Goal: Task Accomplishment & Management: Complete application form

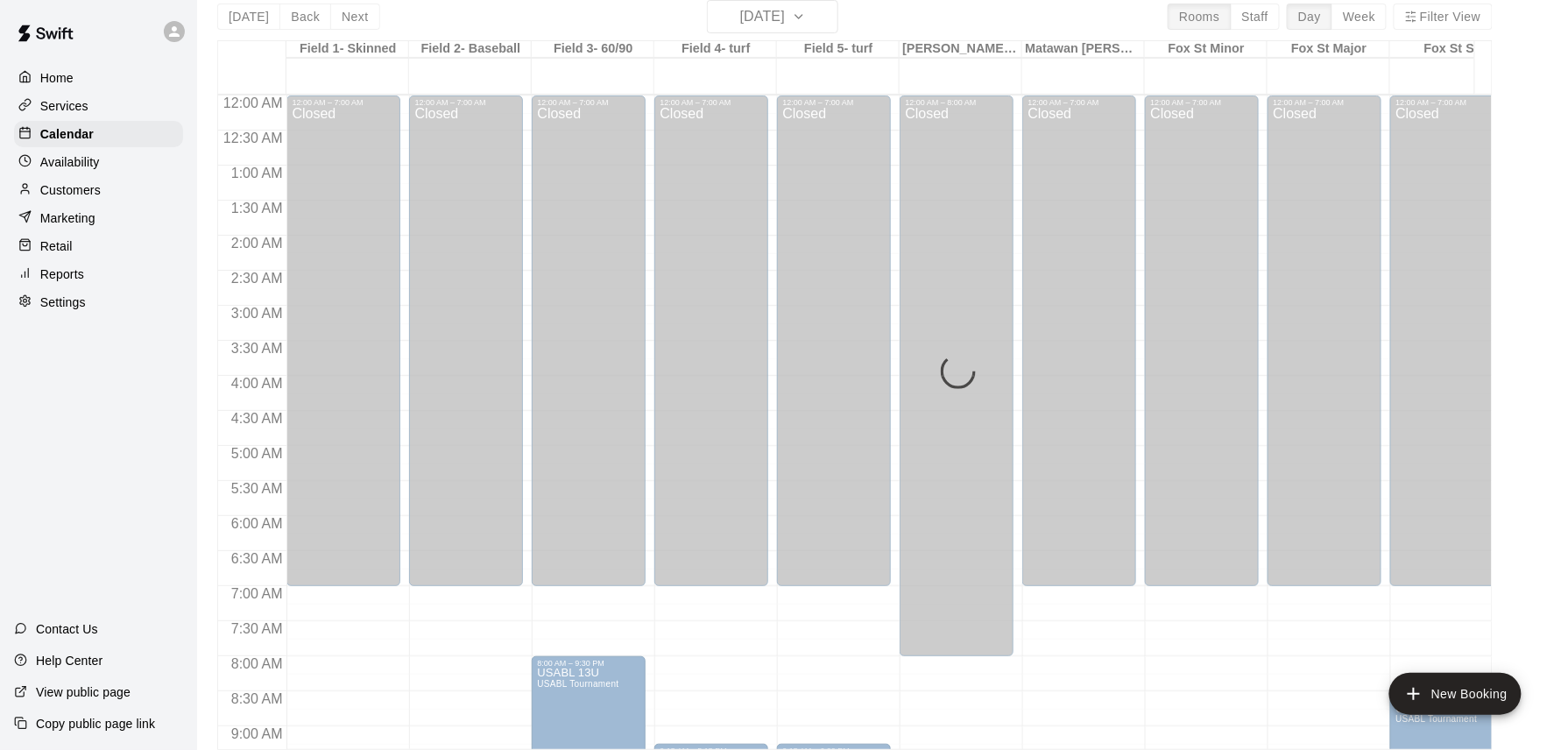
scroll to position [552, 0]
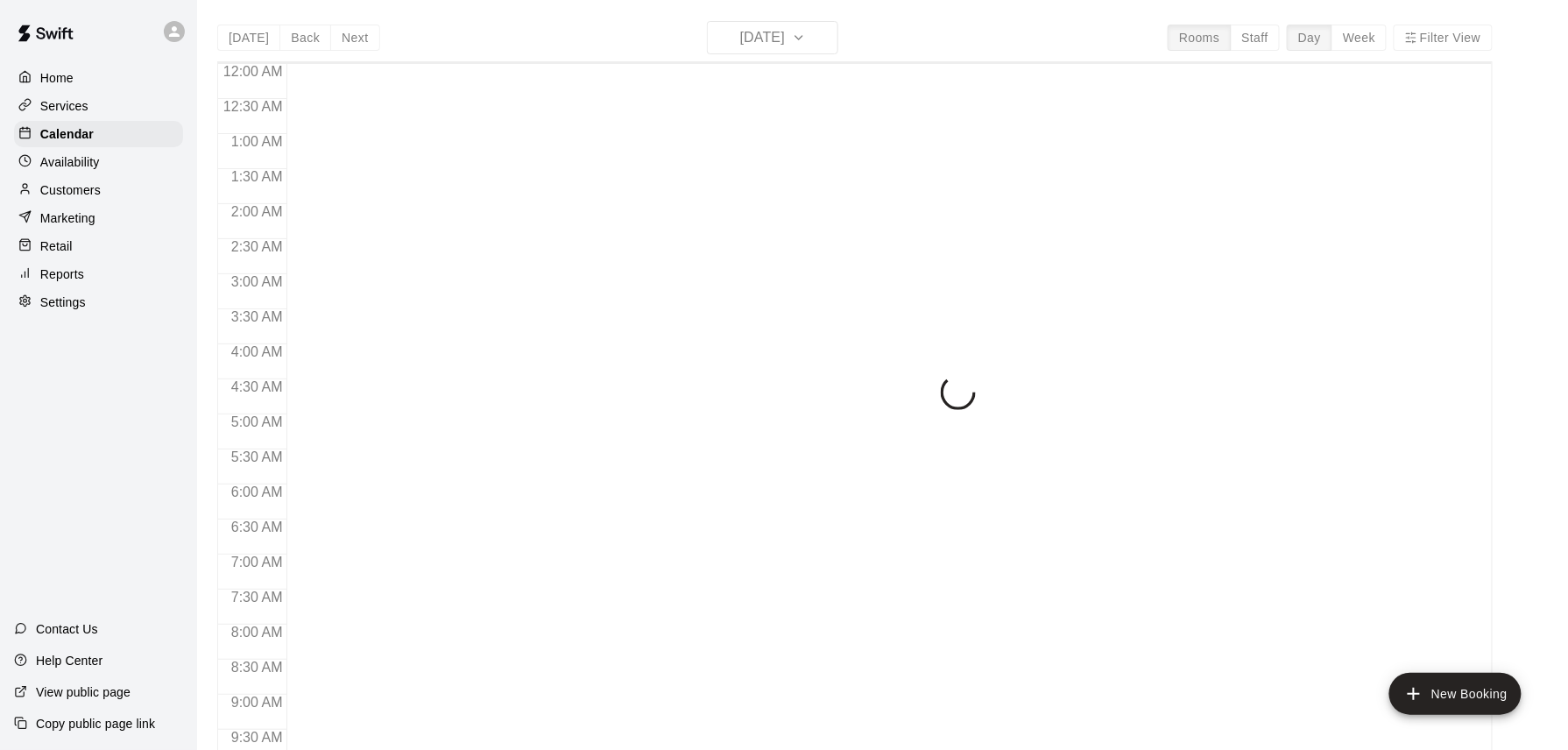
scroll to position [976, 0]
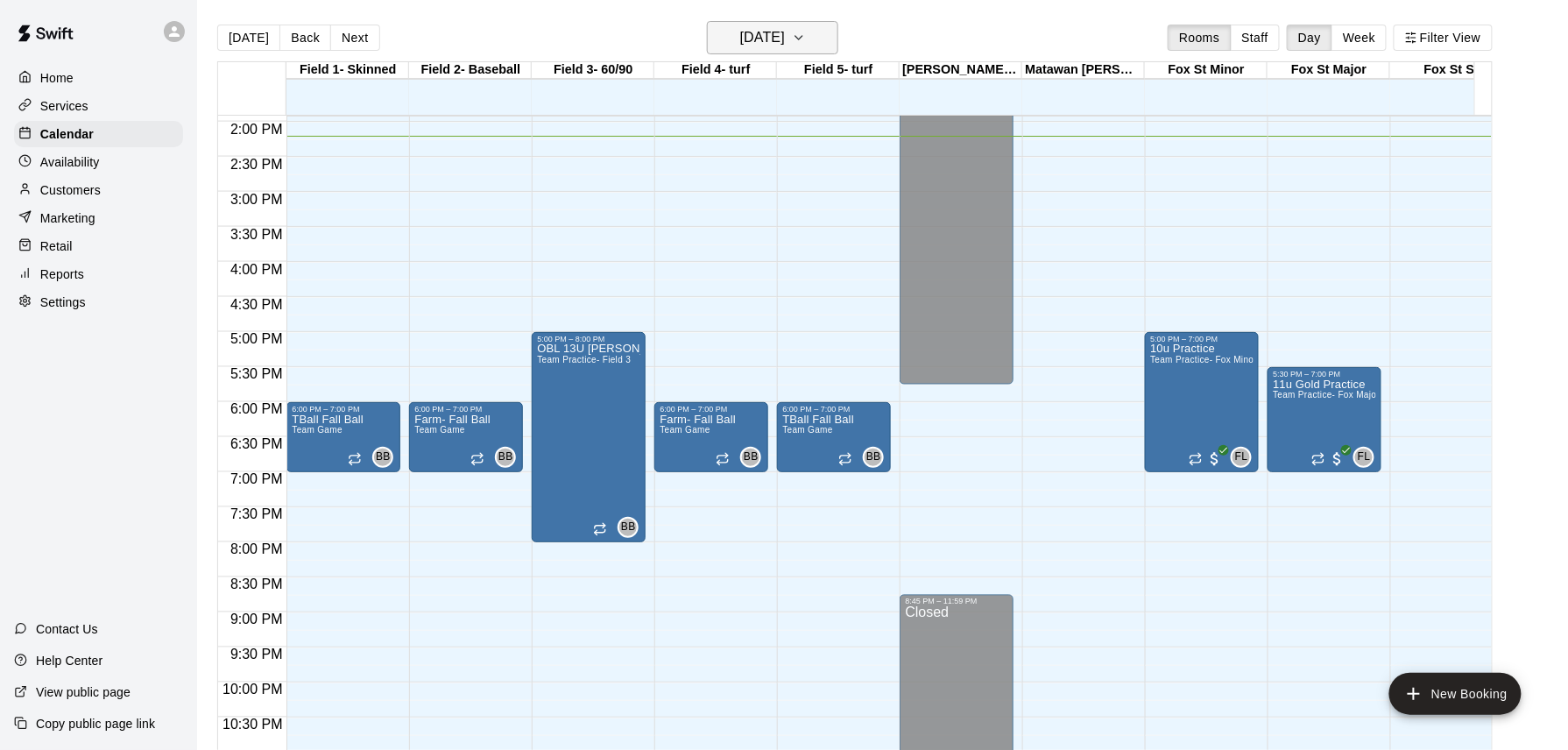
click at [806, 35] on icon "button" at bounding box center [800, 38] width 14 height 21
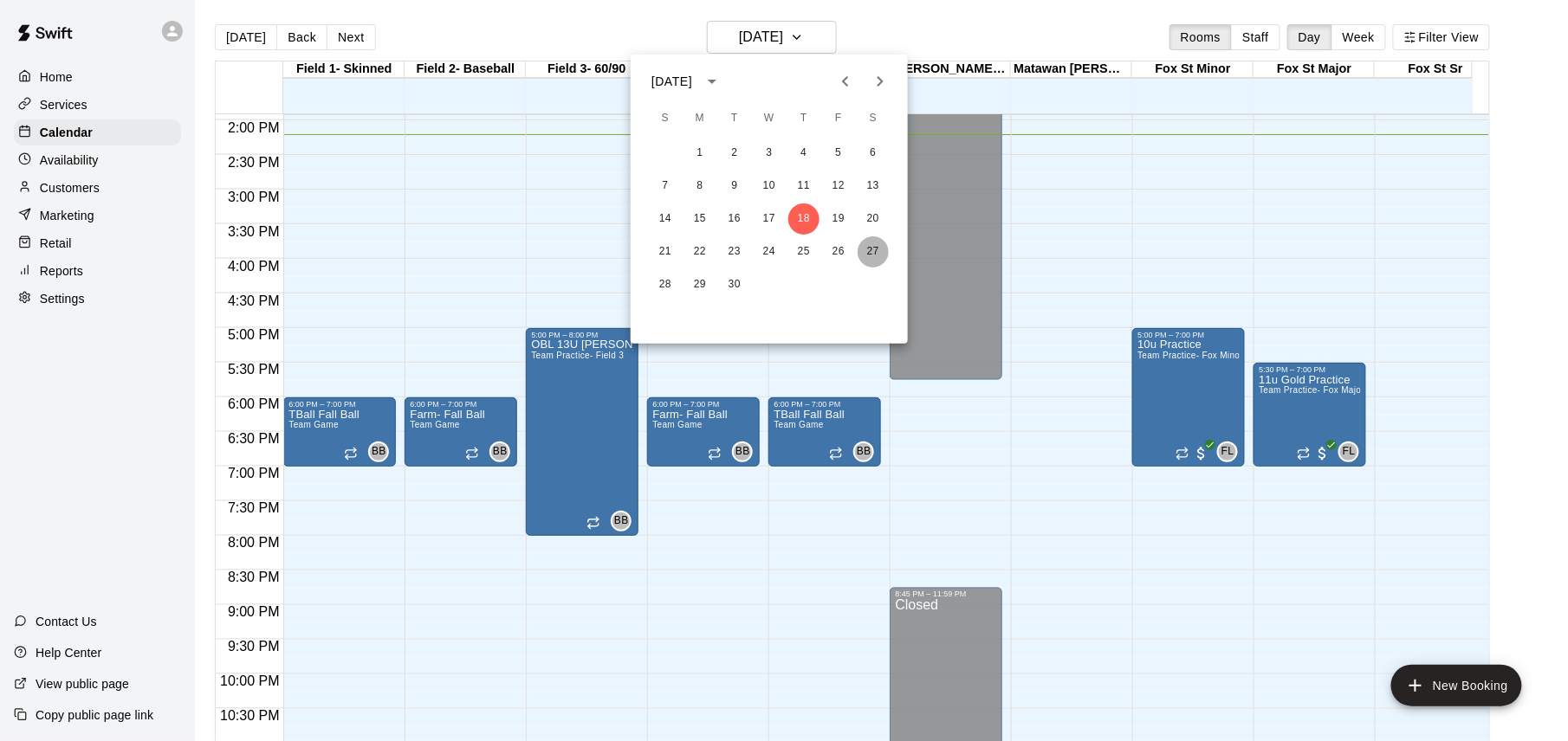
click at [868, 250] on button "27" at bounding box center [872, 251] width 31 height 31
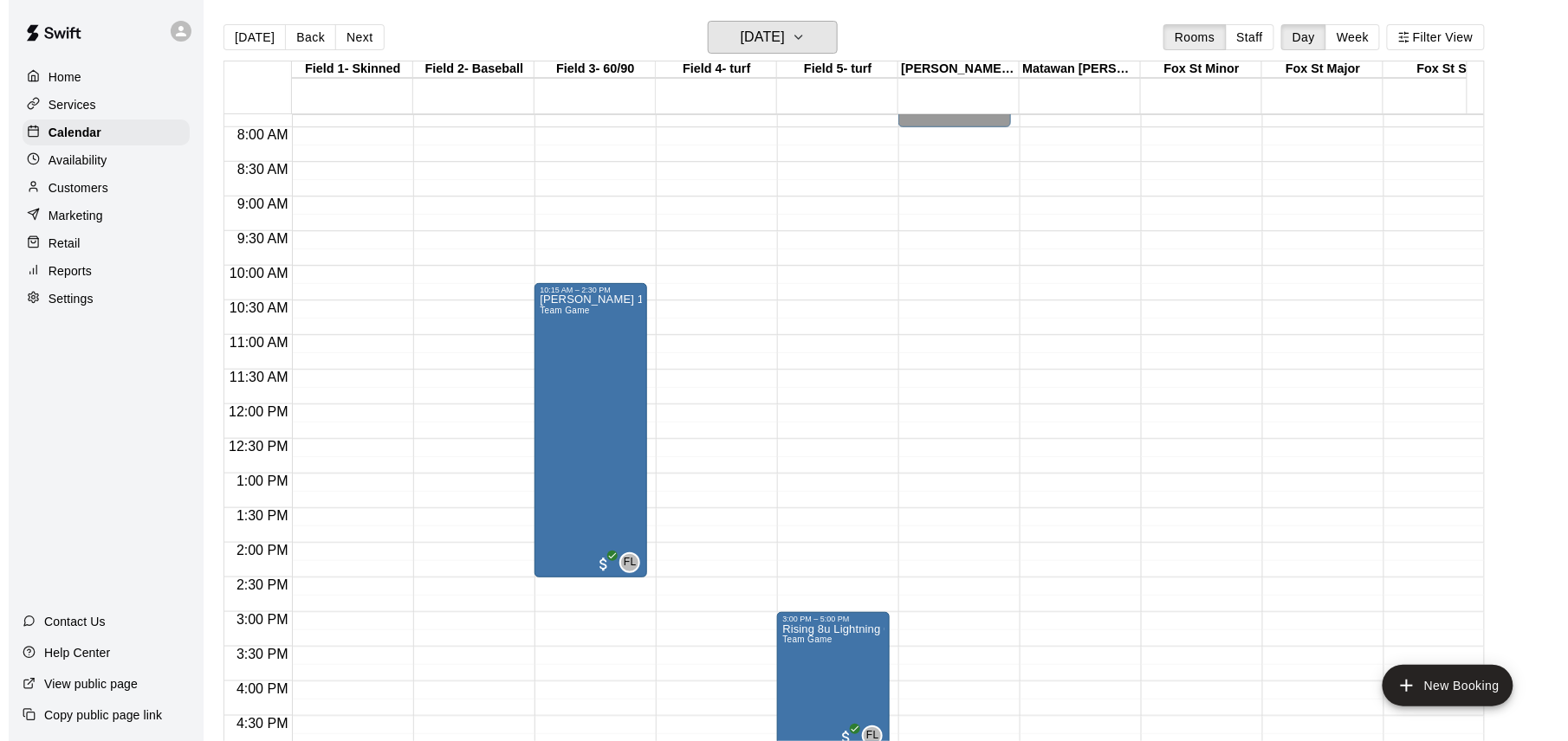
scroll to position [503, 0]
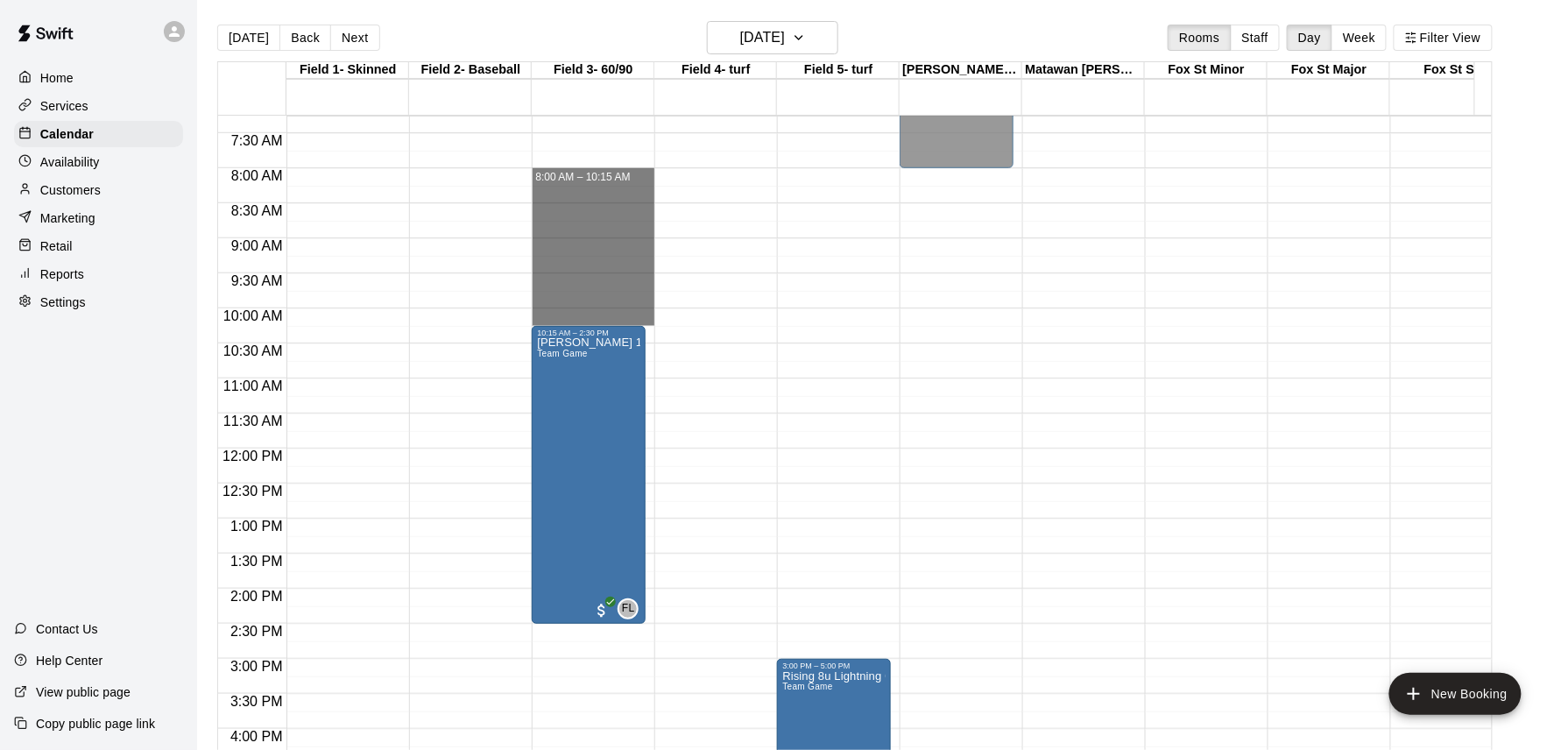
drag, startPoint x: 573, startPoint y: 173, endPoint x: 585, endPoint y: 320, distance: 147.5
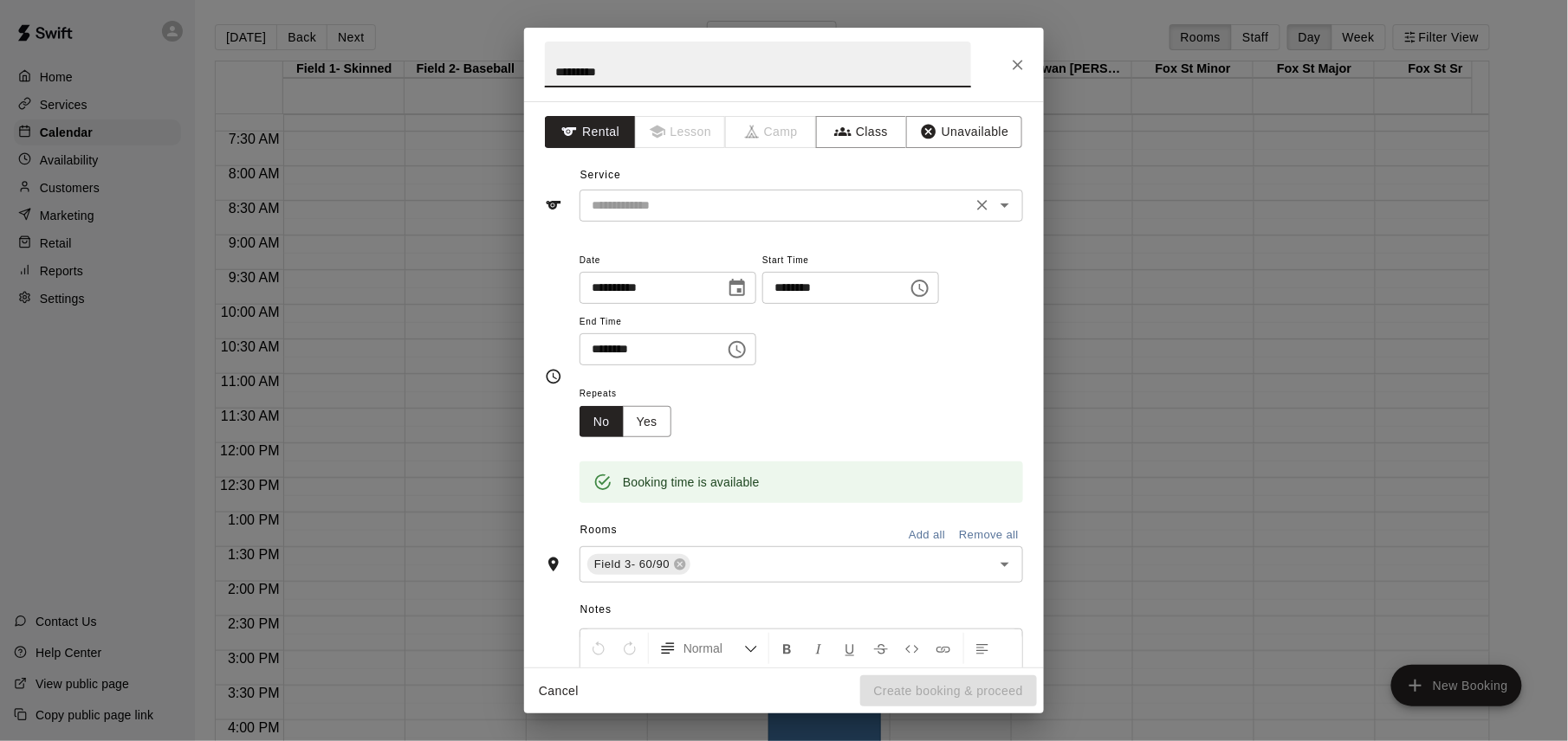
type input "*********"
click at [645, 203] on input "text" at bounding box center [776, 206] width 382 height 22
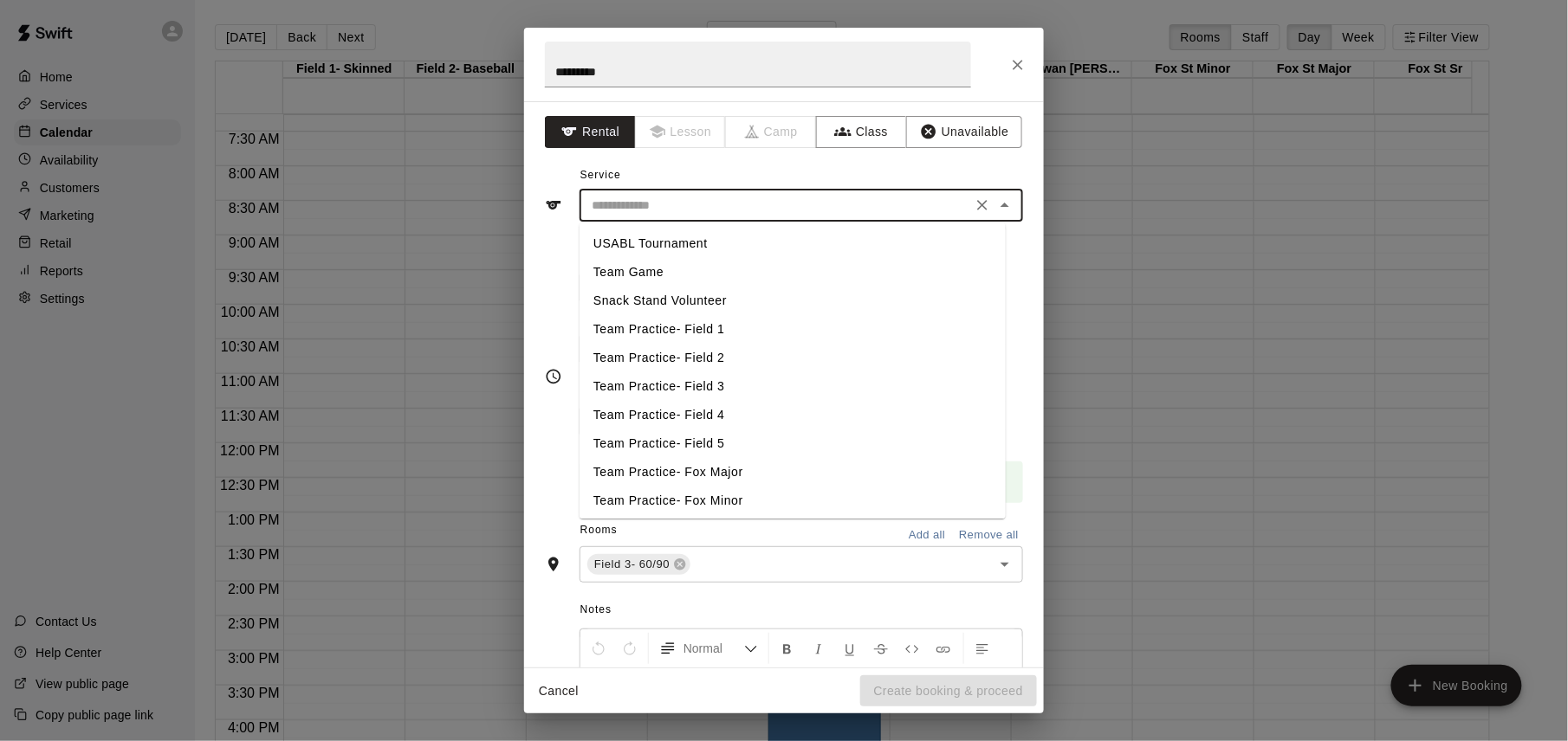
click at [667, 240] on li "USABL Tournament" at bounding box center [792, 243] width 427 height 29
type input "**********"
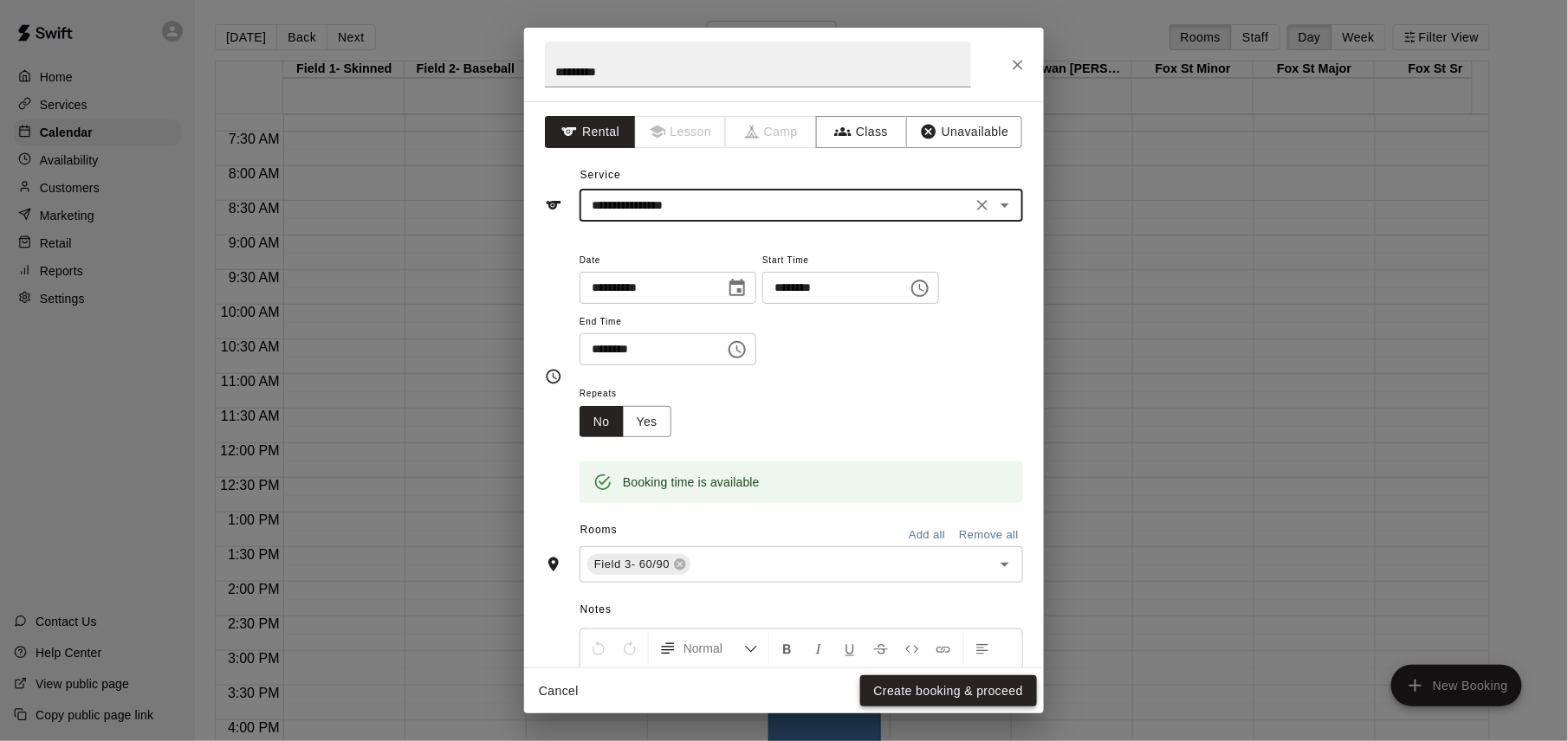
click at [954, 691] on button "Create booking & proceed" at bounding box center [948, 691] width 177 height 32
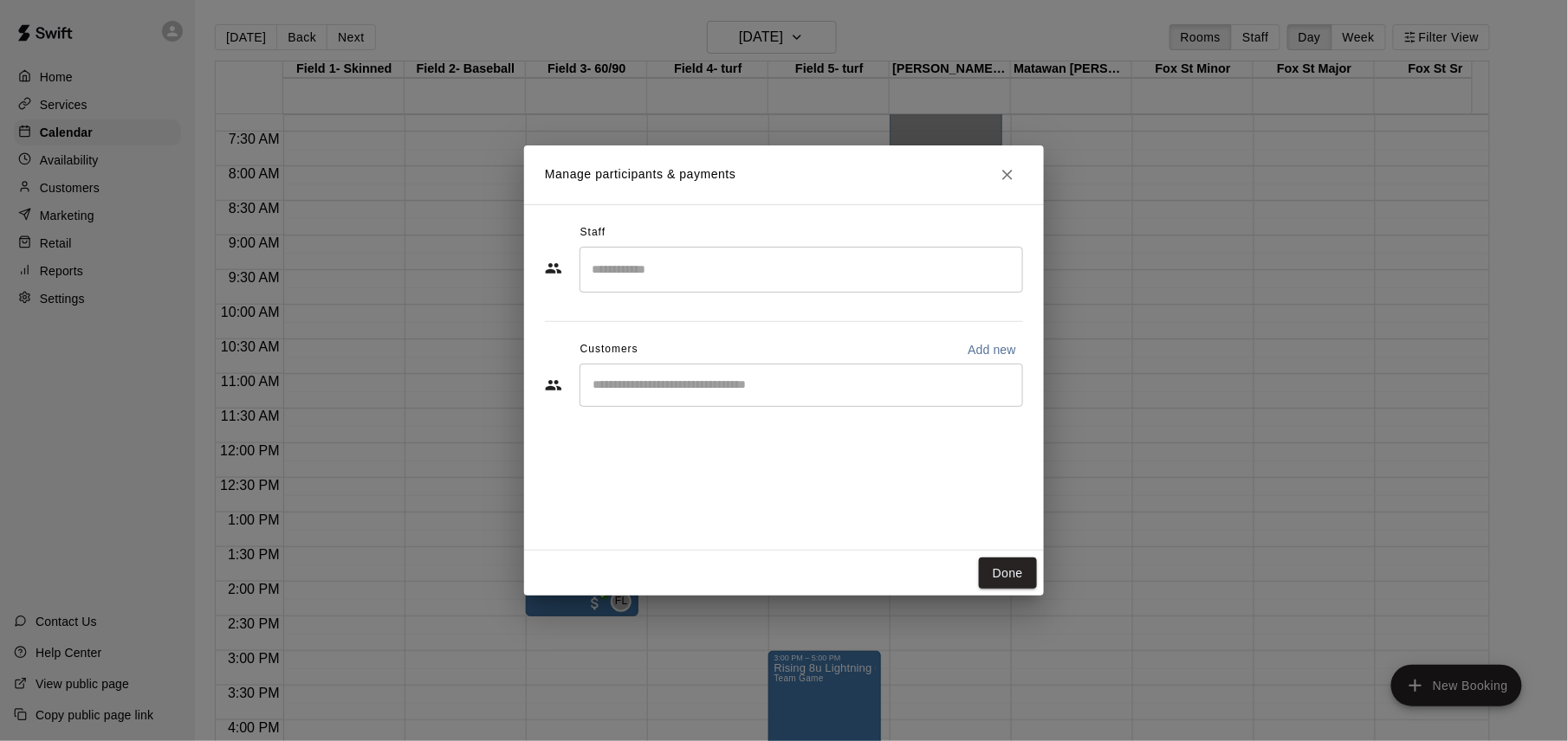
click at [788, 275] on input "Search staff" at bounding box center [801, 270] width 428 height 30
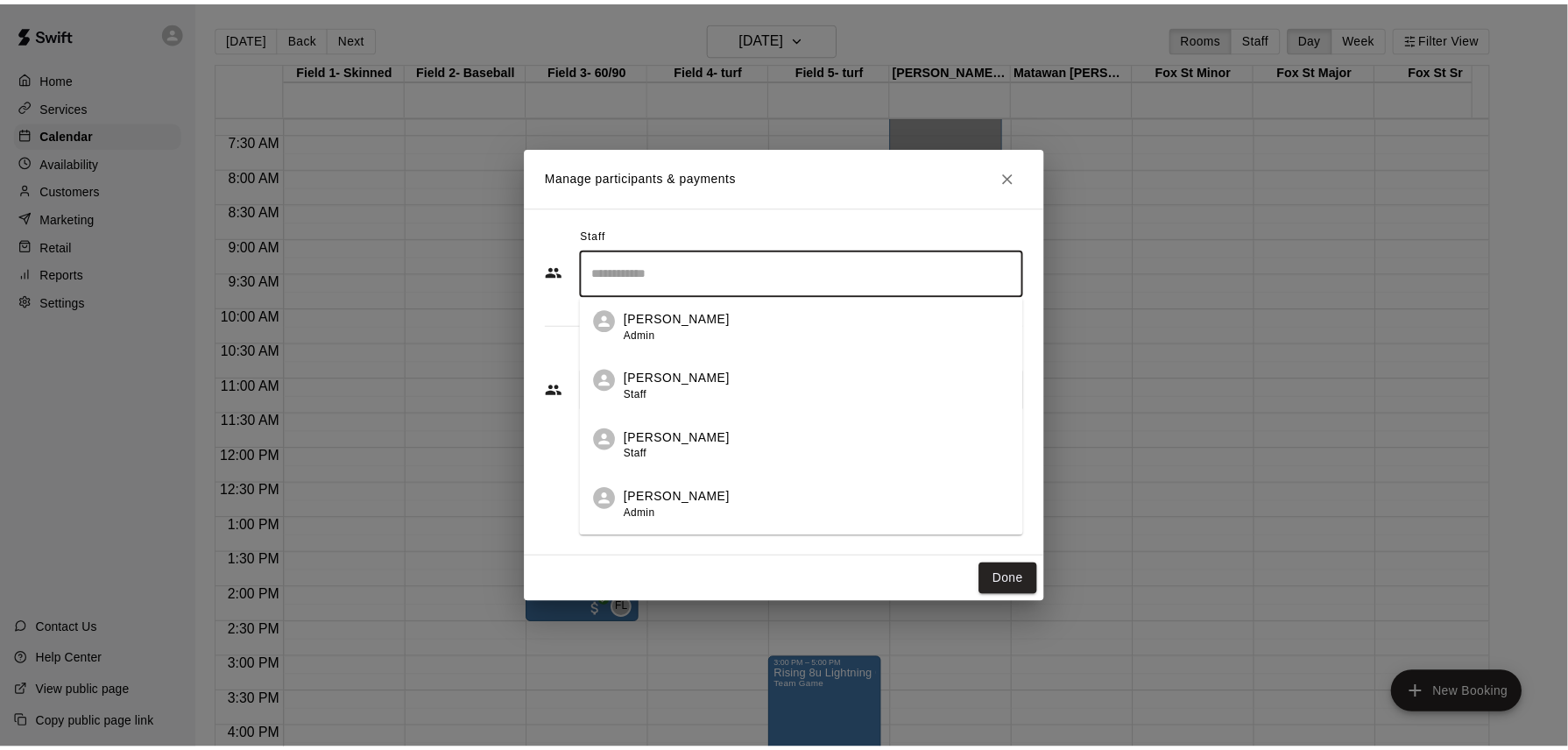
scroll to position [117, 0]
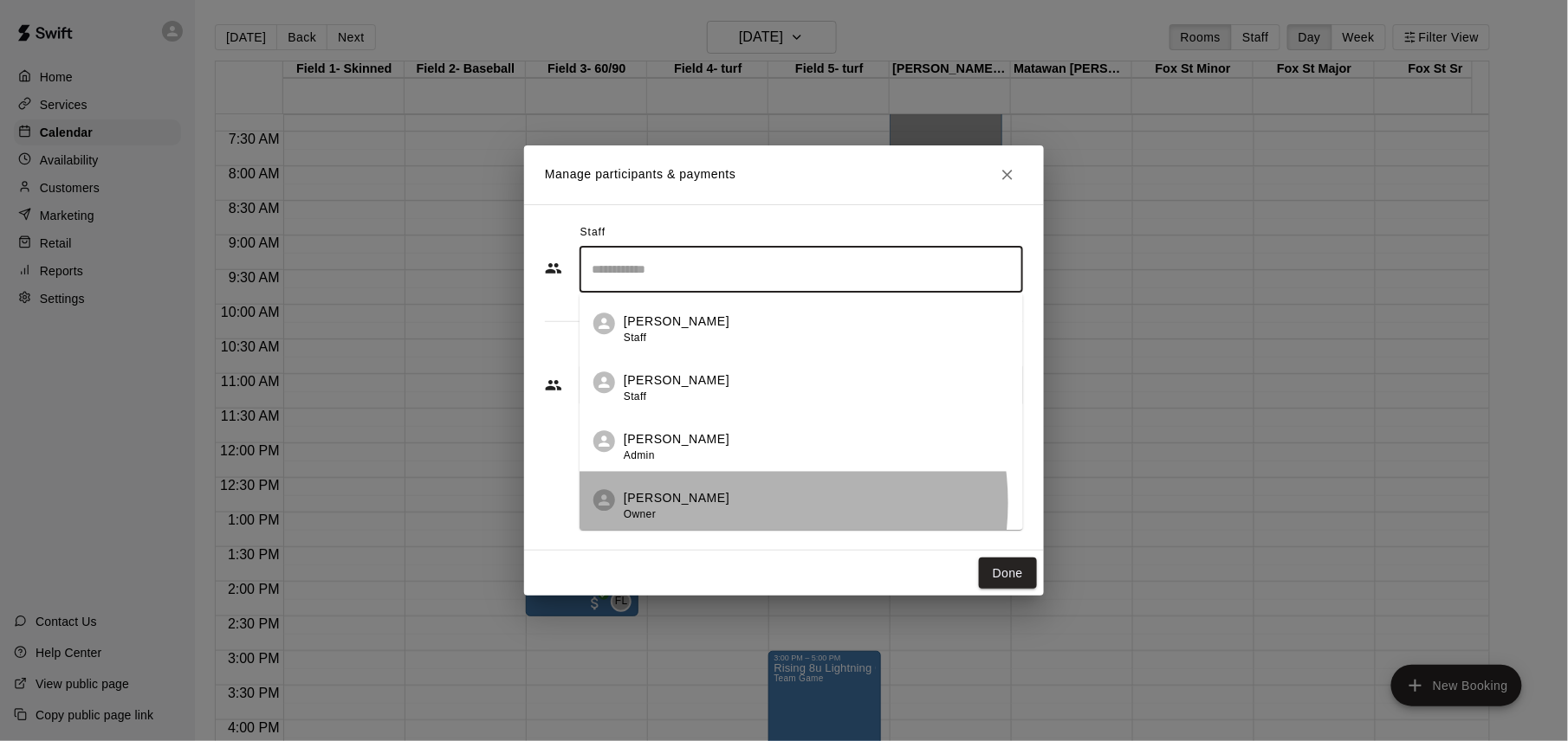
click at [746, 503] on div "[PERSON_NAME] Owner" at bounding box center [816, 506] width 385 height 33
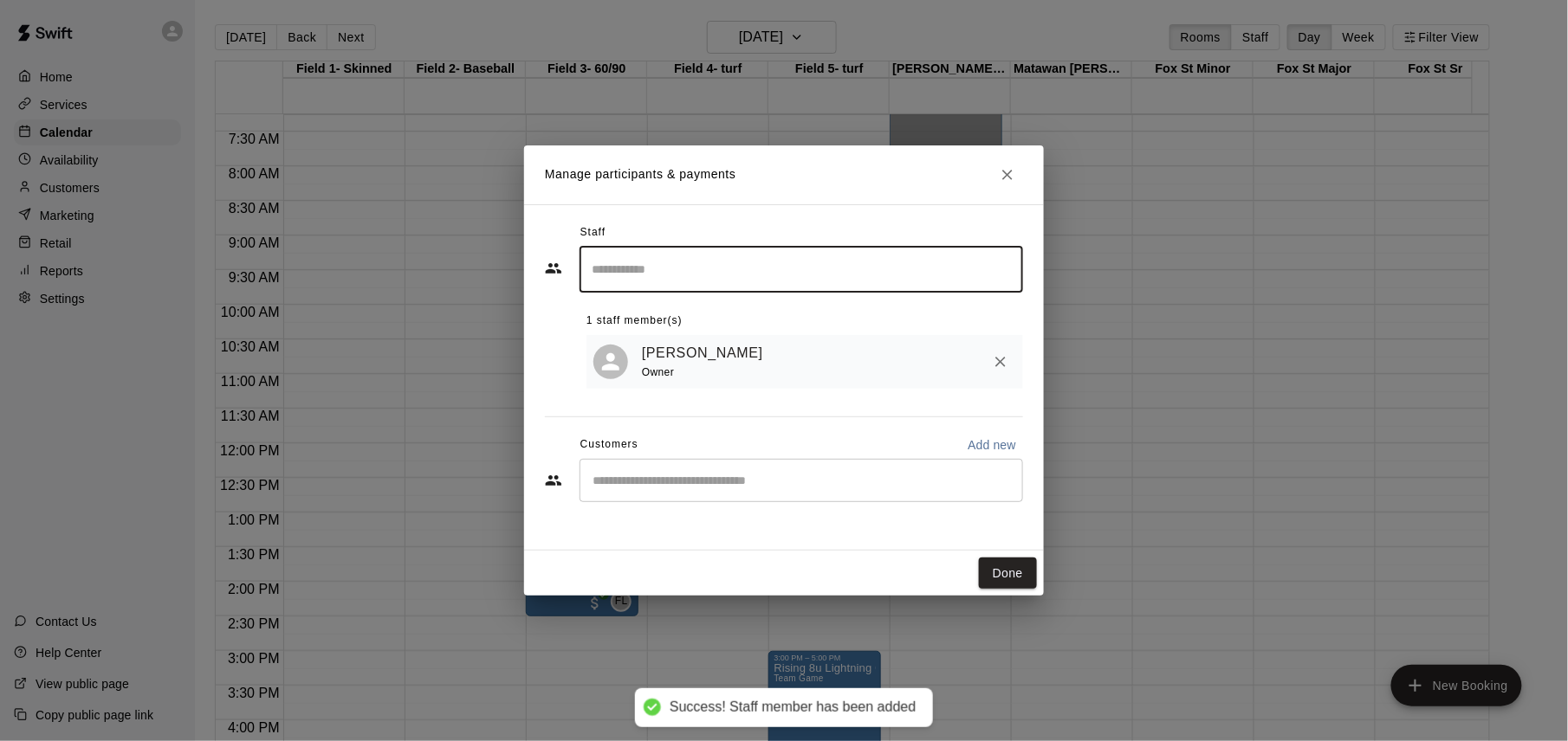
click at [1010, 573] on button "Done" at bounding box center [1008, 573] width 58 height 32
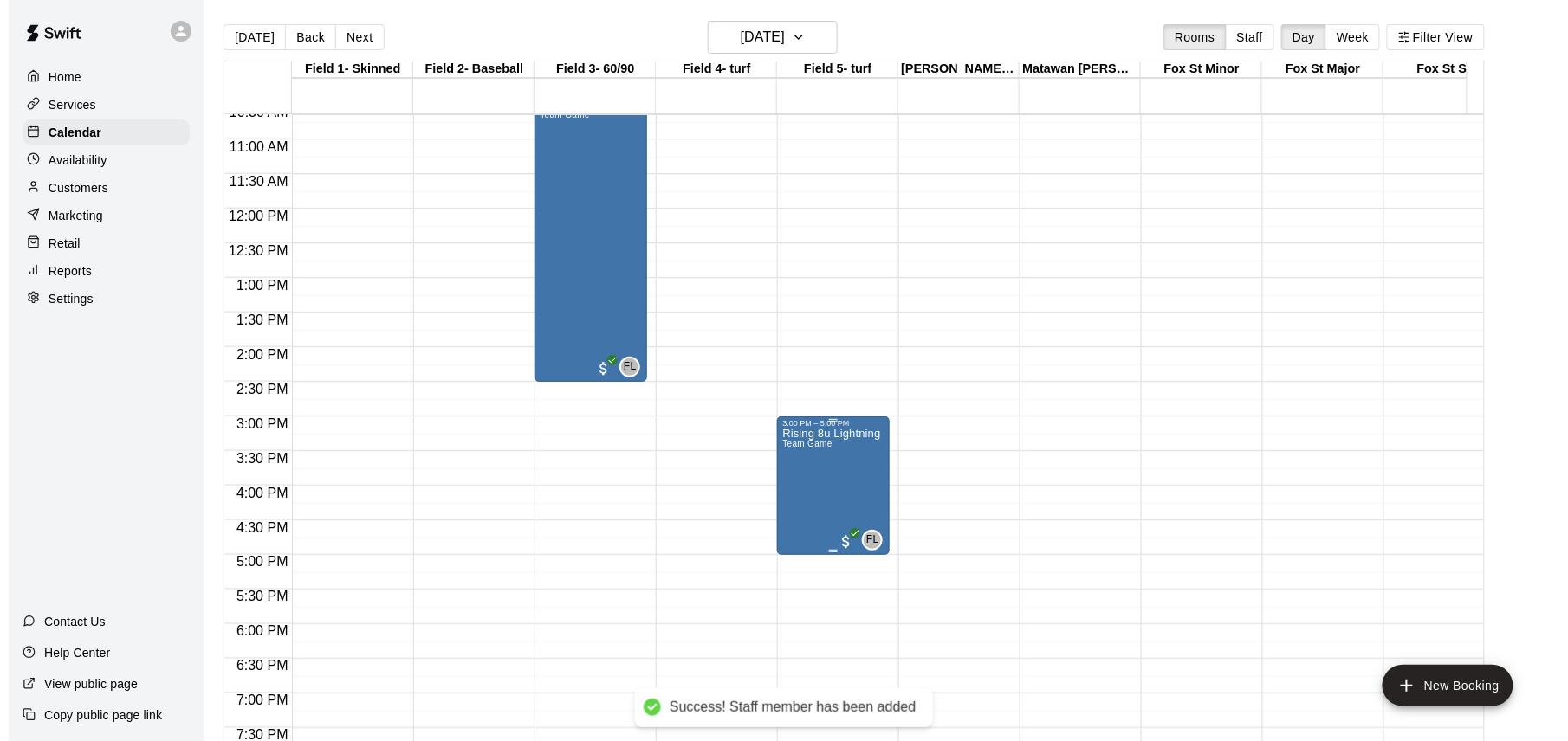
scroll to position [849, 0]
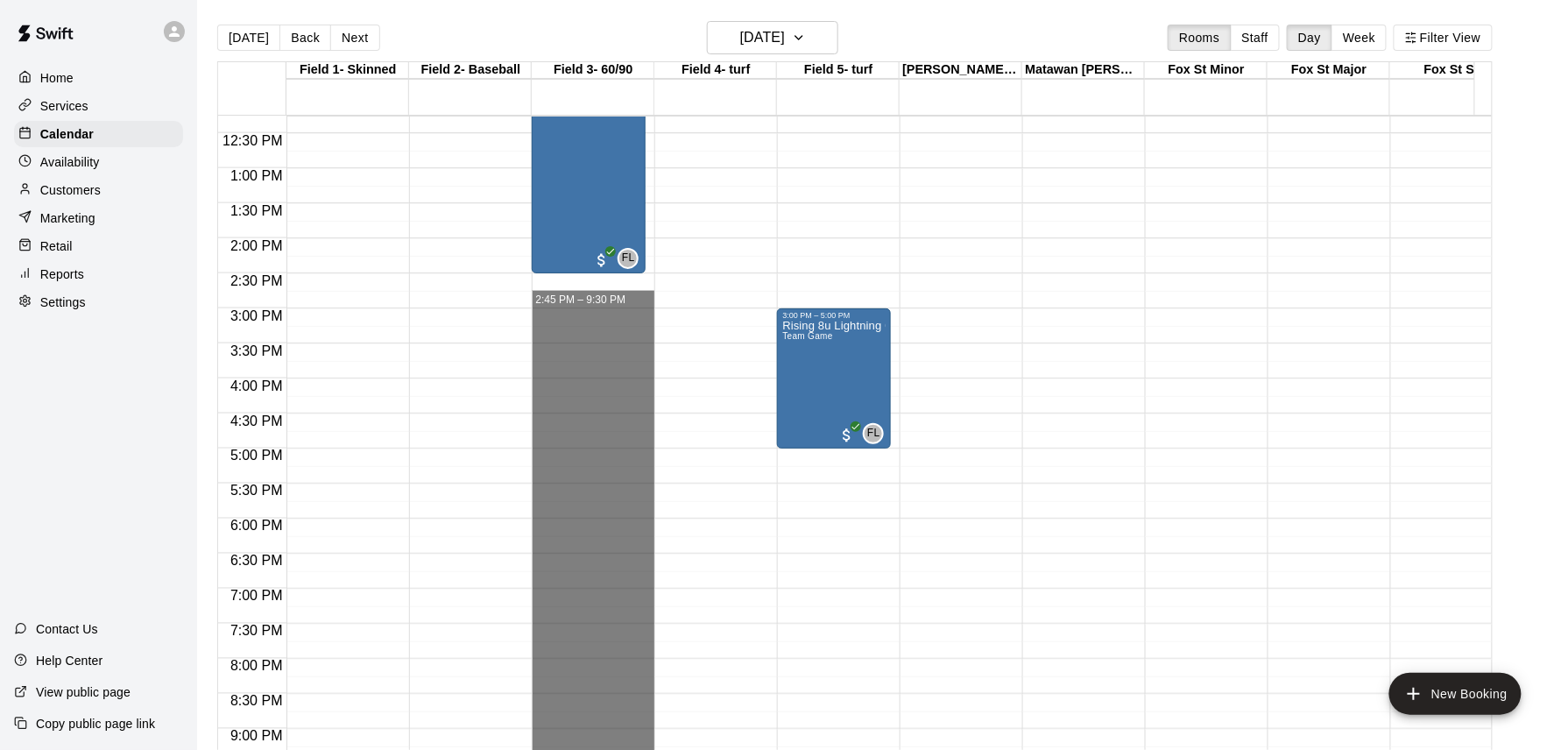
drag, startPoint x: 567, startPoint y: 302, endPoint x: 627, endPoint y: 750, distance: 452.0
click at [627, 749] on html "Home Services Calendar Availability Customers Marketing Retail Reports Settings…" at bounding box center [784, 389] width 1568 height 778
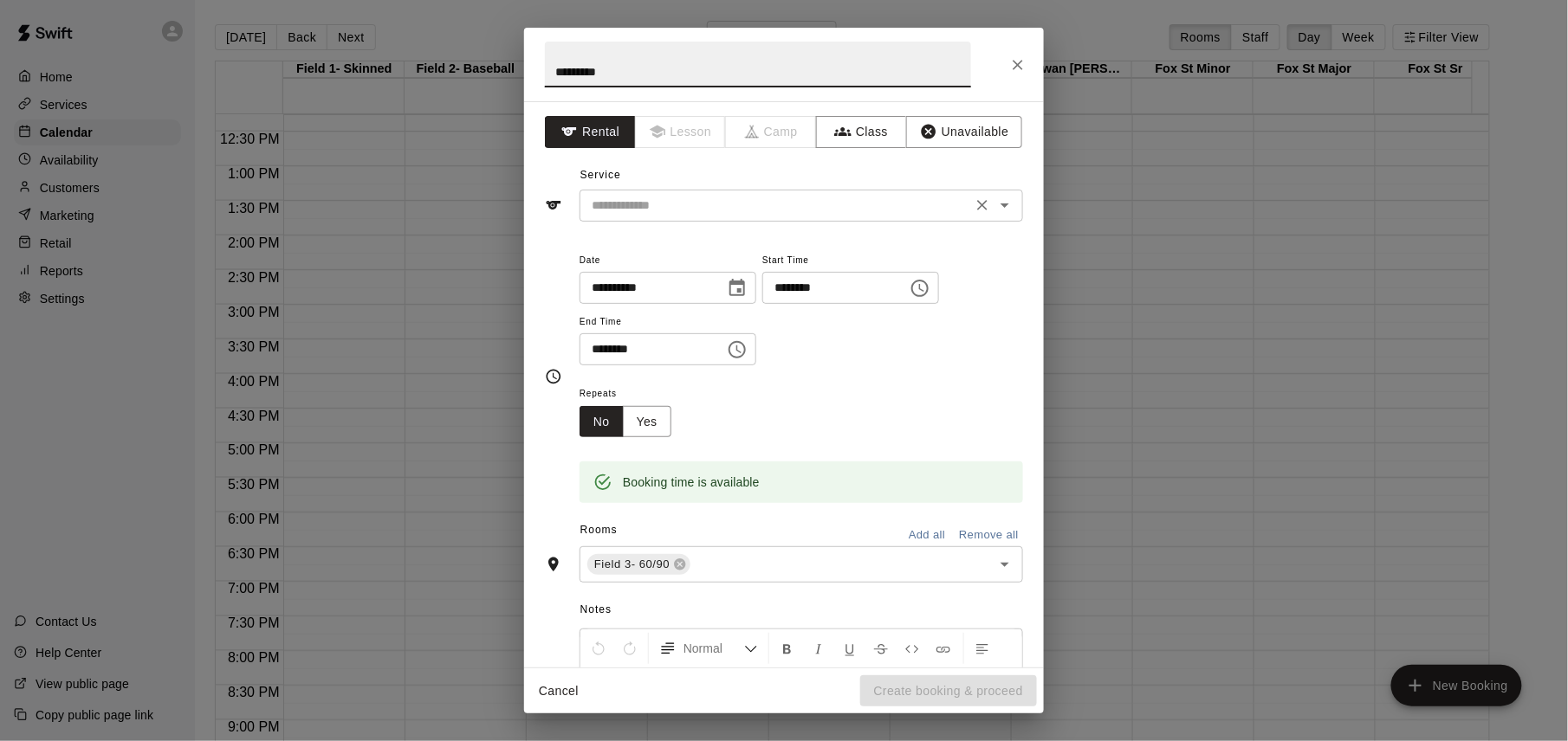
type input "*********"
click at [748, 207] on input "text" at bounding box center [776, 206] width 382 height 22
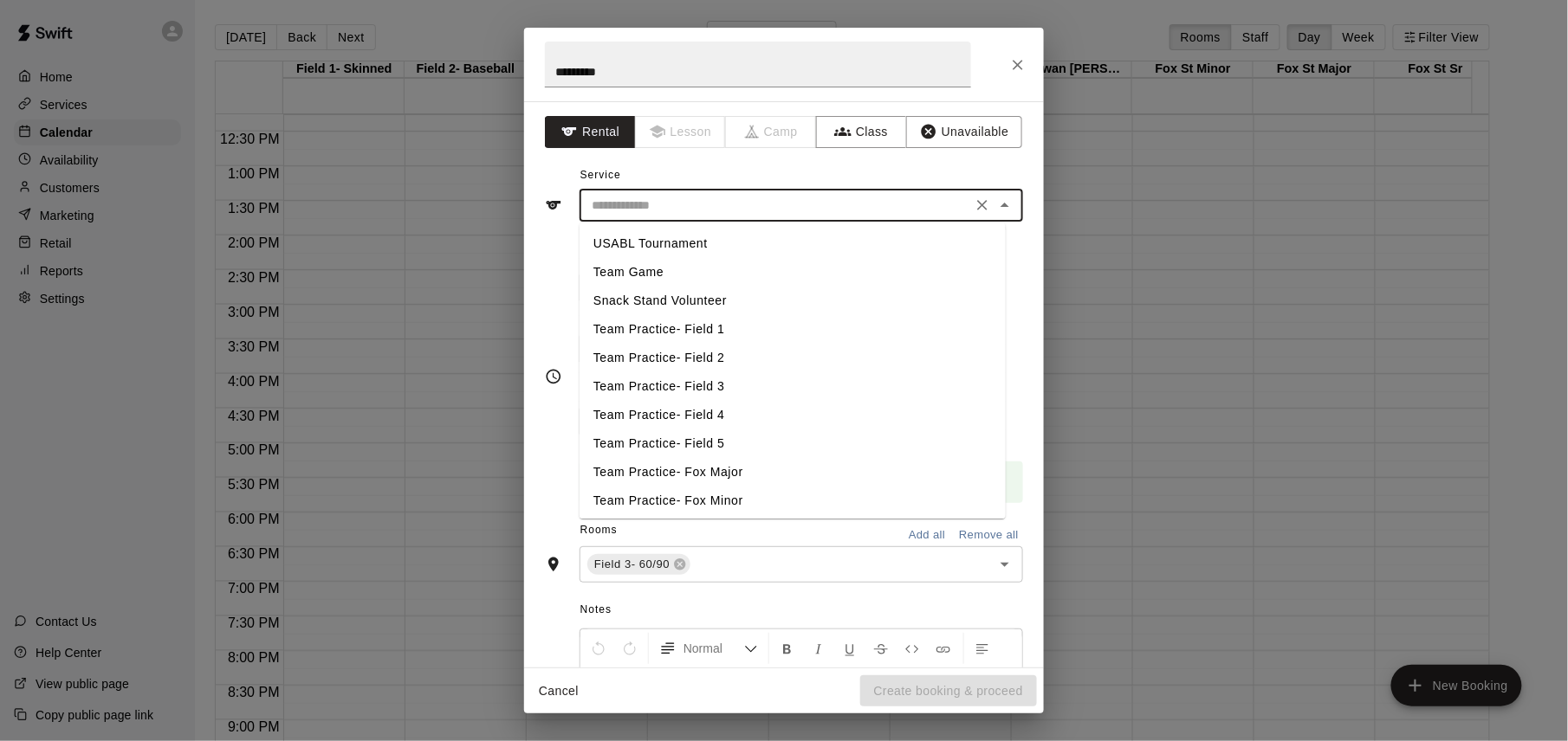
click at [729, 236] on li "USABL Tournament" at bounding box center [792, 243] width 427 height 29
type input "**********"
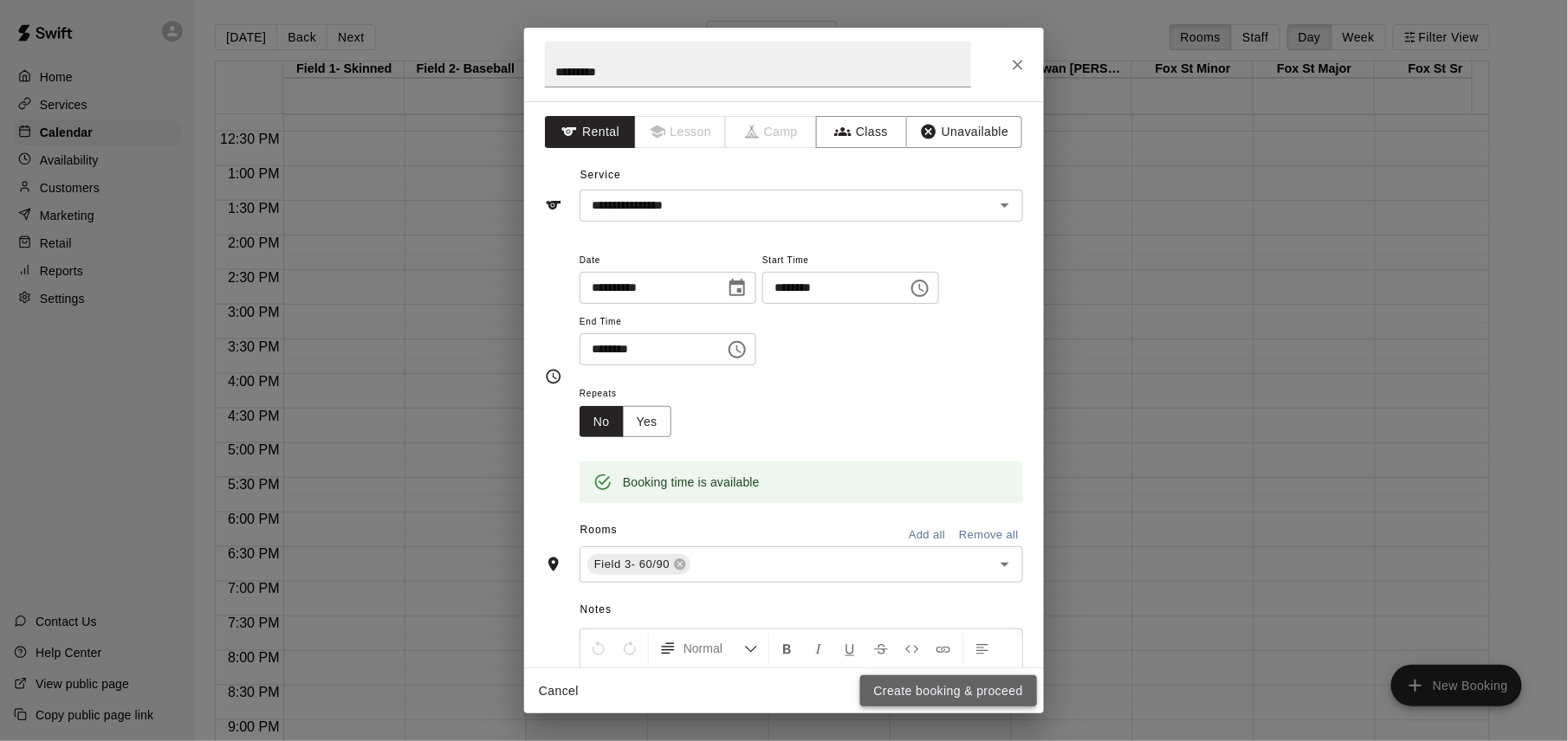
click at [944, 689] on button "Create booking & proceed" at bounding box center [948, 691] width 177 height 32
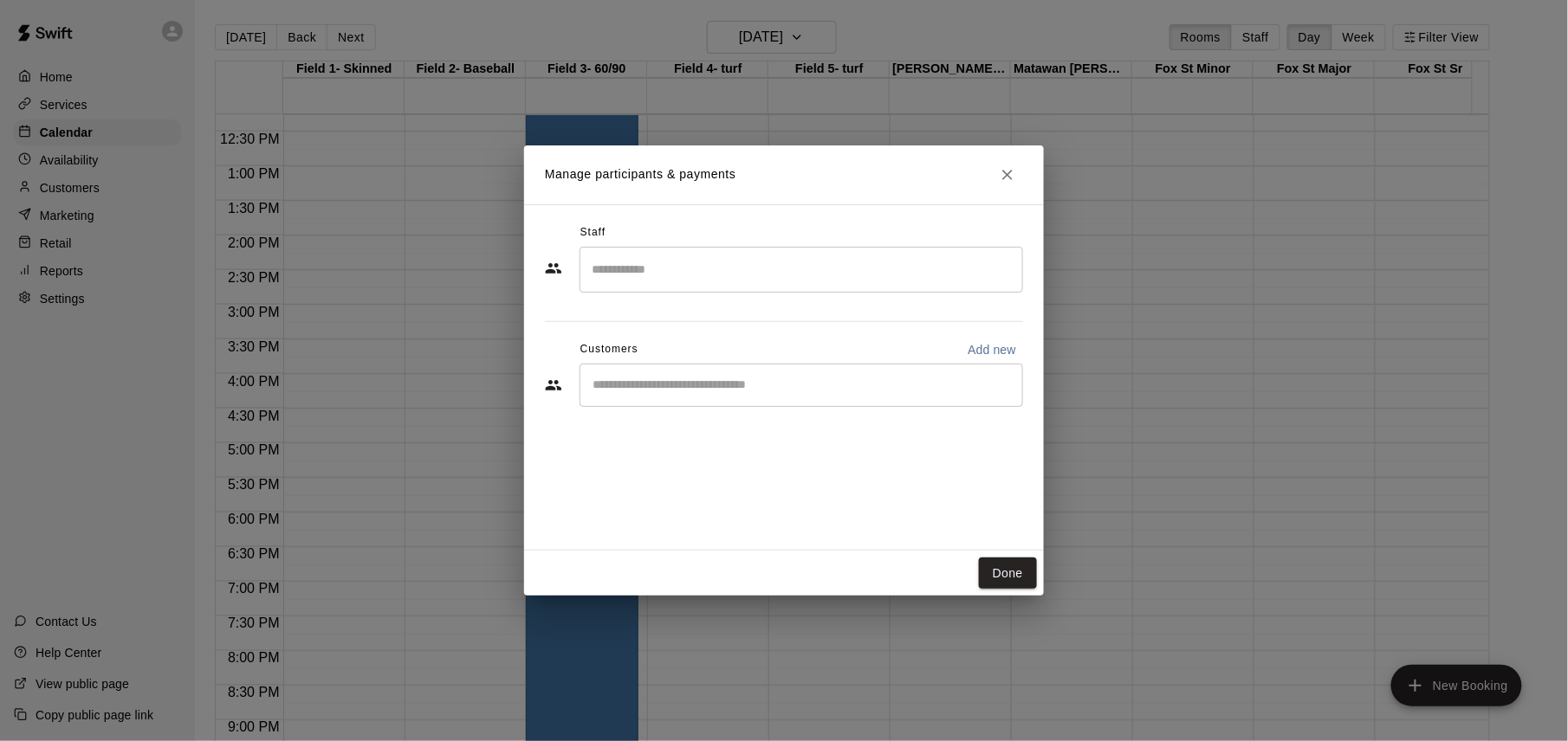
click at [780, 273] on input "Search staff" at bounding box center [801, 270] width 428 height 30
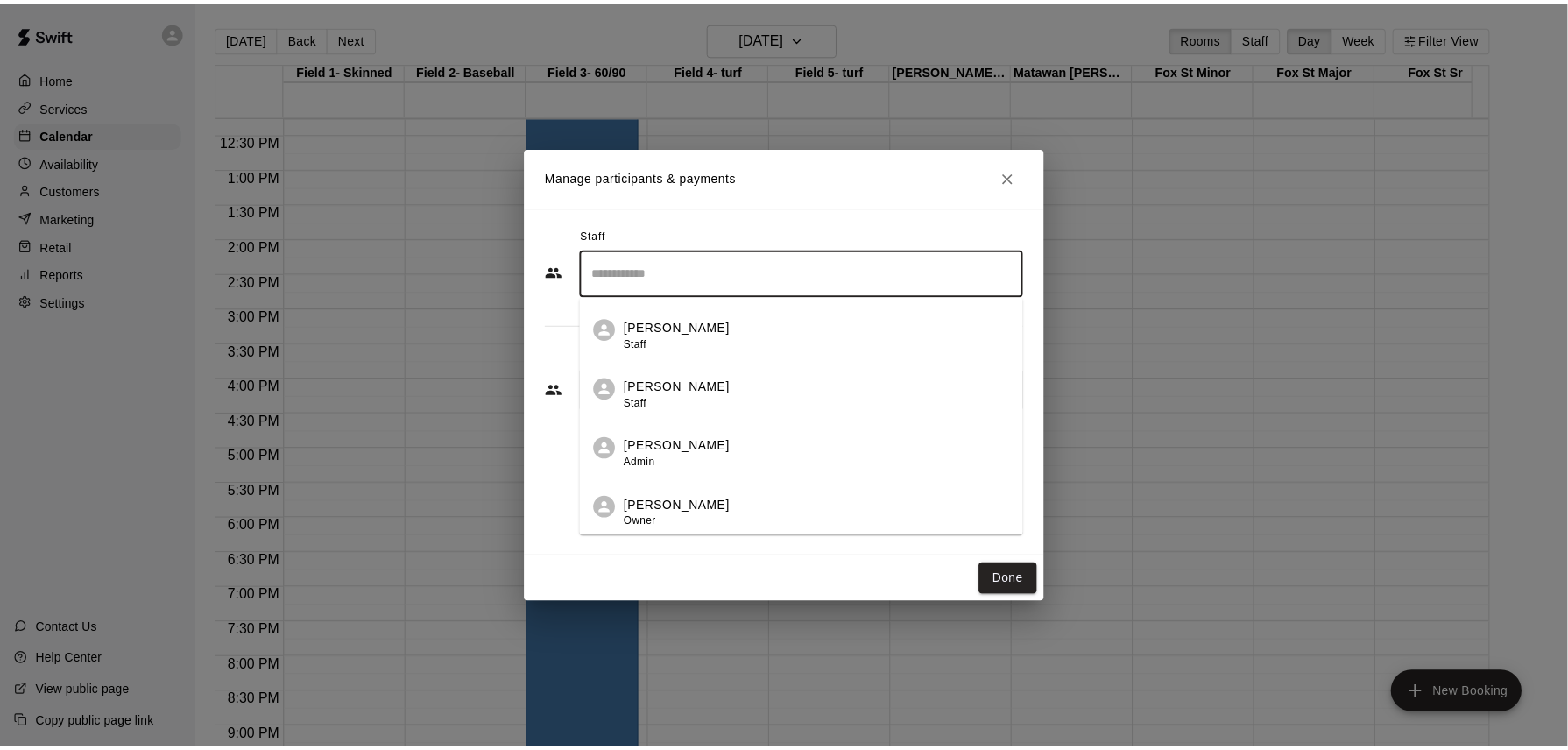
scroll to position [117, 0]
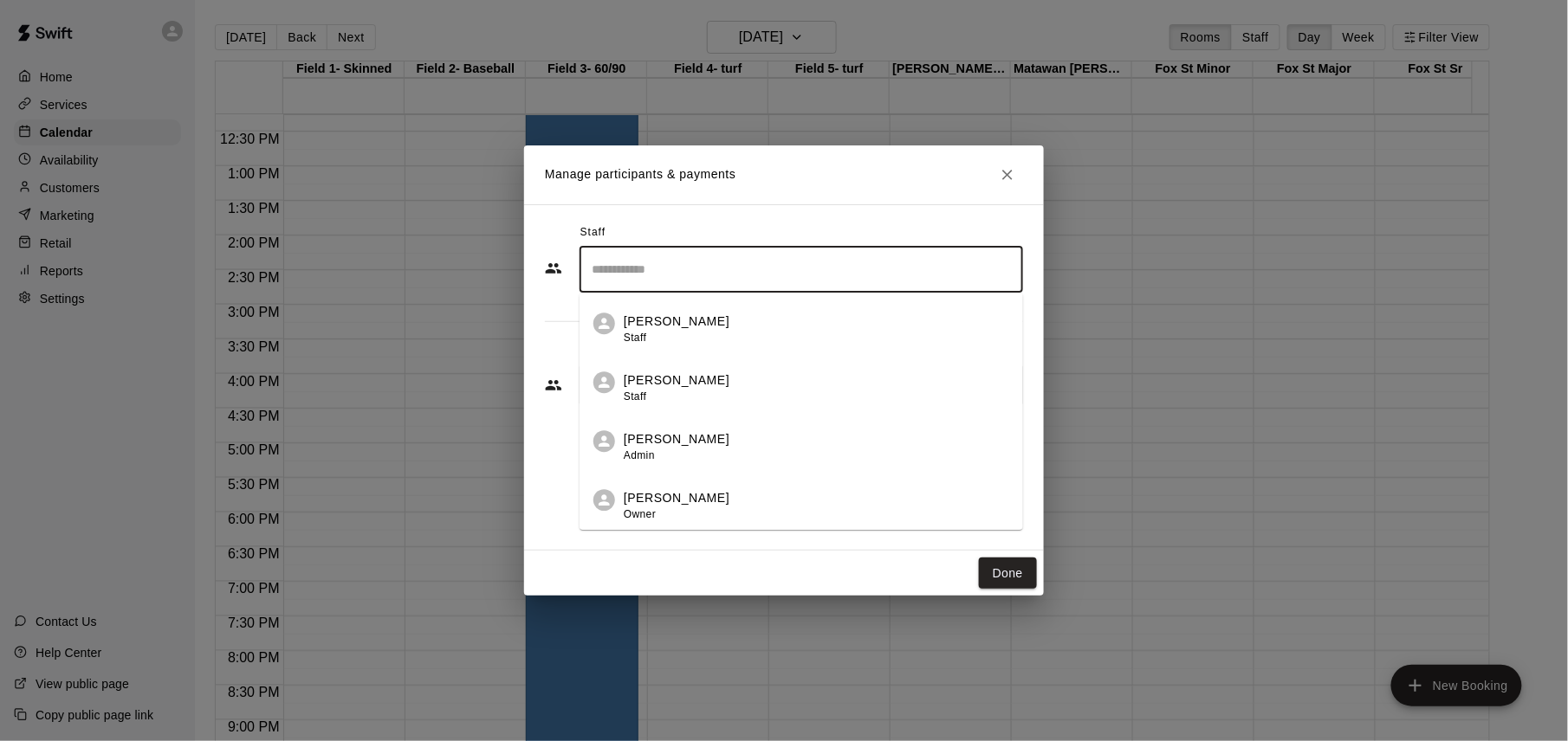
click at [716, 497] on div "[PERSON_NAME] Owner" at bounding box center [816, 506] width 385 height 33
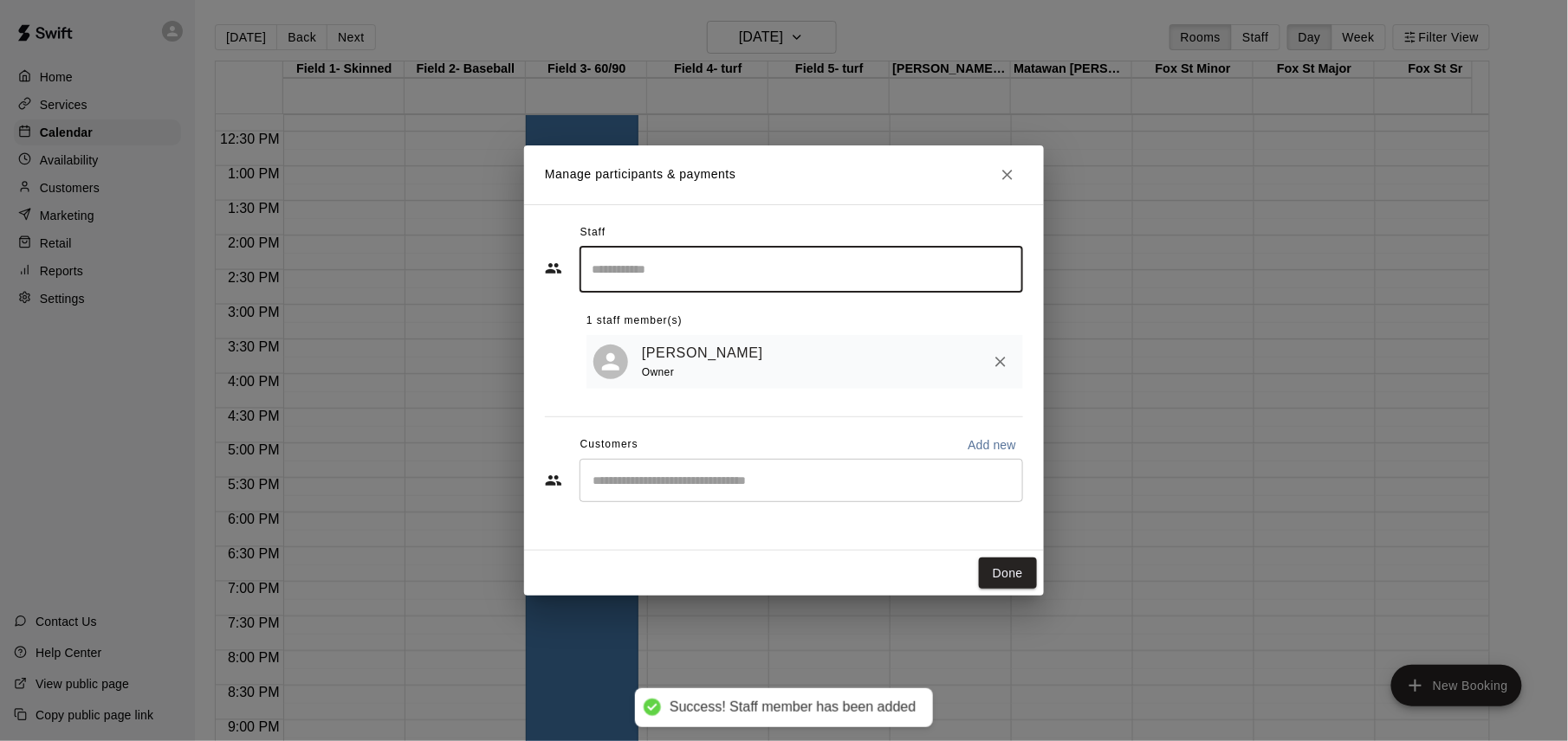
click at [1003, 572] on button "Done" at bounding box center [1008, 573] width 58 height 32
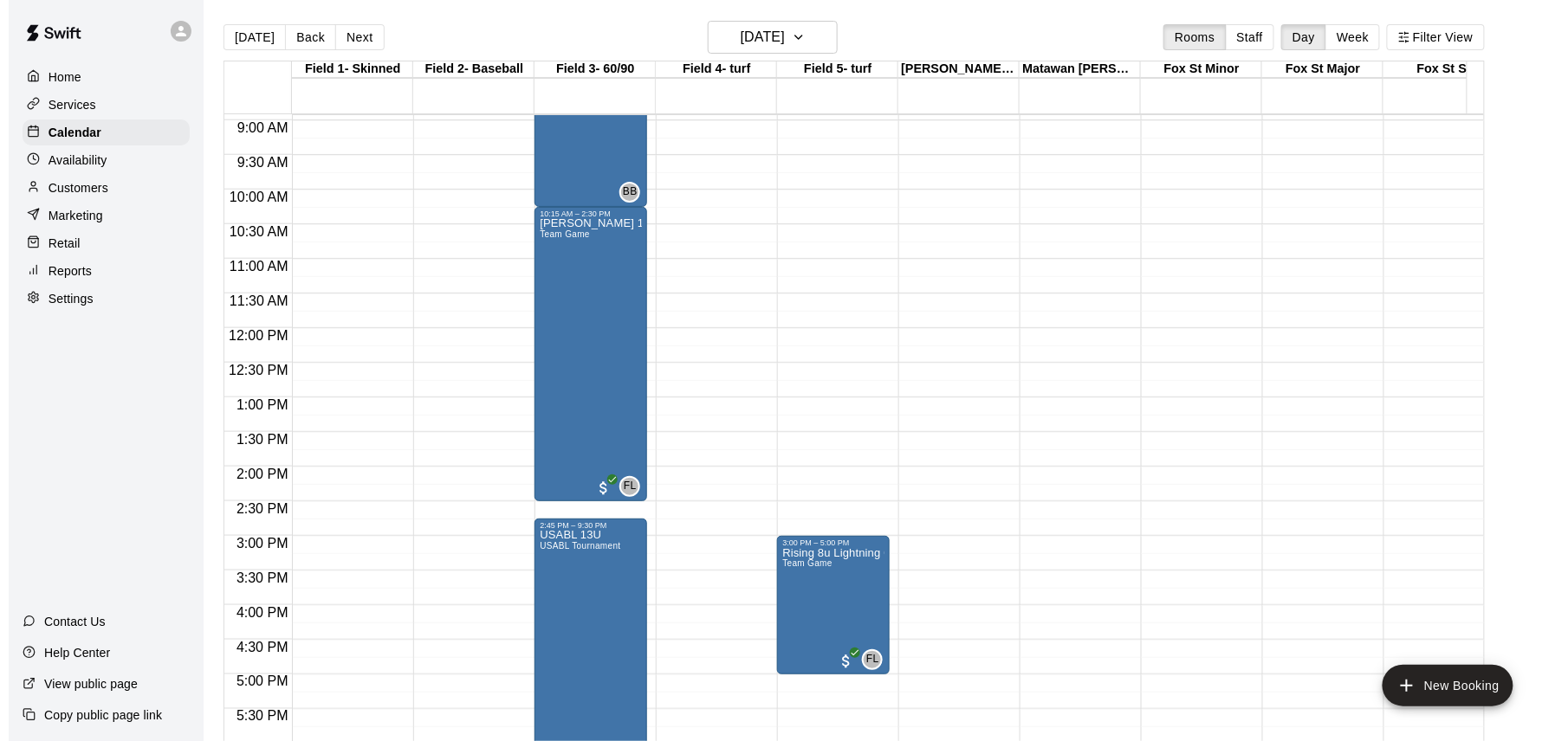
scroll to position [503, 0]
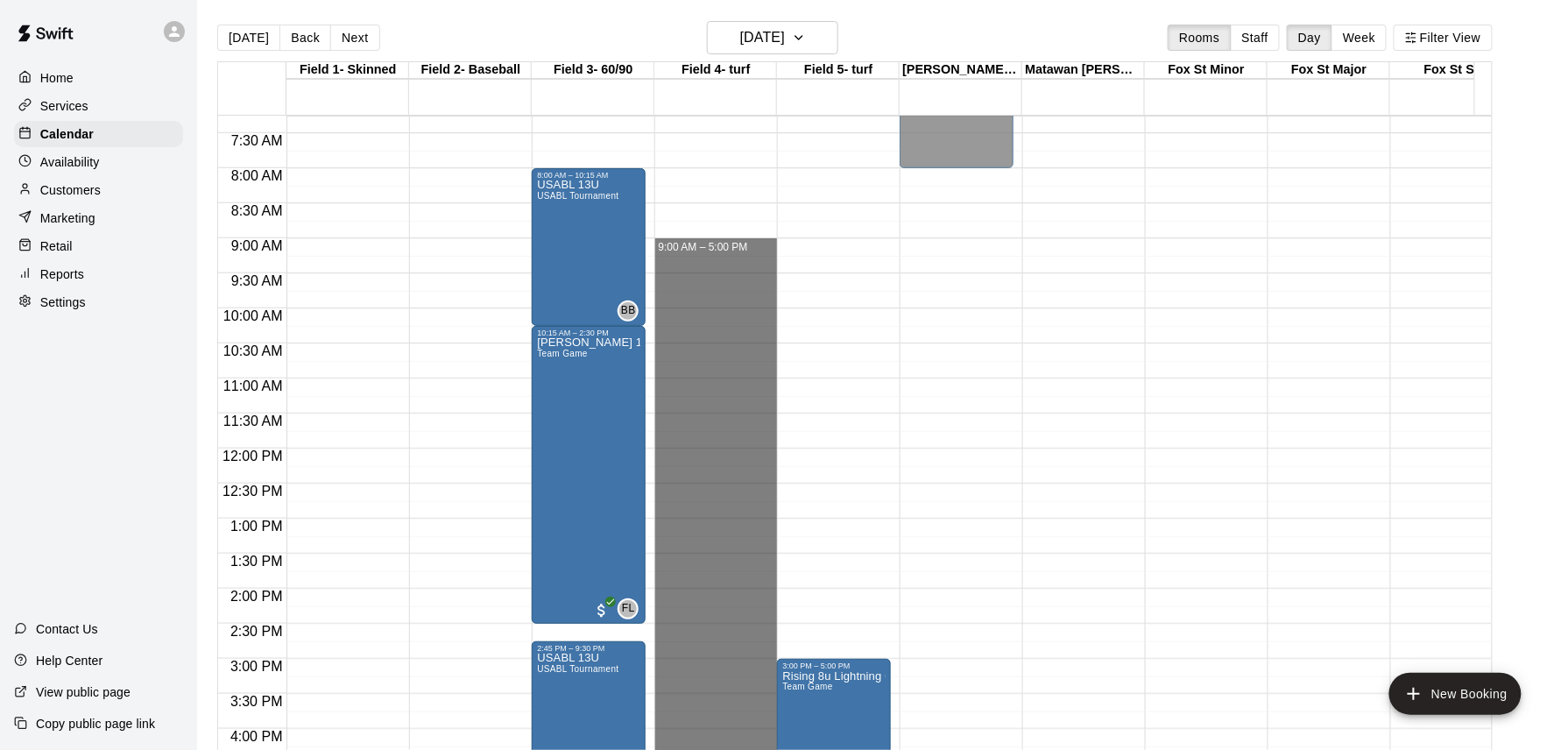
drag, startPoint x: 701, startPoint y: 246, endPoint x: 752, endPoint y: 790, distance: 546.4
click at [752, 749] on html "Home Services Calendar Availability Customers Marketing Retail Reports Settings…" at bounding box center [784, 389] width 1568 height 778
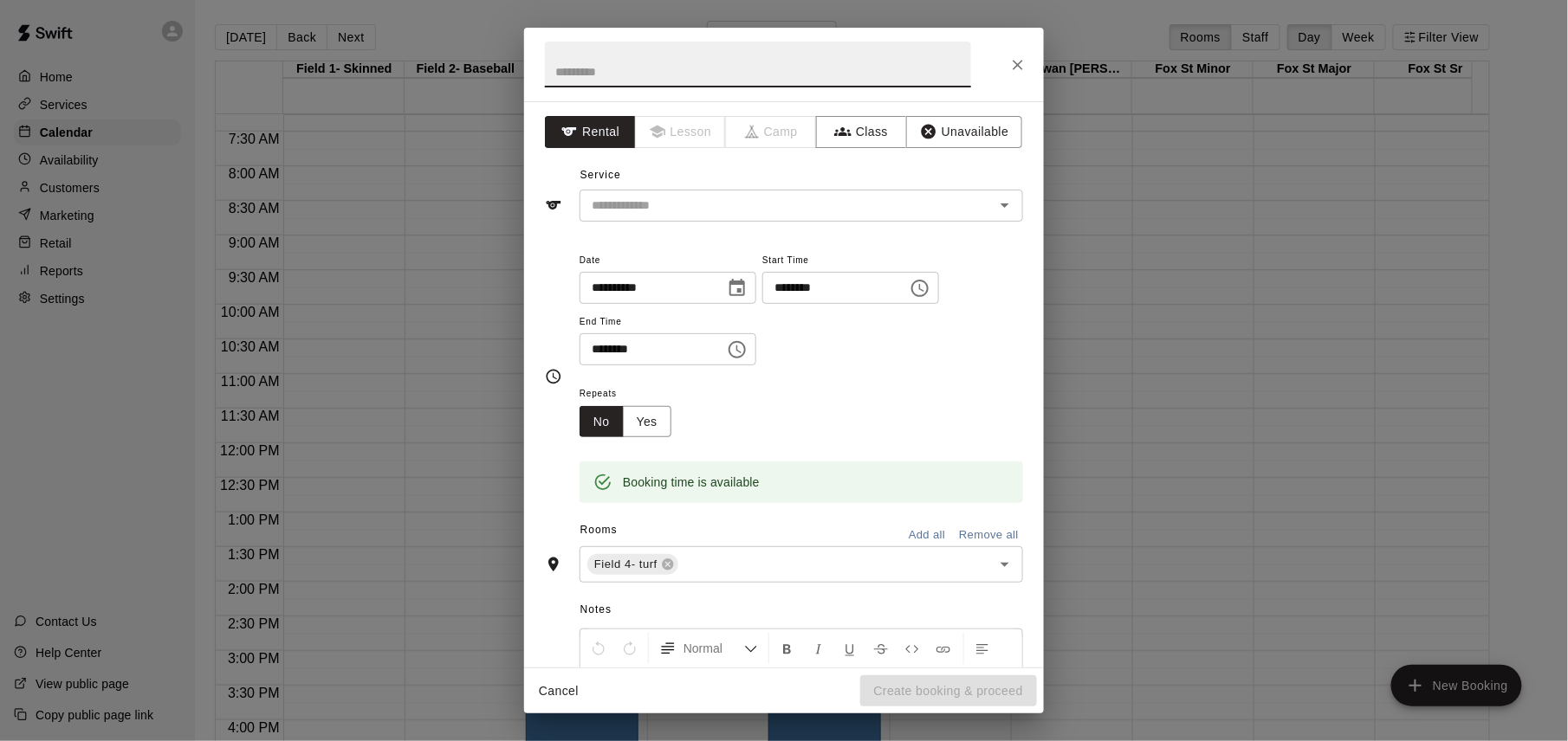
drag, startPoint x: 759, startPoint y: 346, endPoint x: 756, endPoint y: 355, distance: 9.5
click at [748, 355] on icon "Choose time, selected time is 5:00 PM" at bounding box center [737, 350] width 21 height 21
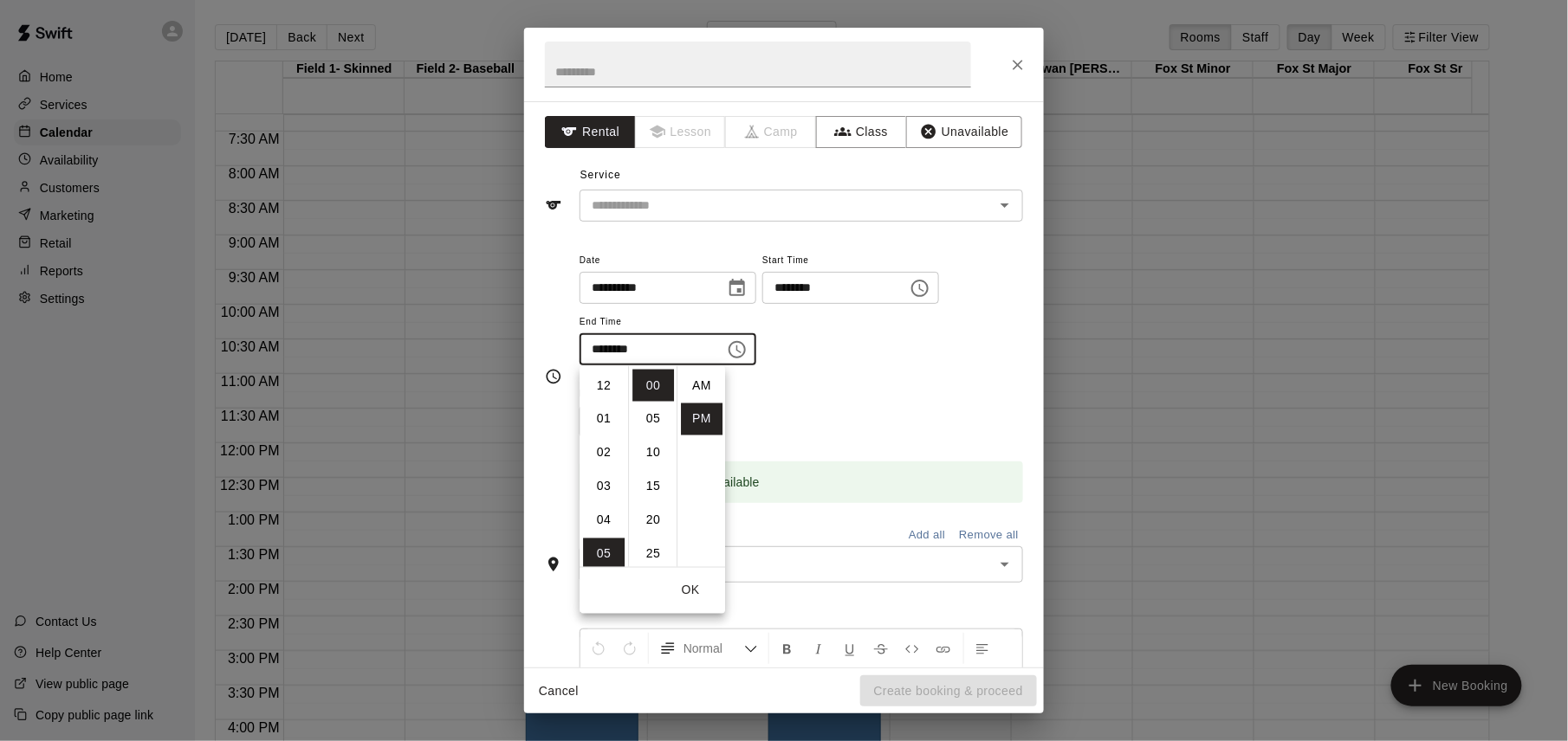
scroll to position [31, 0]
click at [603, 444] on li "07" at bounding box center [603, 454] width 41 height 32
type input "********"
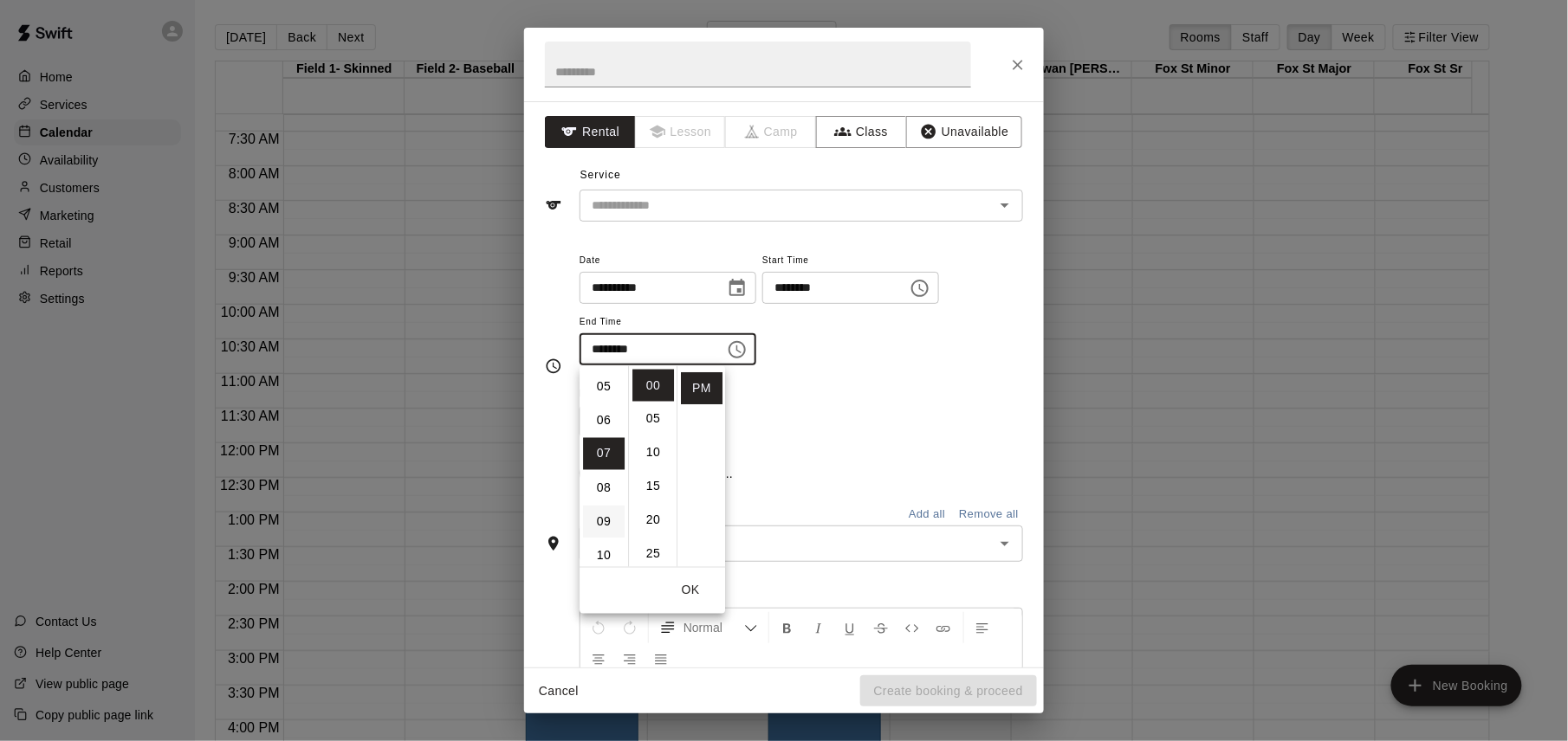
scroll to position [236, 0]
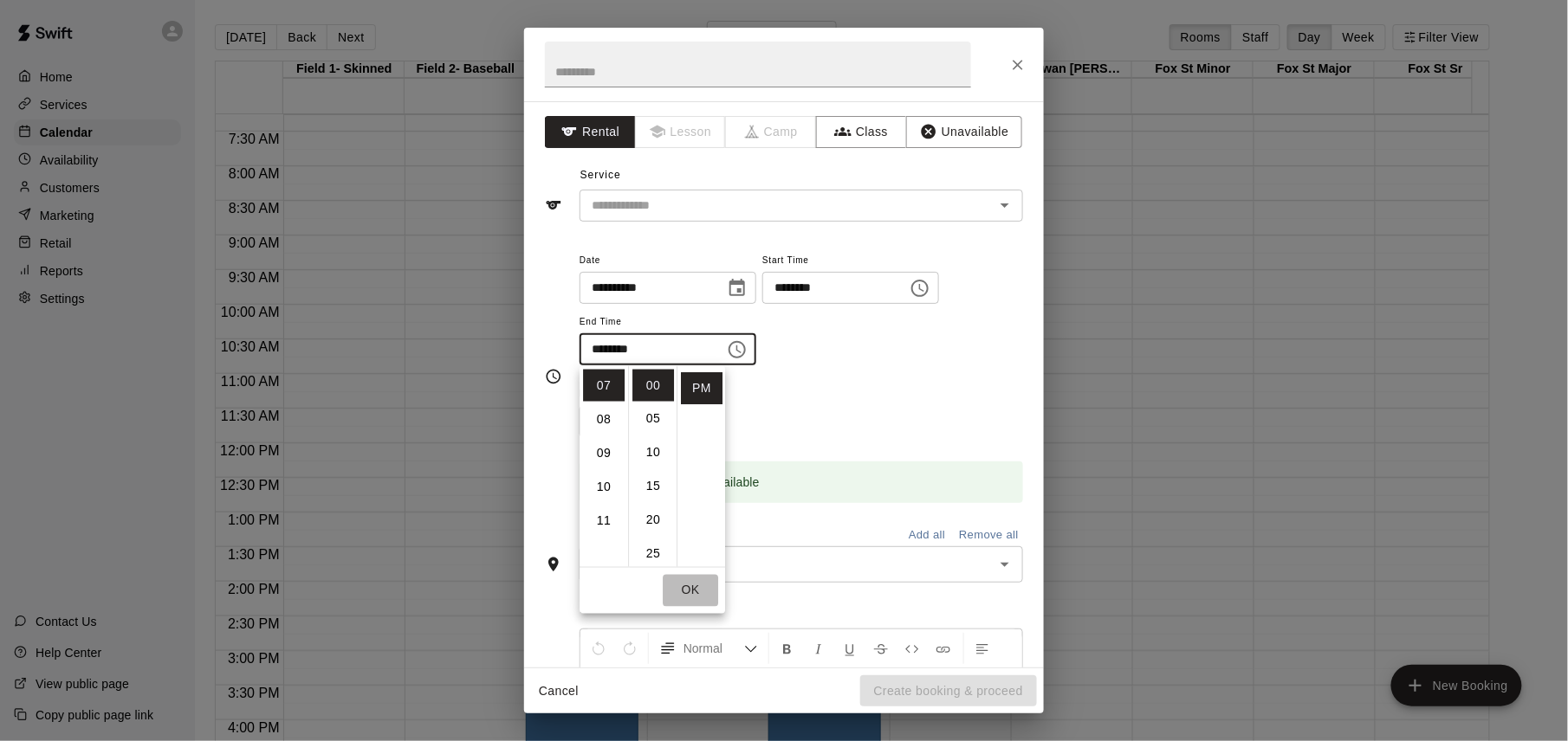
click at [694, 589] on button "OK" at bounding box center [690, 591] width 55 height 32
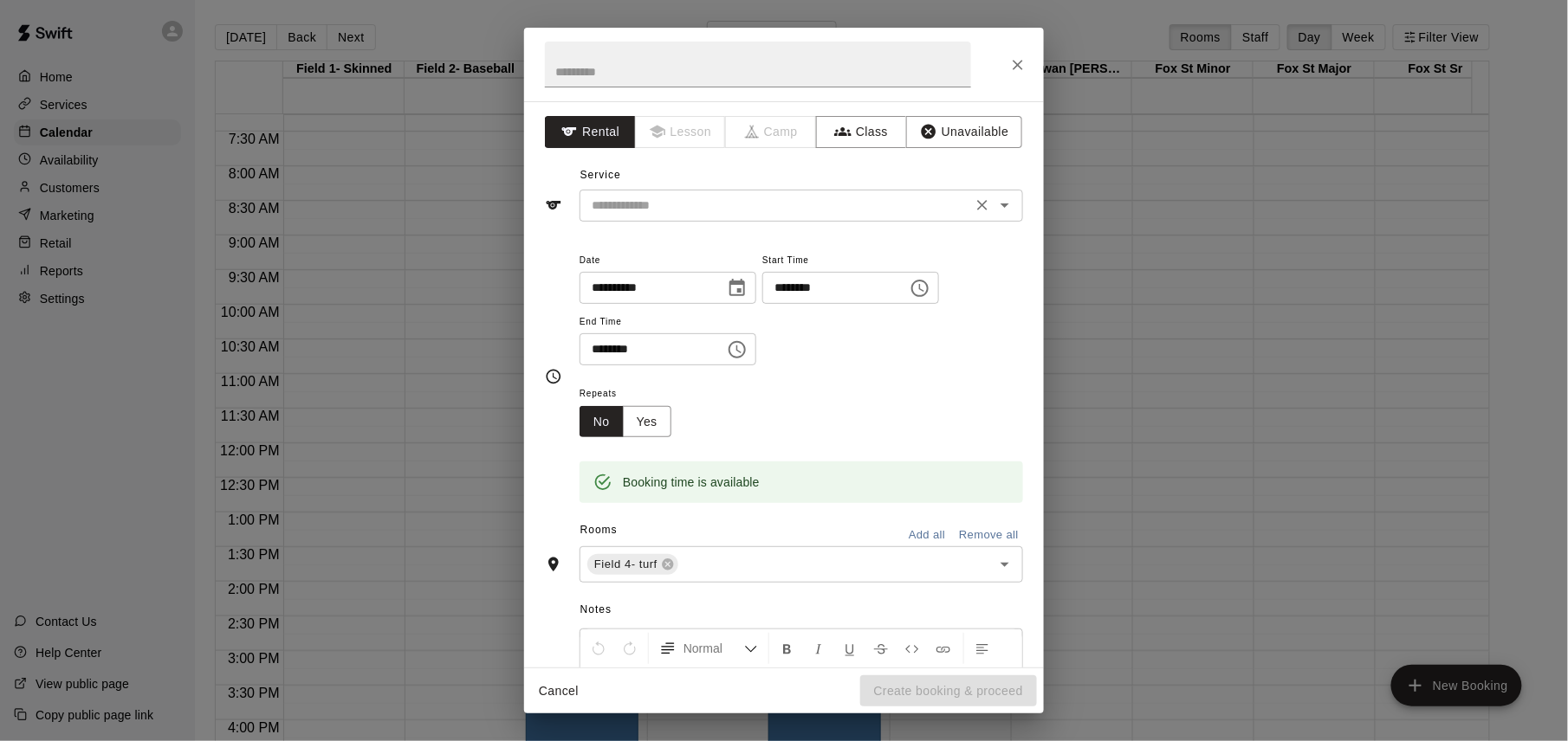
click at [695, 208] on input "text" at bounding box center [776, 206] width 382 height 22
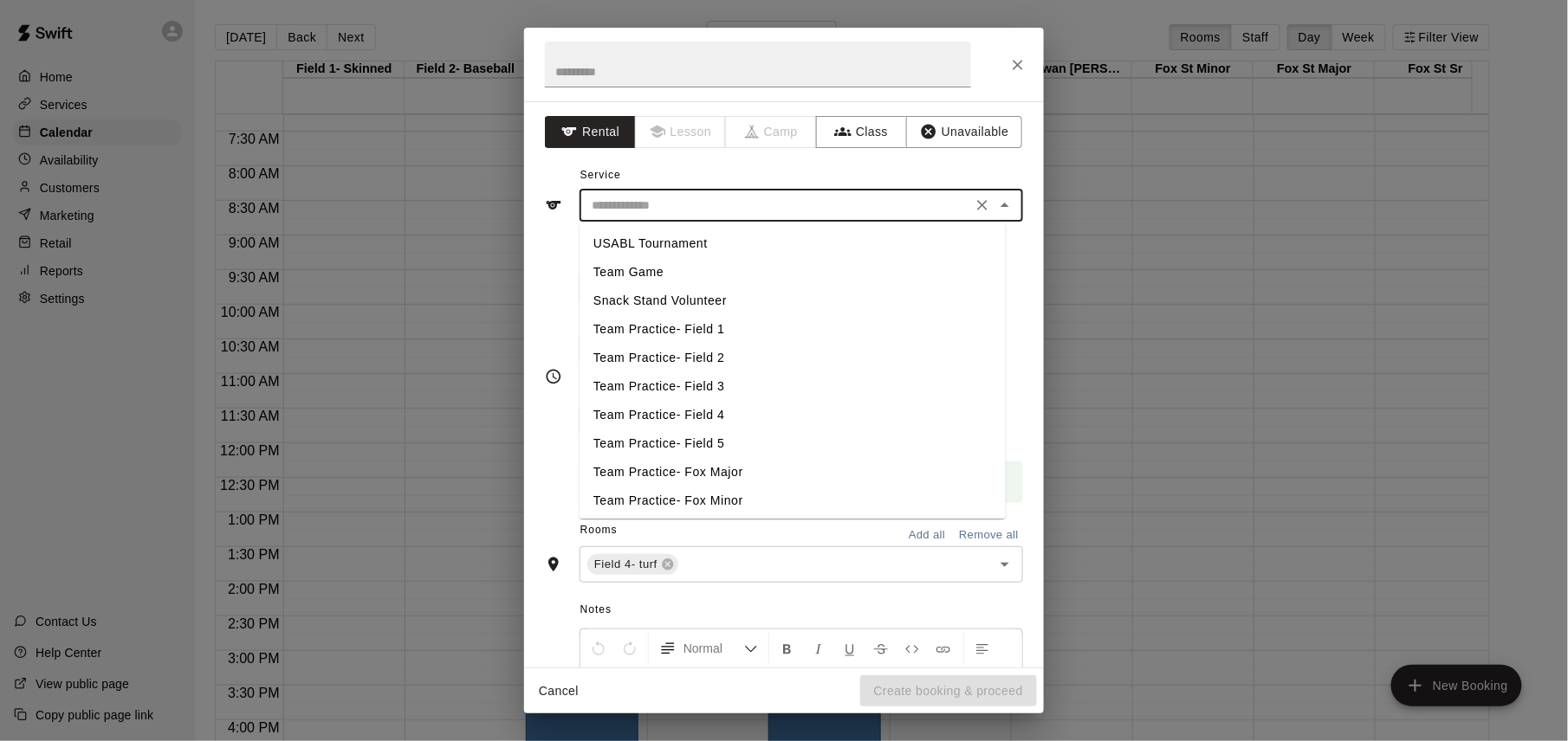
click at [662, 244] on li "USABL Tournament" at bounding box center [792, 243] width 427 height 29
type input "**********"
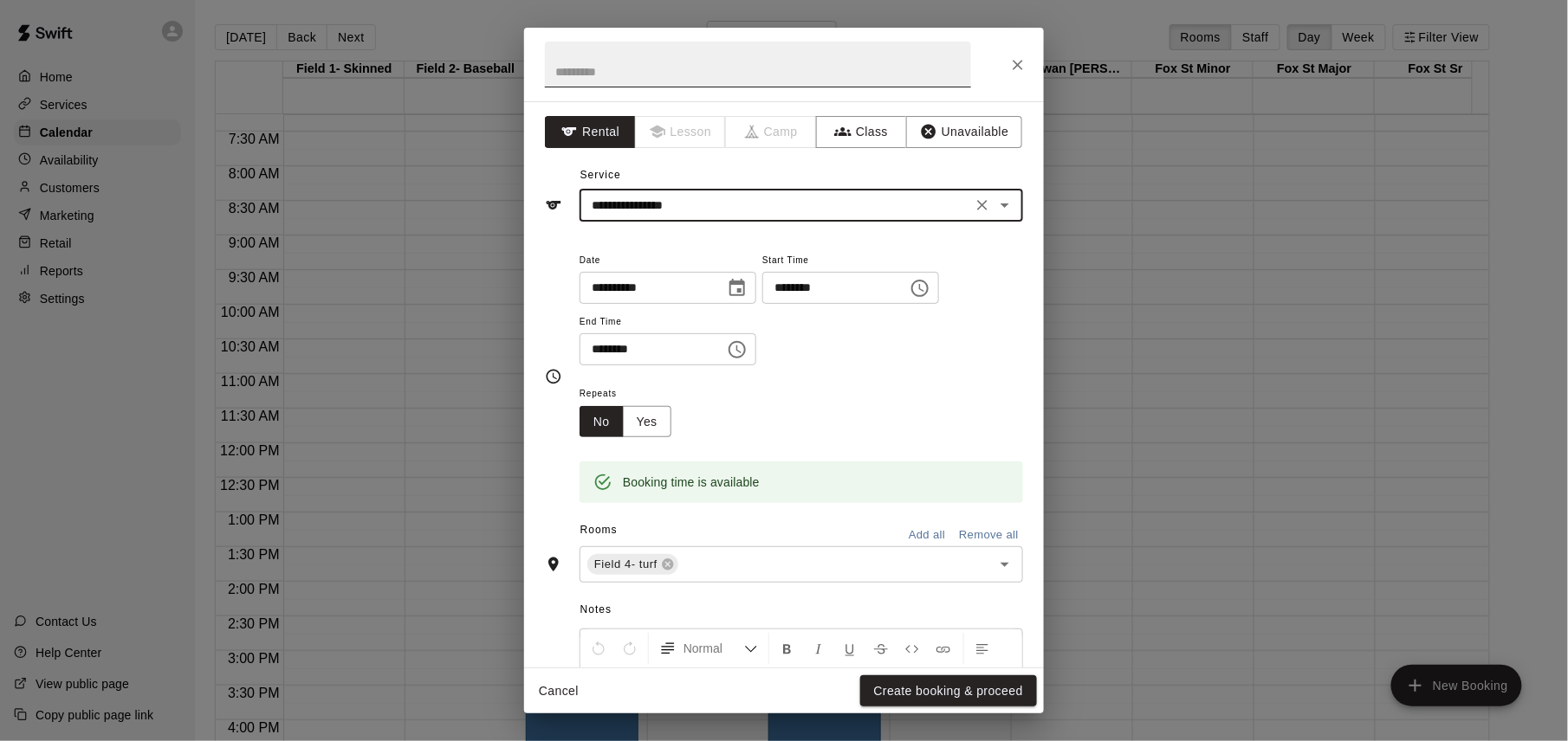
click at [669, 73] on input "text" at bounding box center [758, 64] width 427 height 46
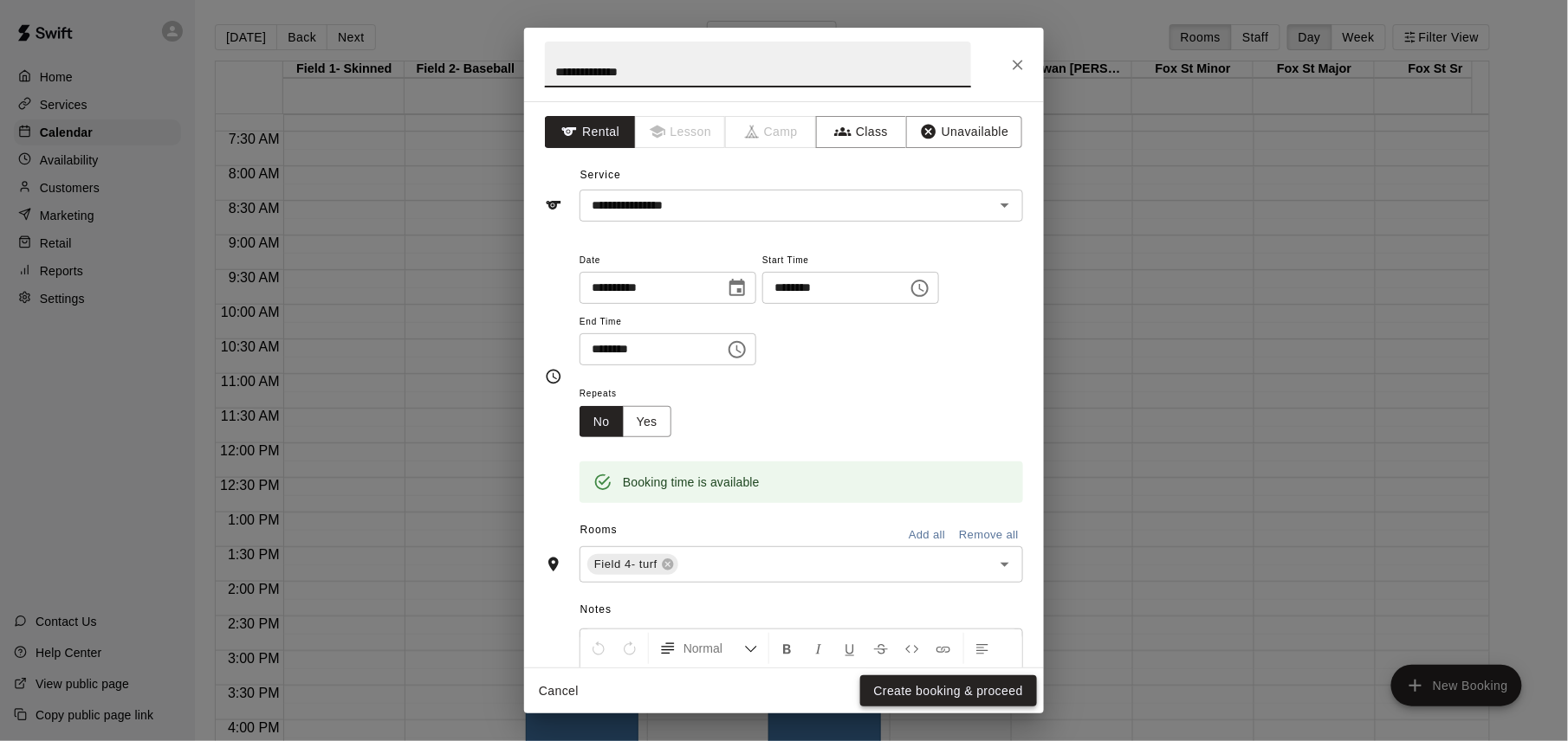
type input "**********"
click at [958, 679] on button "Create booking & proceed" at bounding box center [948, 691] width 177 height 32
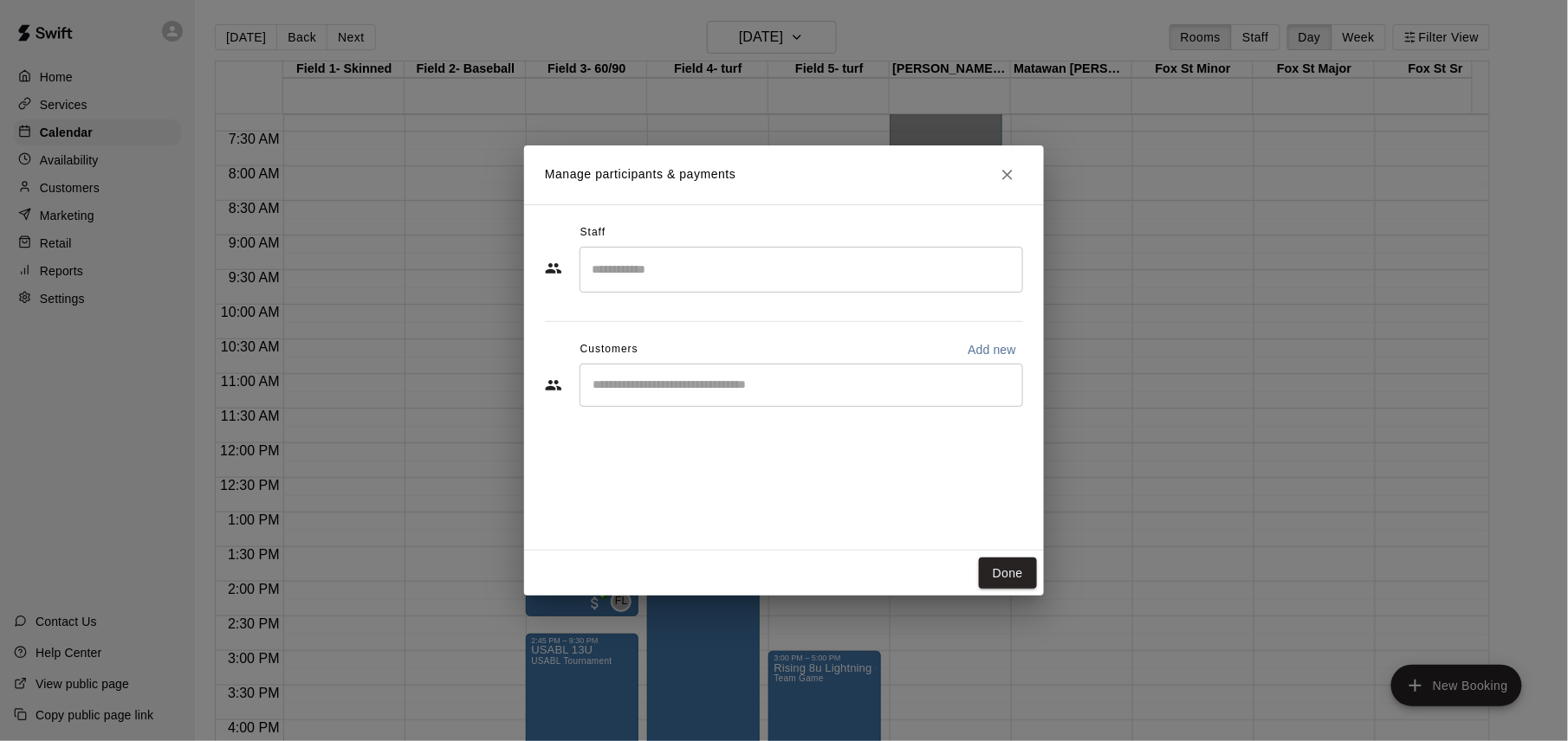
click at [808, 278] on input "Search staff" at bounding box center [801, 270] width 428 height 30
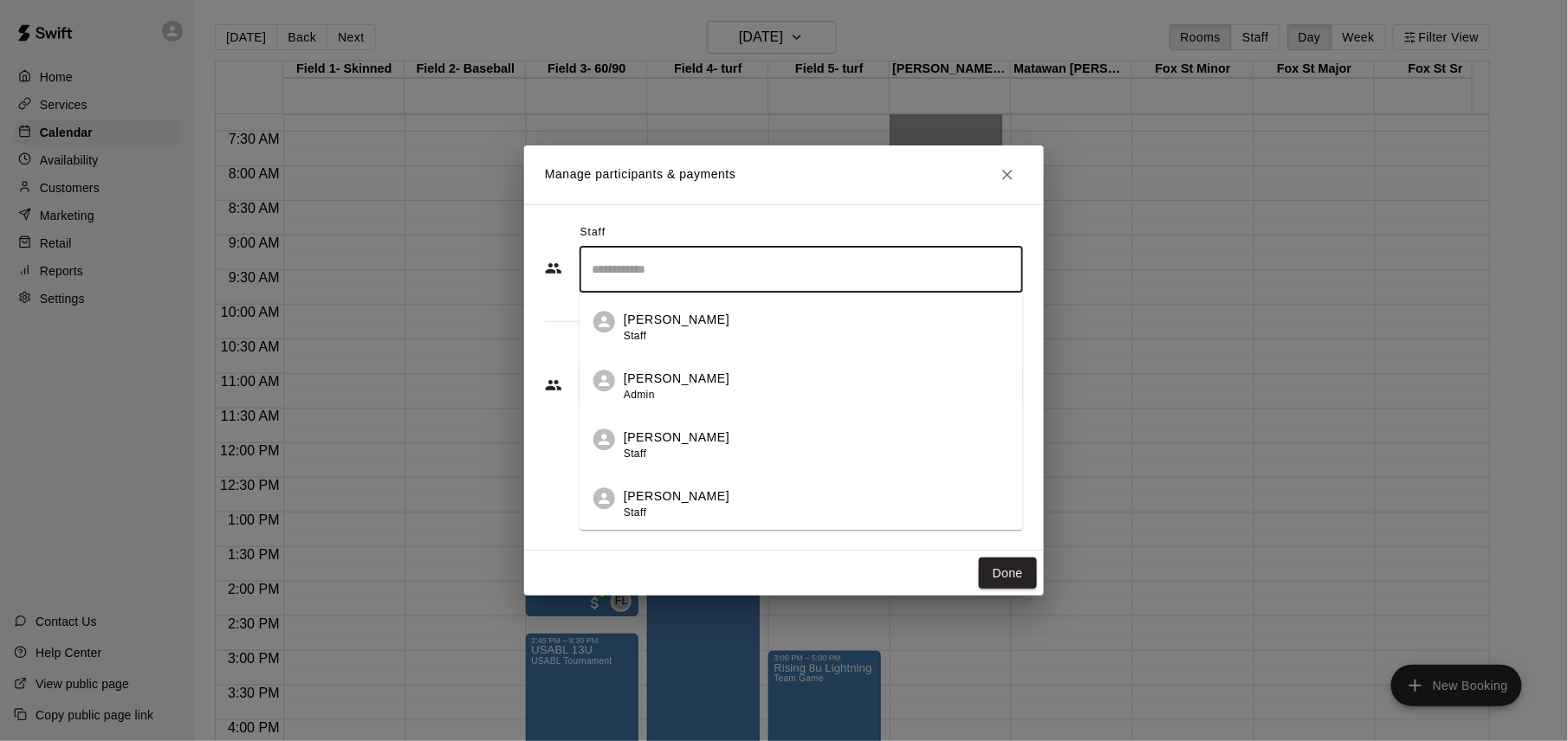
scroll to position [116, 0]
click at [736, 496] on div "[PERSON_NAME] Owner" at bounding box center [816, 506] width 385 height 33
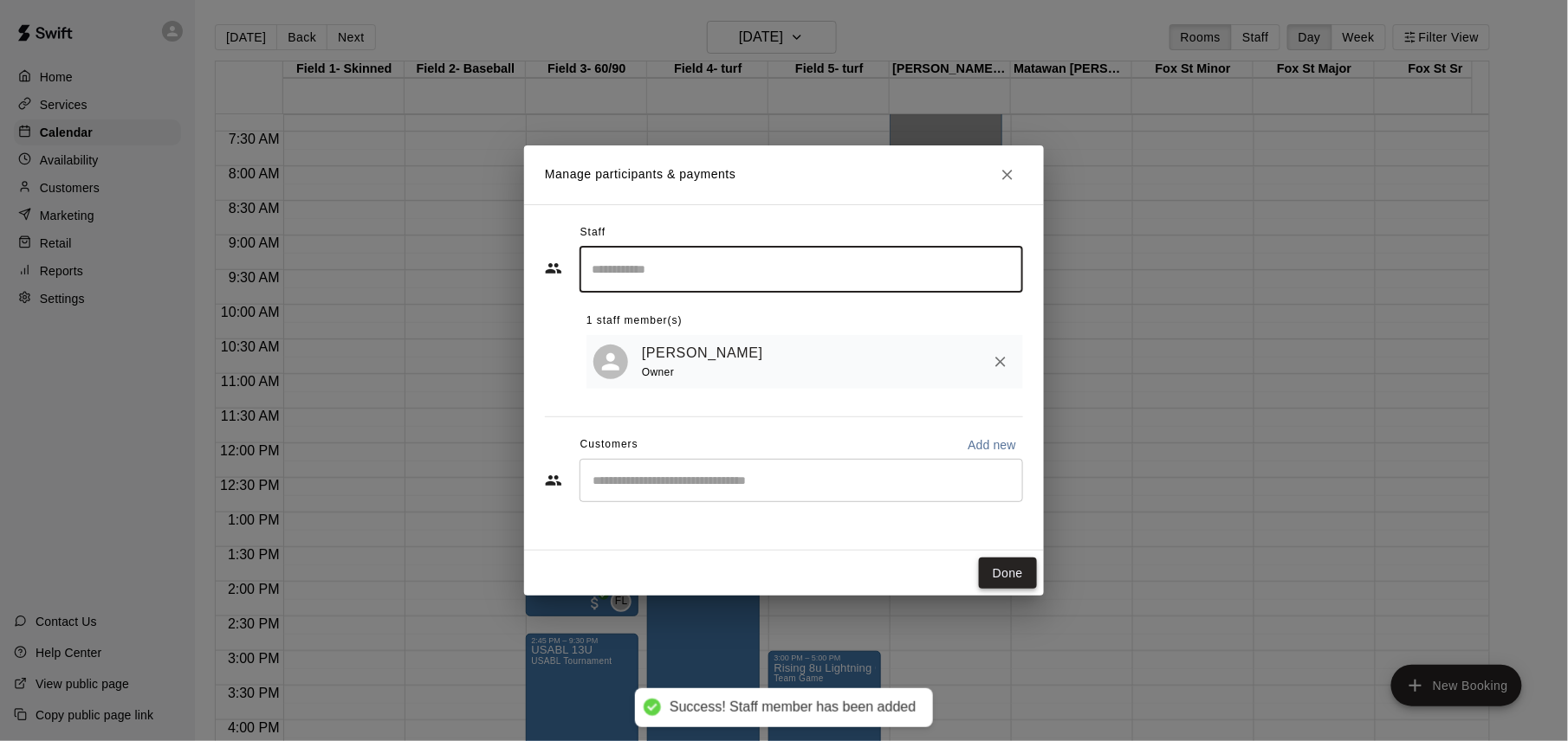
click at [1003, 573] on button "Done" at bounding box center [1008, 573] width 58 height 32
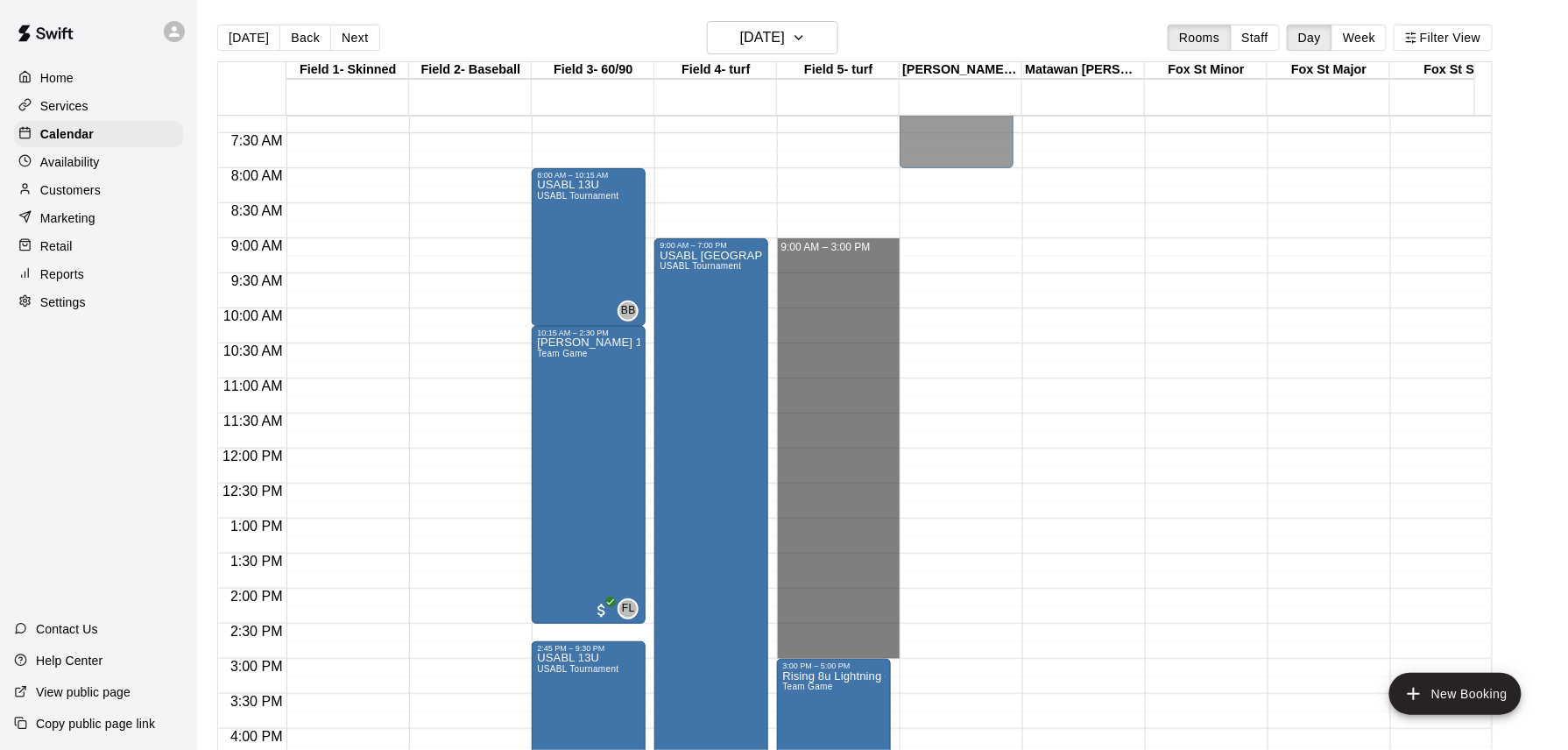
drag, startPoint x: 836, startPoint y: 243, endPoint x: 873, endPoint y: 646, distance: 404.7
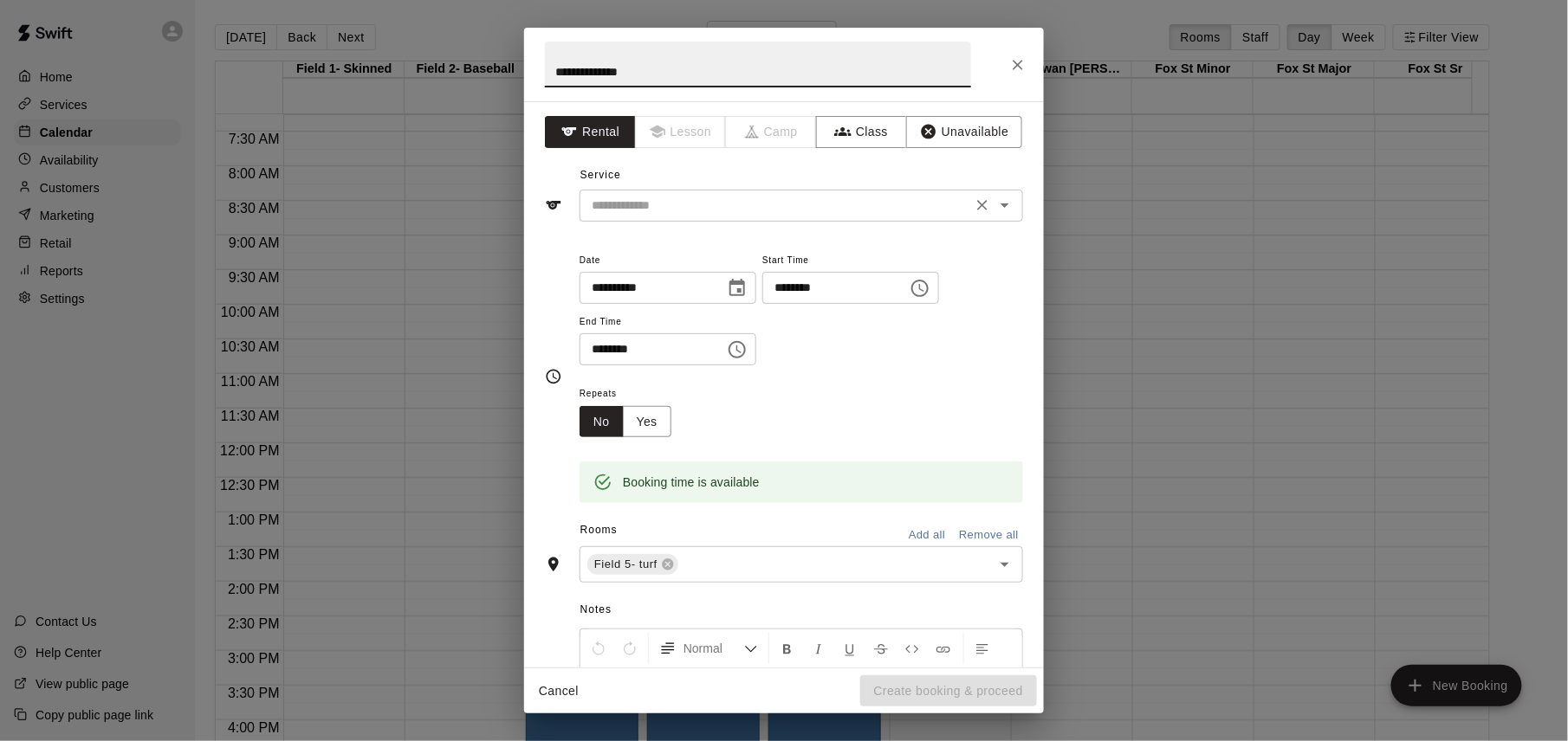
click at [774, 216] on div "​" at bounding box center [801, 206] width 443 height 32
type input "**********"
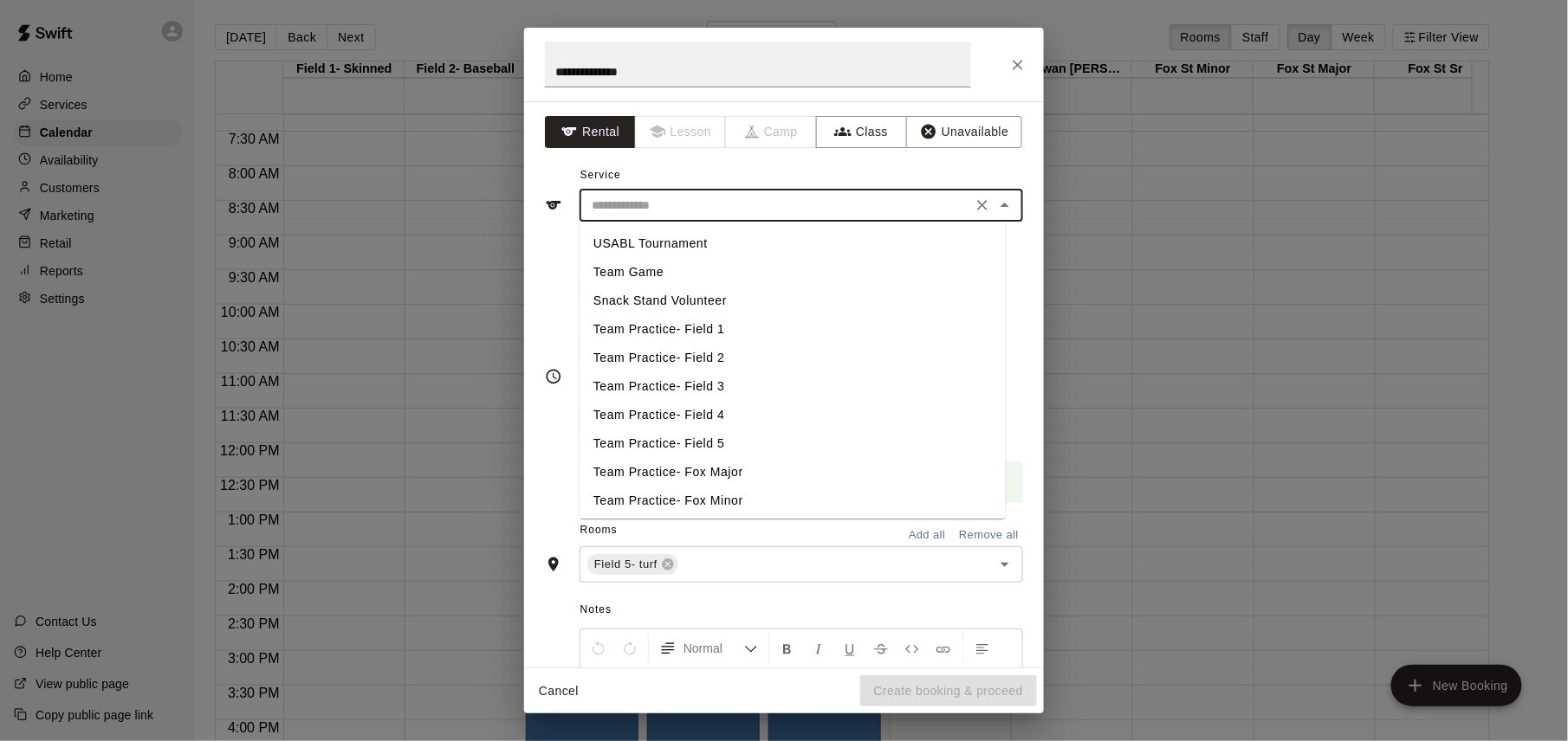
click at [729, 248] on li "USABL Tournament" at bounding box center [792, 243] width 427 height 29
type input "**********"
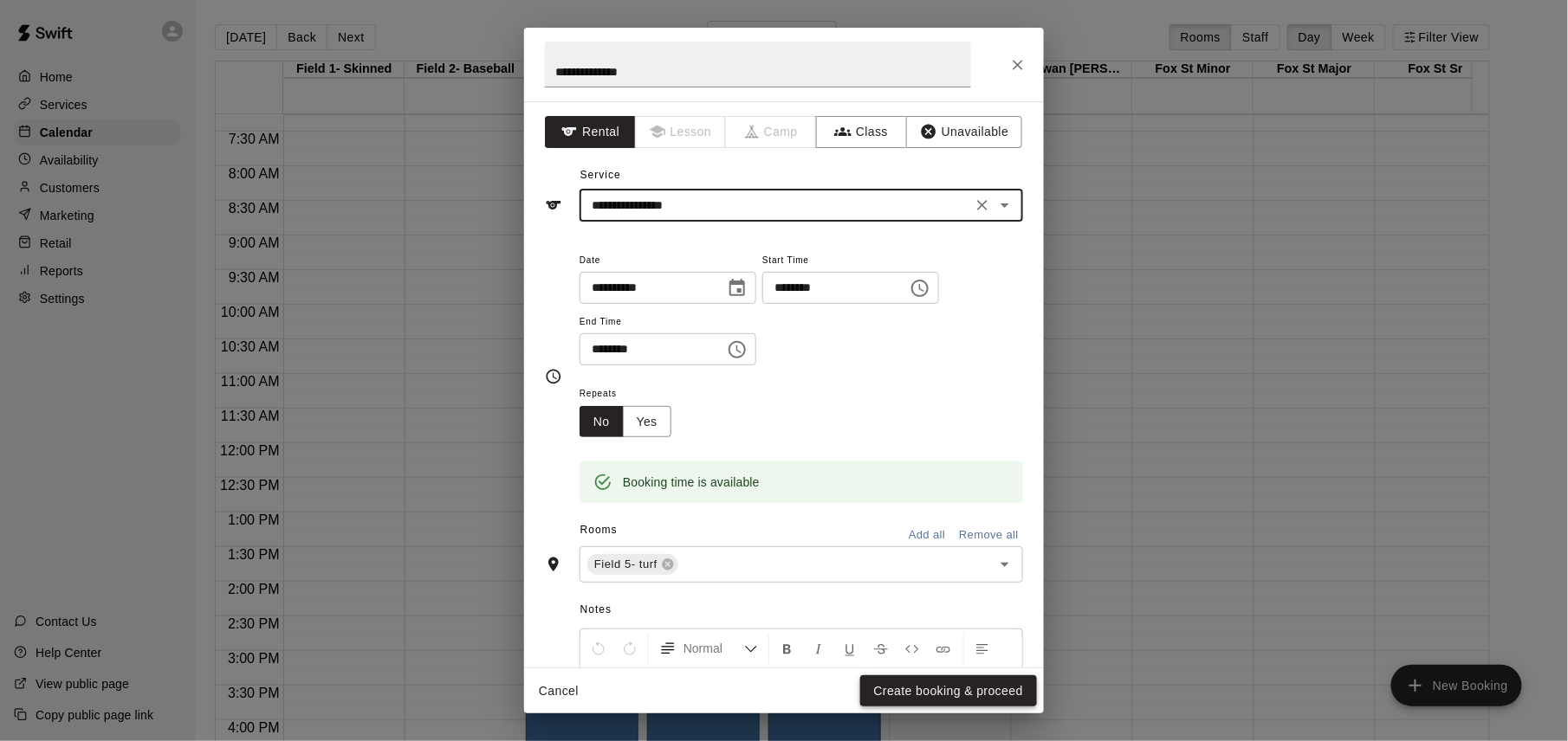
click at [937, 691] on button "Create booking & proceed" at bounding box center [948, 691] width 177 height 32
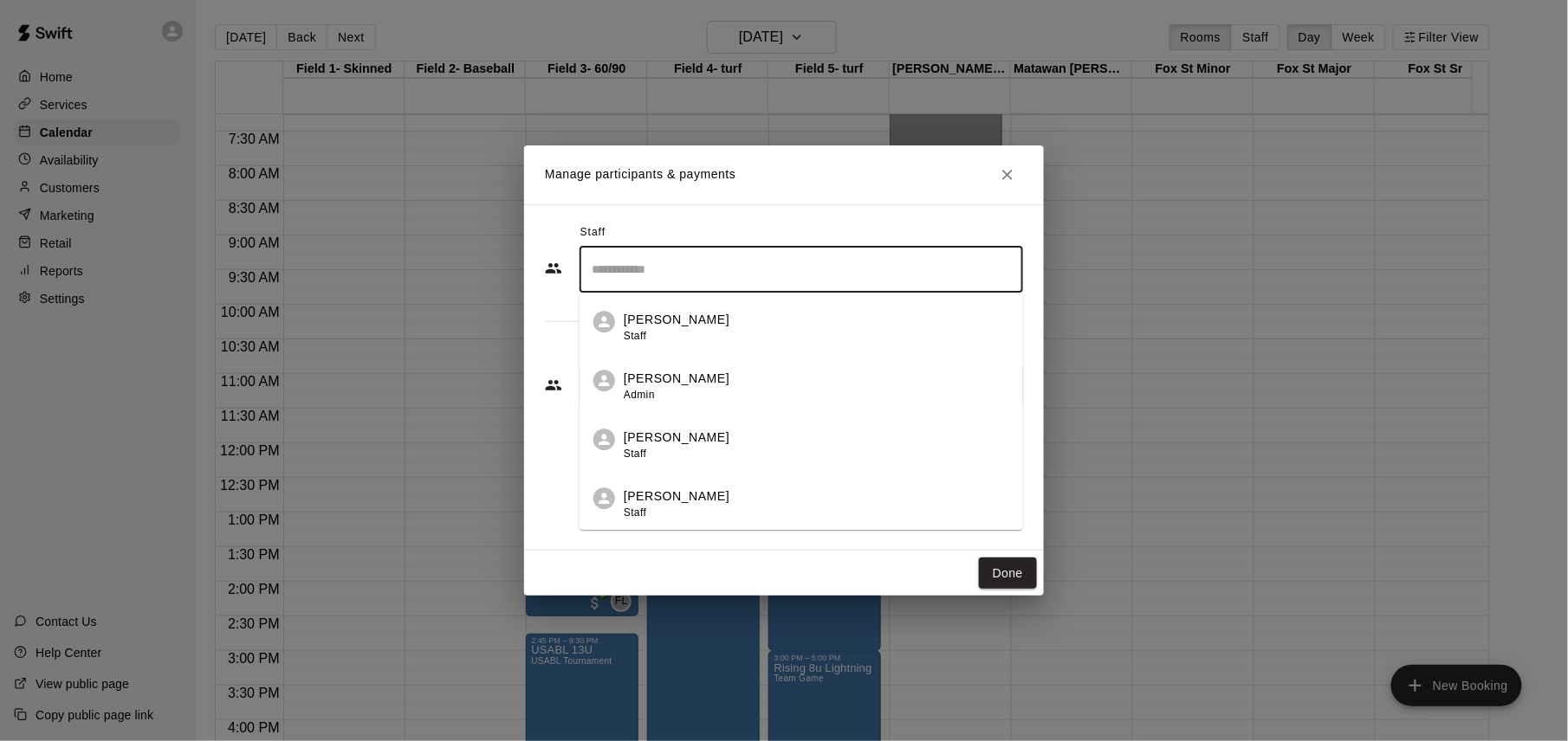
click at [877, 267] on input "Search staff" at bounding box center [801, 270] width 428 height 30
click at [839, 505] on div "[PERSON_NAME] Owner" at bounding box center [816, 506] width 385 height 33
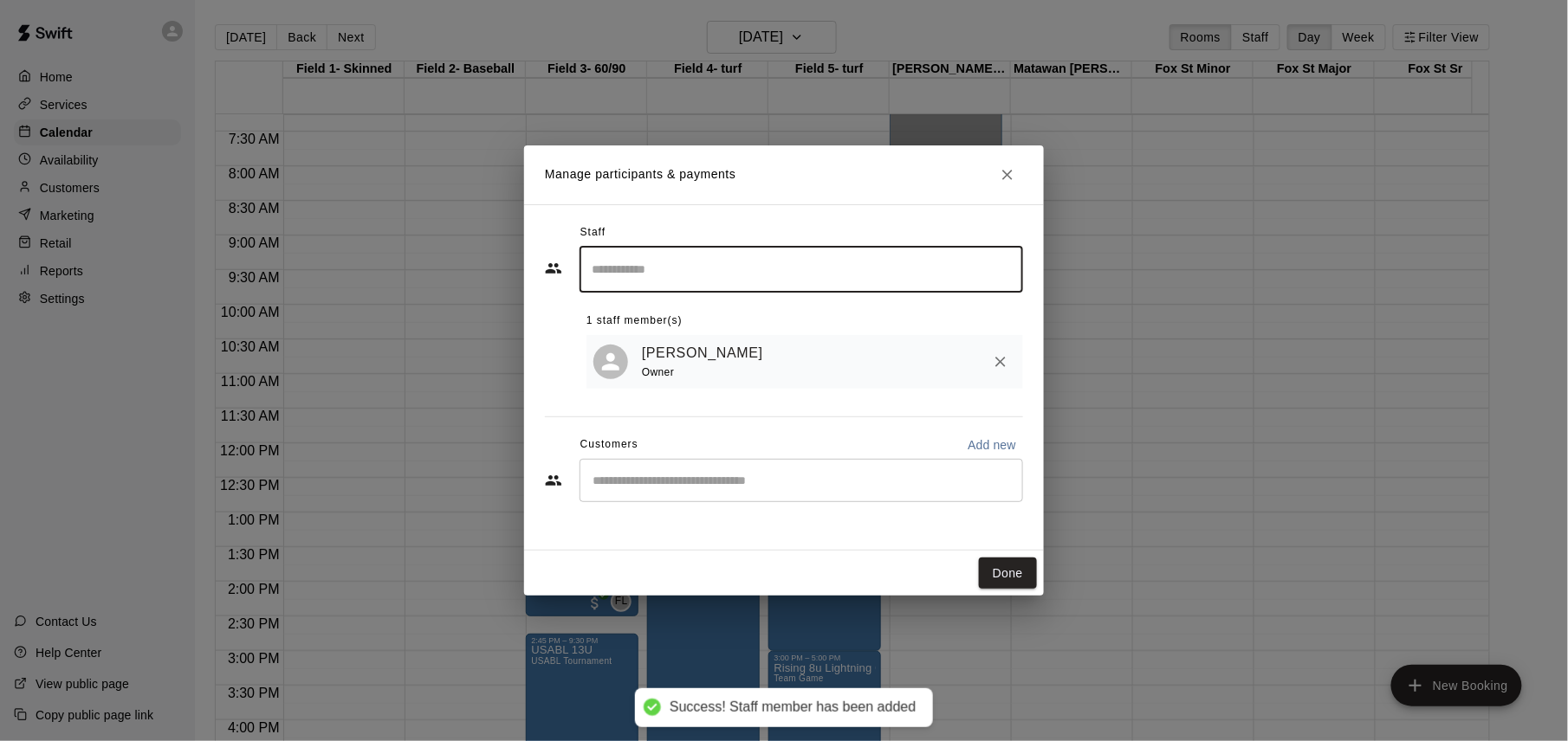
click at [1002, 570] on button "Done" at bounding box center [1008, 573] width 58 height 32
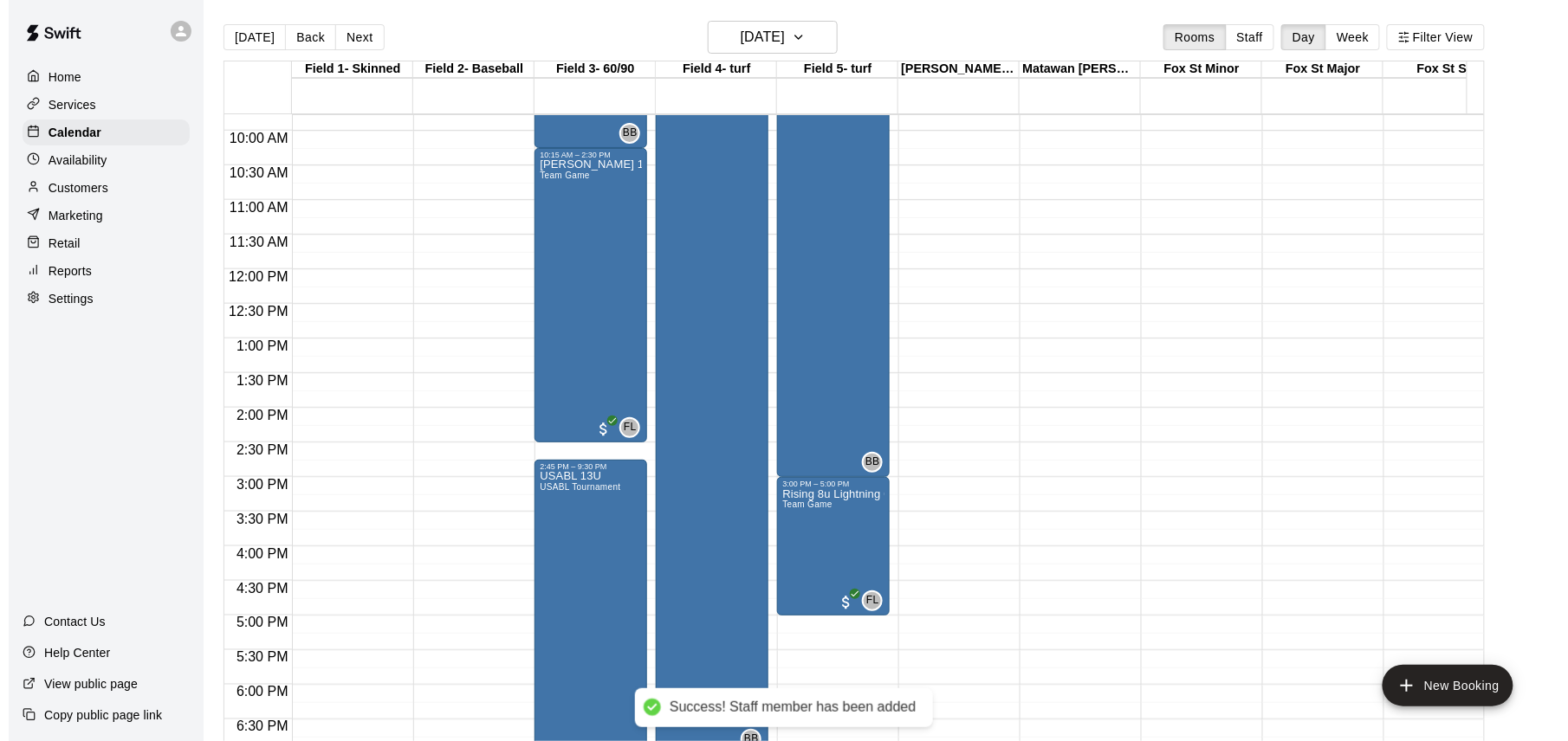
scroll to position [849, 0]
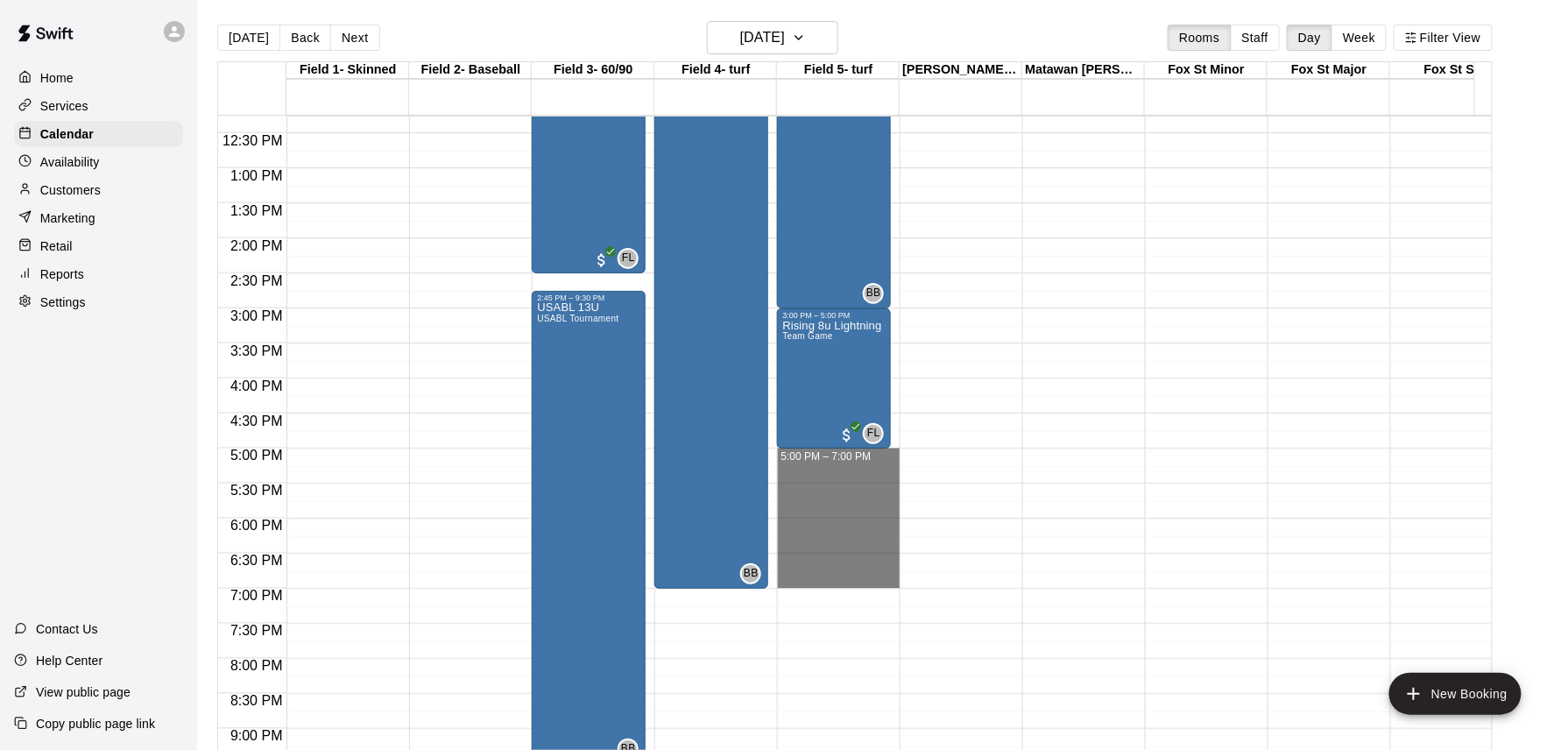
drag, startPoint x: 836, startPoint y: 457, endPoint x: 842, endPoint y: 584, distance: 127.1
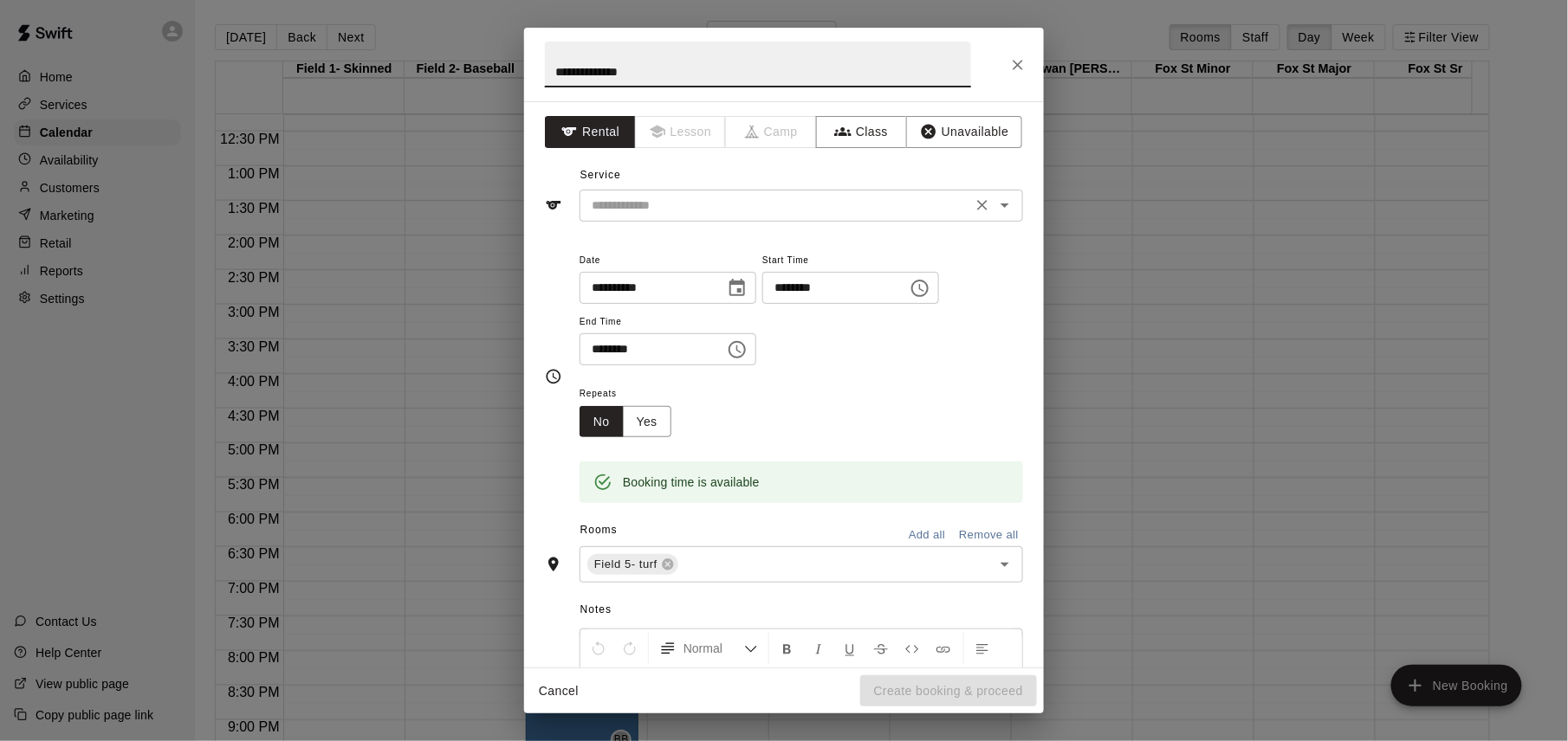
type input "**********"
click at [823, 200] on input "text" at bounding box center [776, 206] width 382 height 22
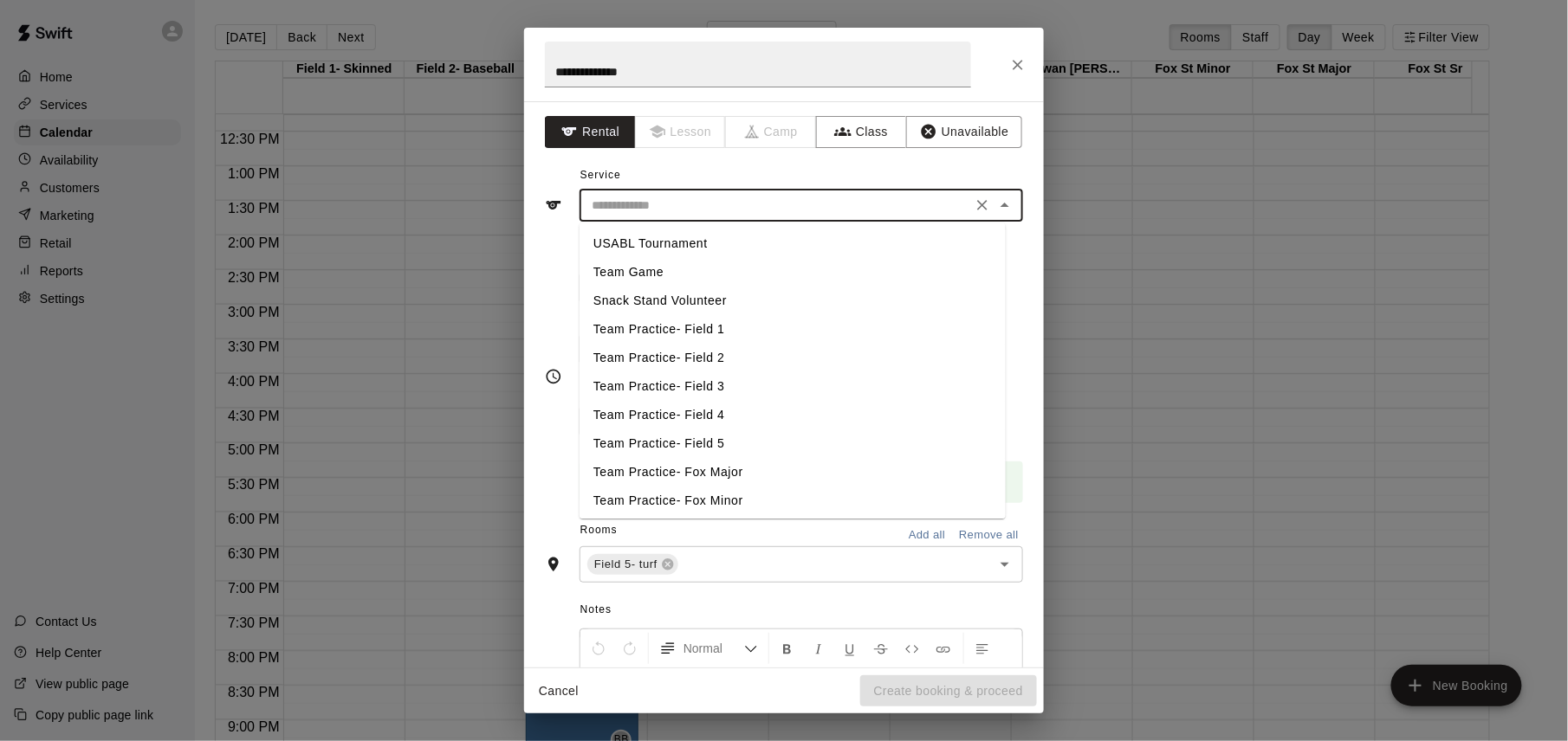
click at [719, 236] on li "USABL Tournament" at bounding box center [792, 243] width 427 height 29
type input "**********"
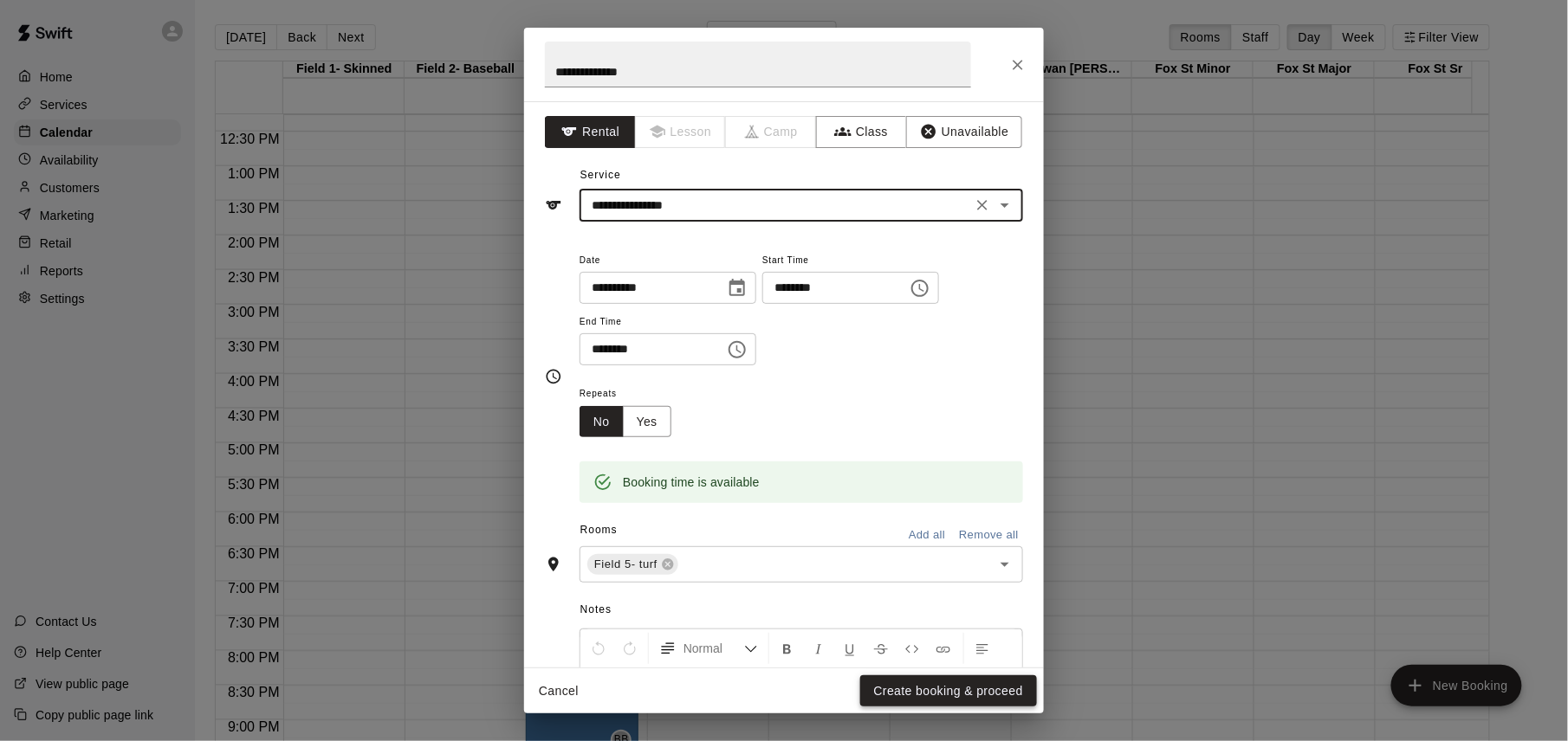
click at [948, 687] on button "Create booking & proceed" at bounding box center [948, 691] width 177 height 32
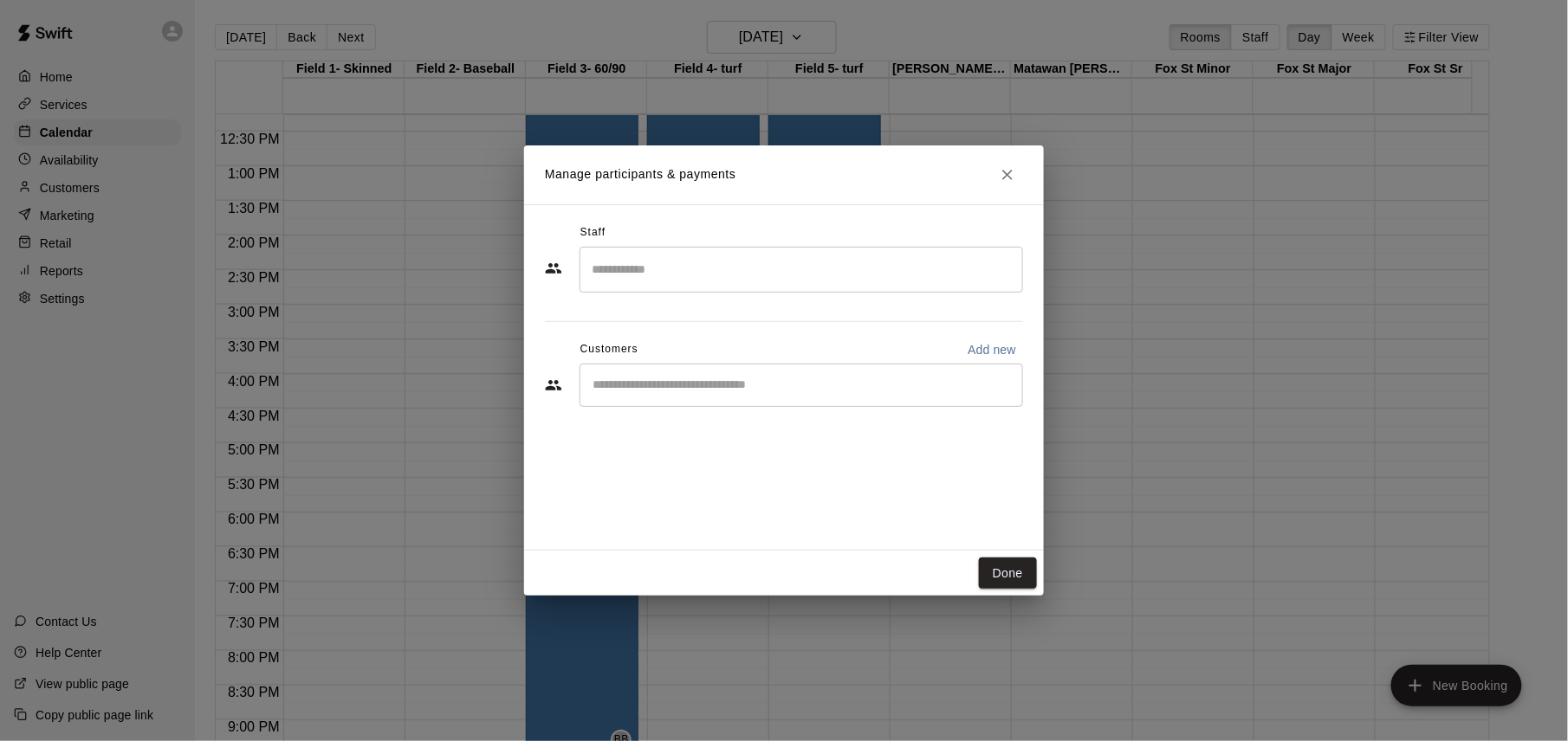
click at [839, 275] on input "Search staff" at bounding box center [801, 270] width 428 height 30
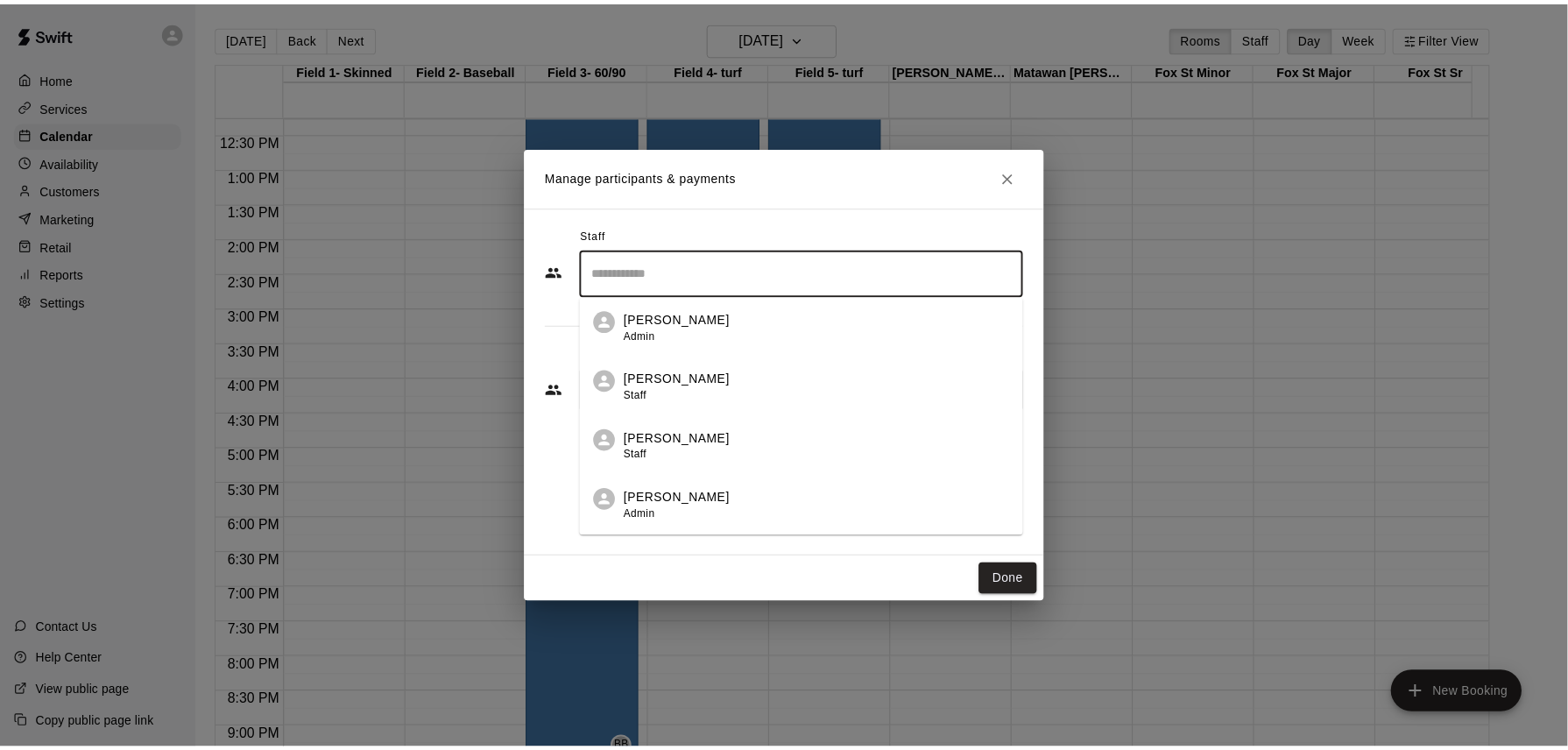
scroll to position [117, 0]
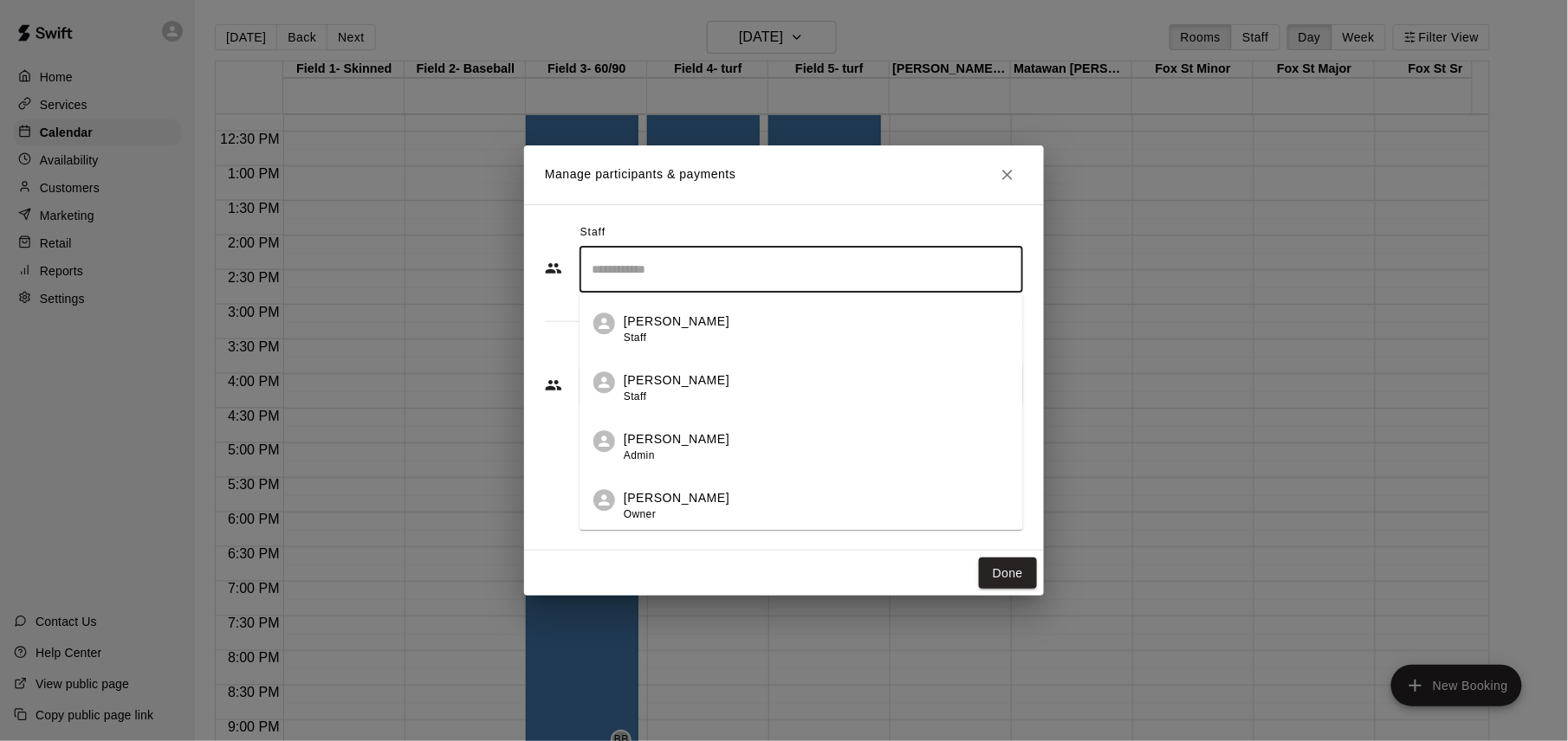
click at [797, 505] on div "[PERSON_NAME] Owner" at bounding box center [816, 506] width 385 height 33
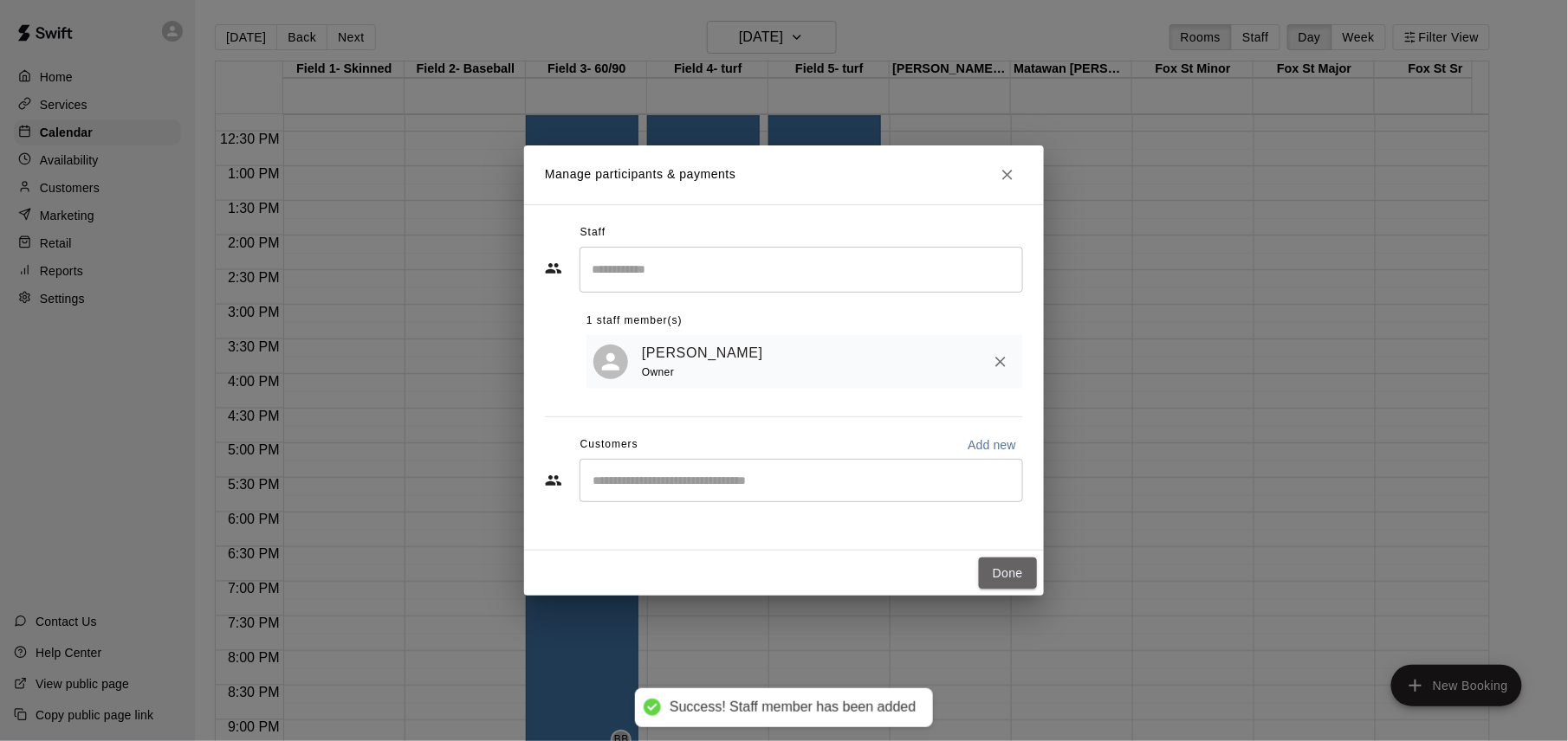
click at [1016, 571] on button "Done" at bounding box center [1008, 573] width 58 height 32
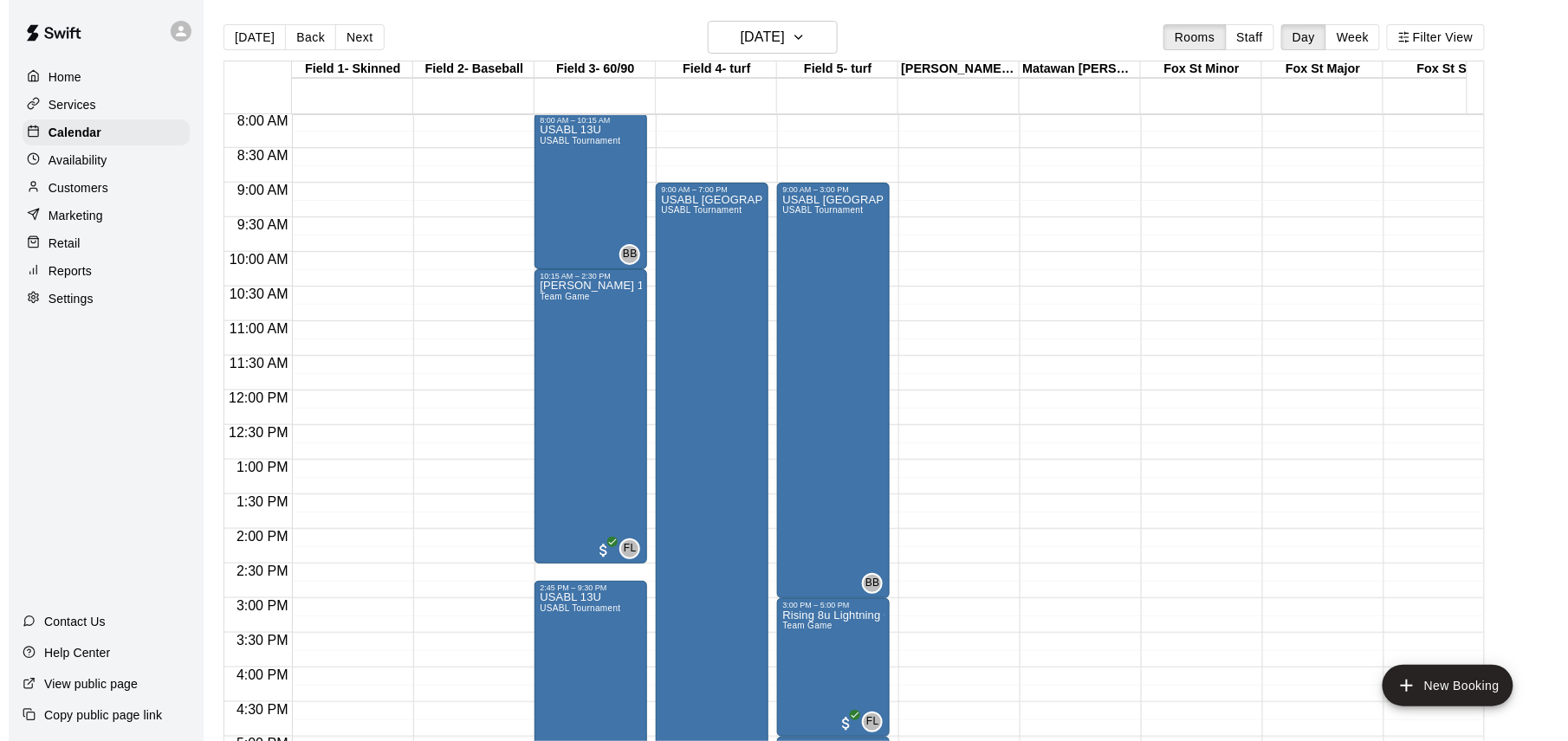
scroll to position [503, 0]
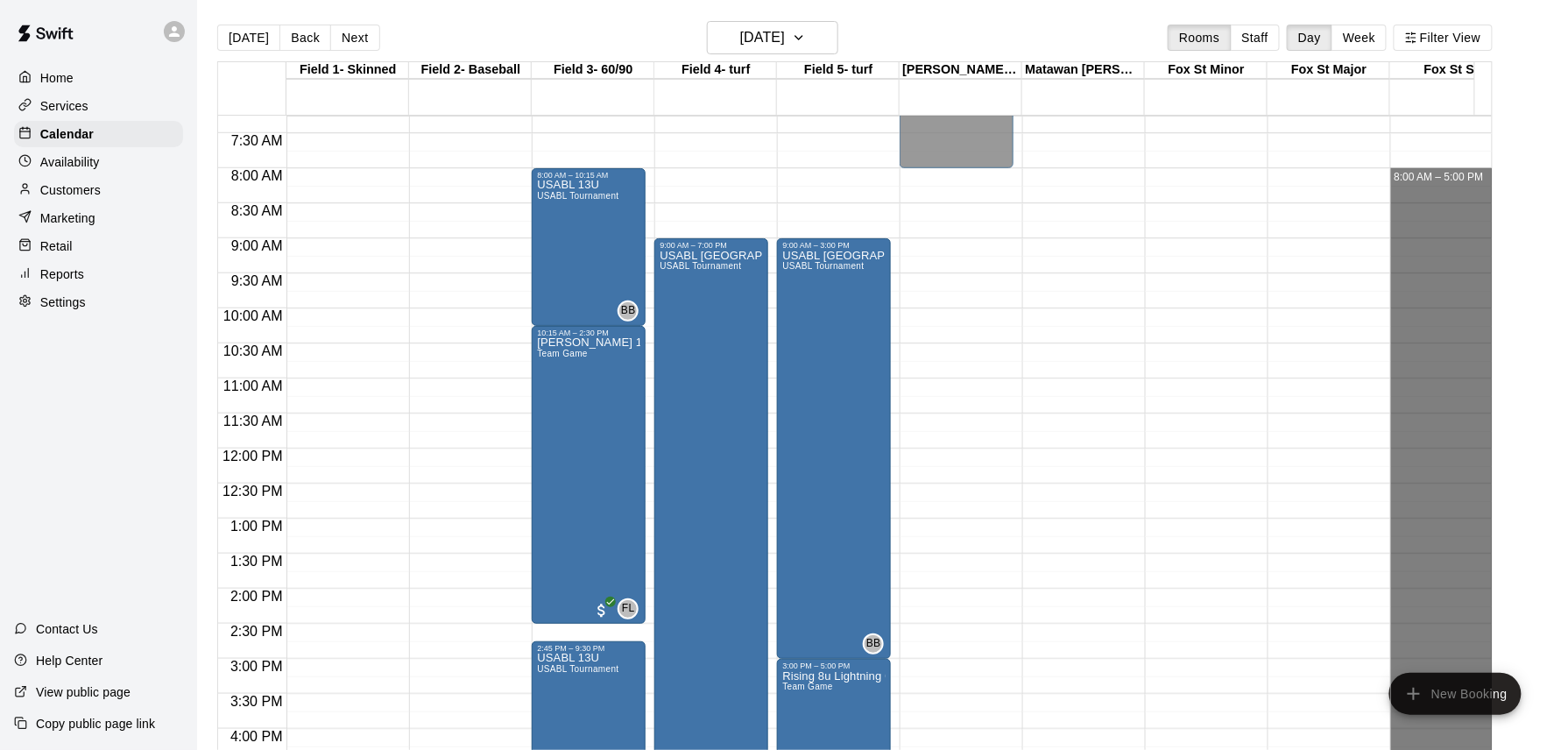
drag, startPoint x: 1407, startPoint y: 180, endPoint x: 1418, endPoint y: 793, distance: 613.1
click at [1418, 749] on html "Home Services Calendar Availability Customers Marketing Retail Reports Settings…" at bounding box center [784, 389] width 1568 height 778
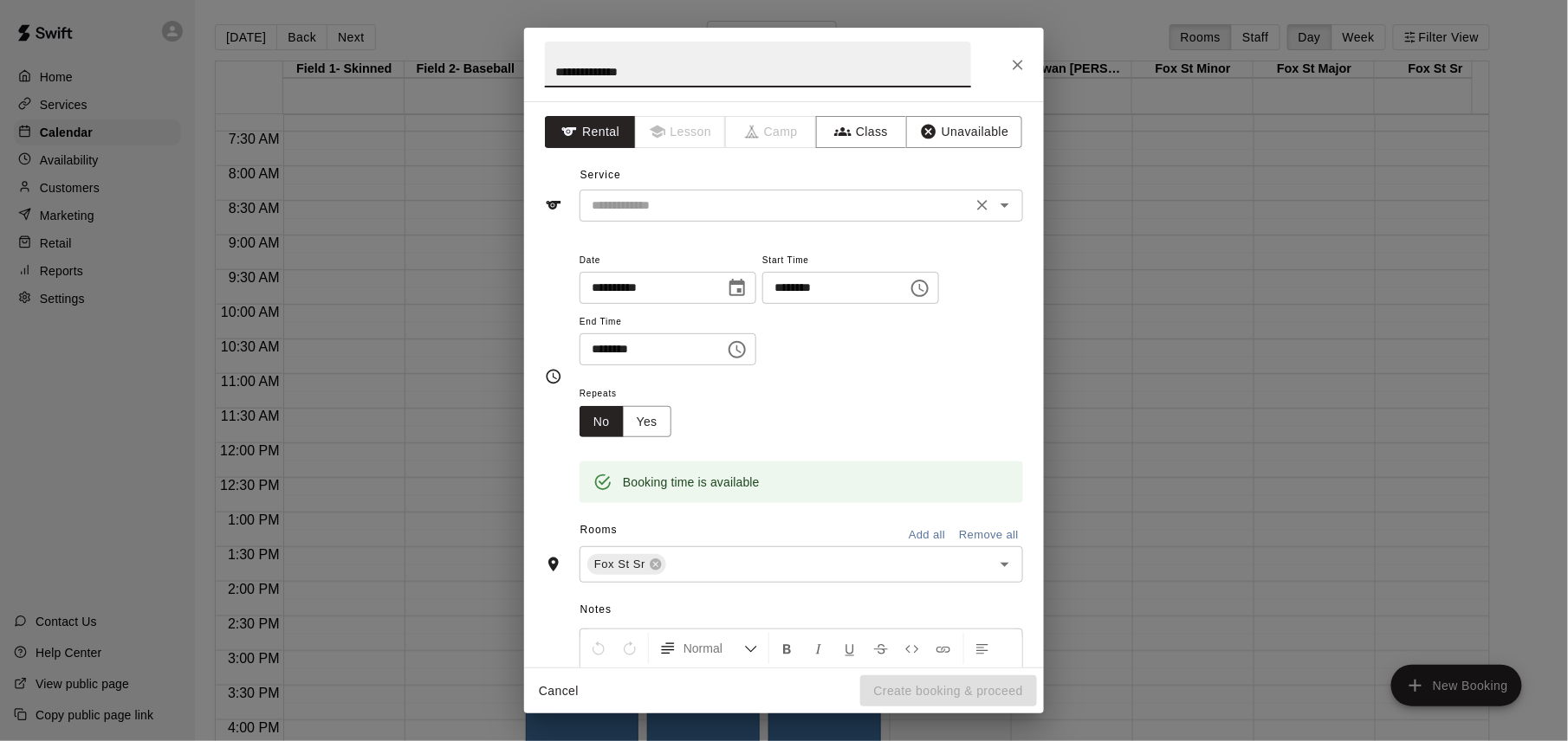
type input "**********"
click at [856, 202] on input "text" at bounding box center [776, 206] width 382 height 22
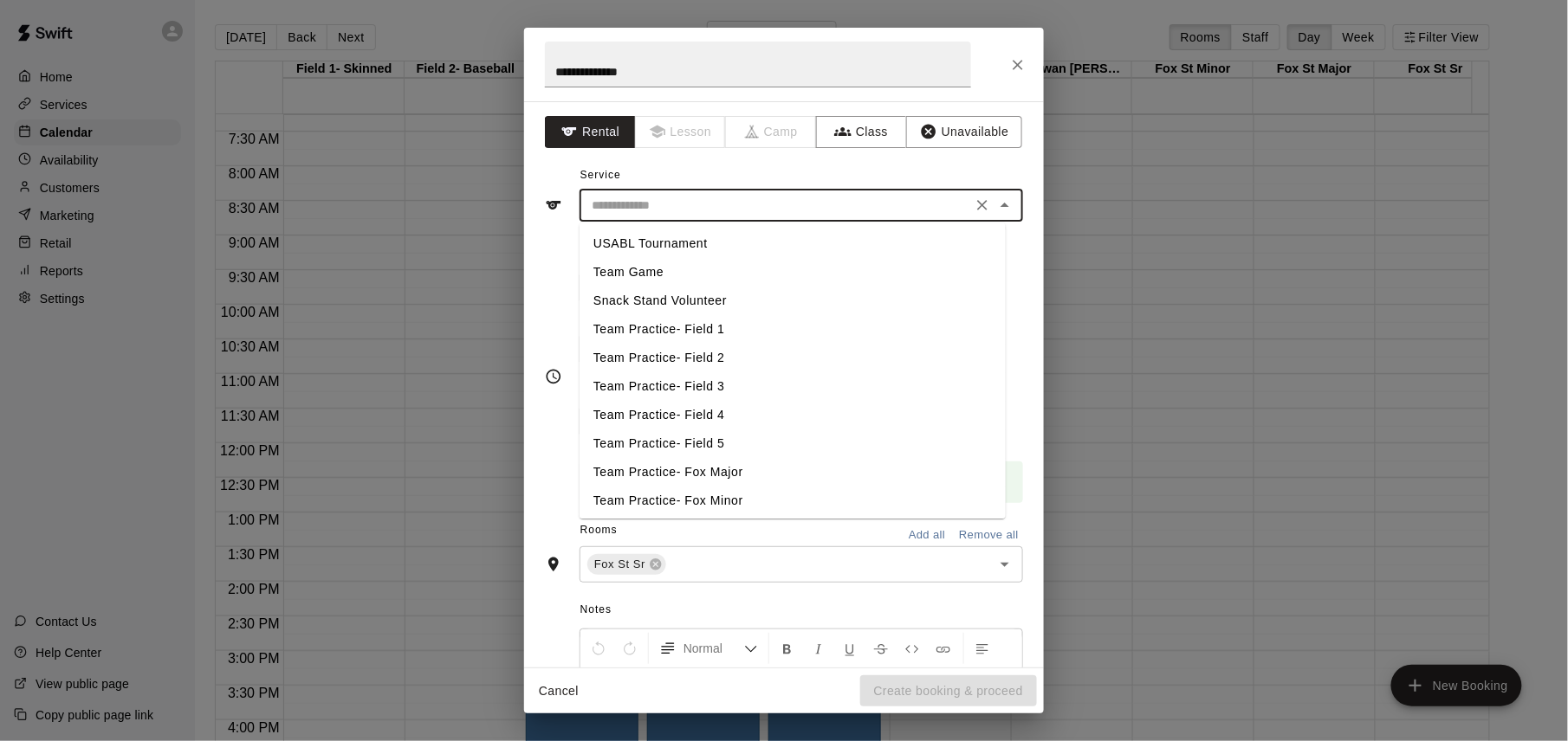
click at [774, 244] on li "USABL Tournament" at bounding box center [792, 243] width 427 height 29
type input "**********"
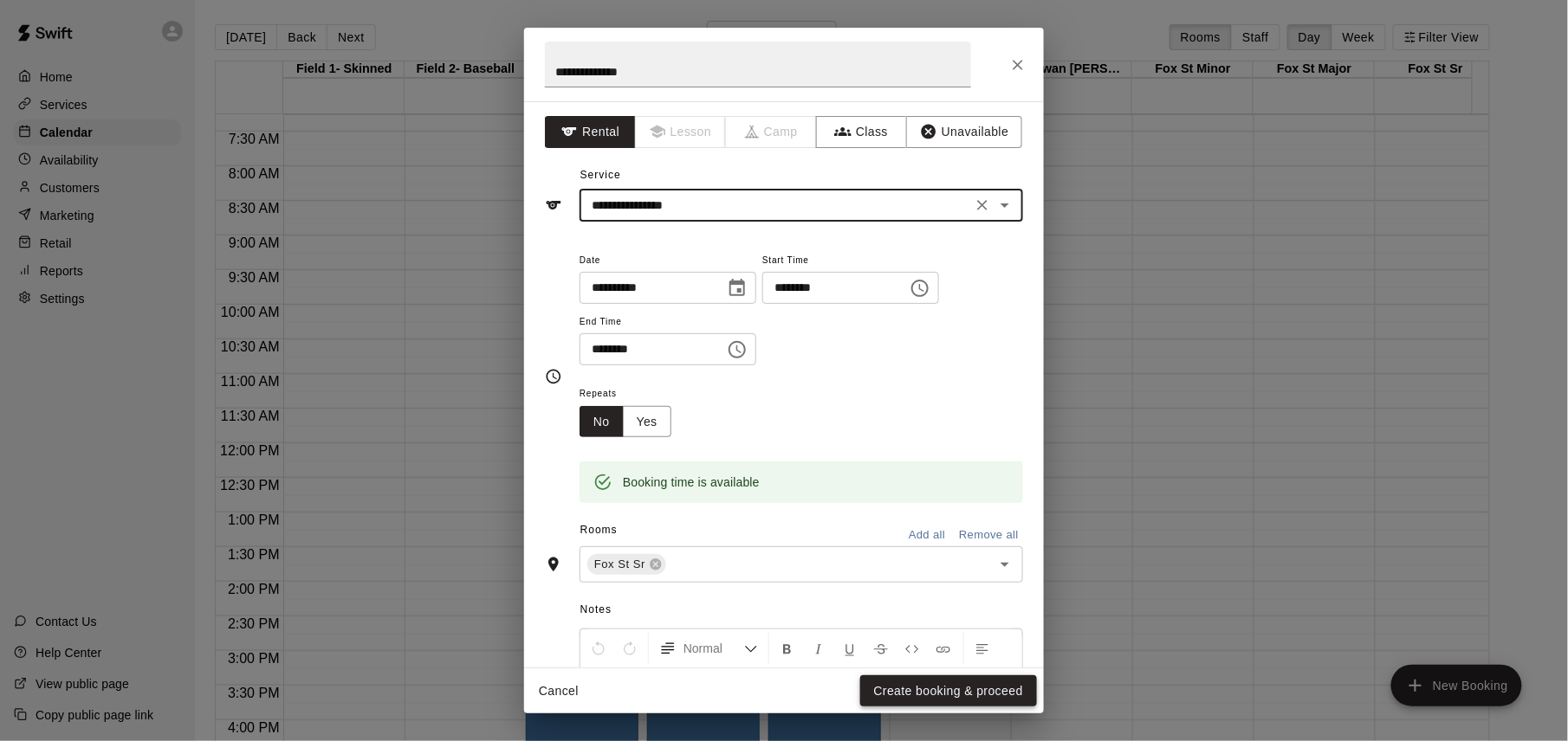
click at [944, 683] on button "Create booking & proceed" at bounding box center [948, 691] width 177 height 32
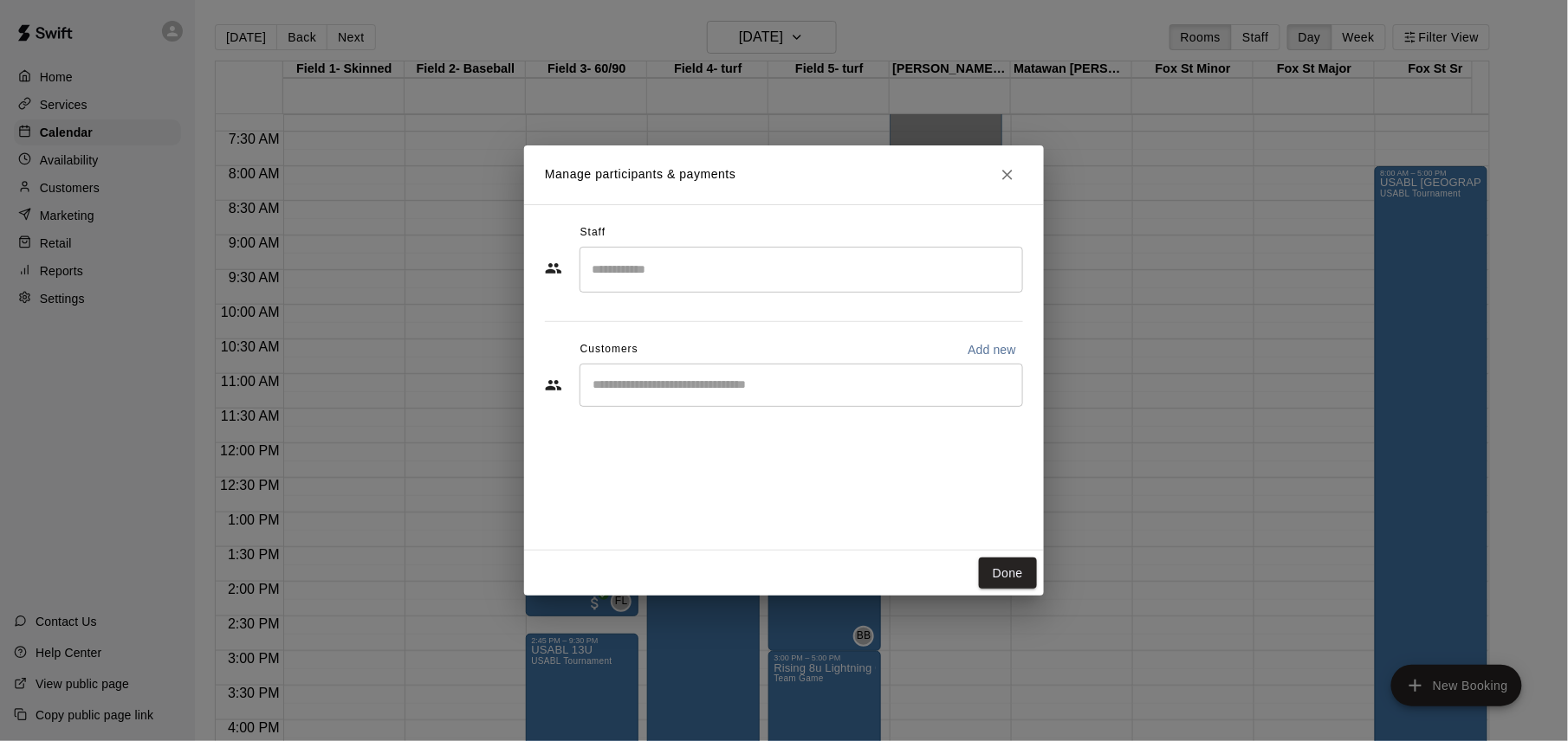
click at [857, 281] on input "Search staff" at bounding box center [801, 270] width 428 height 30
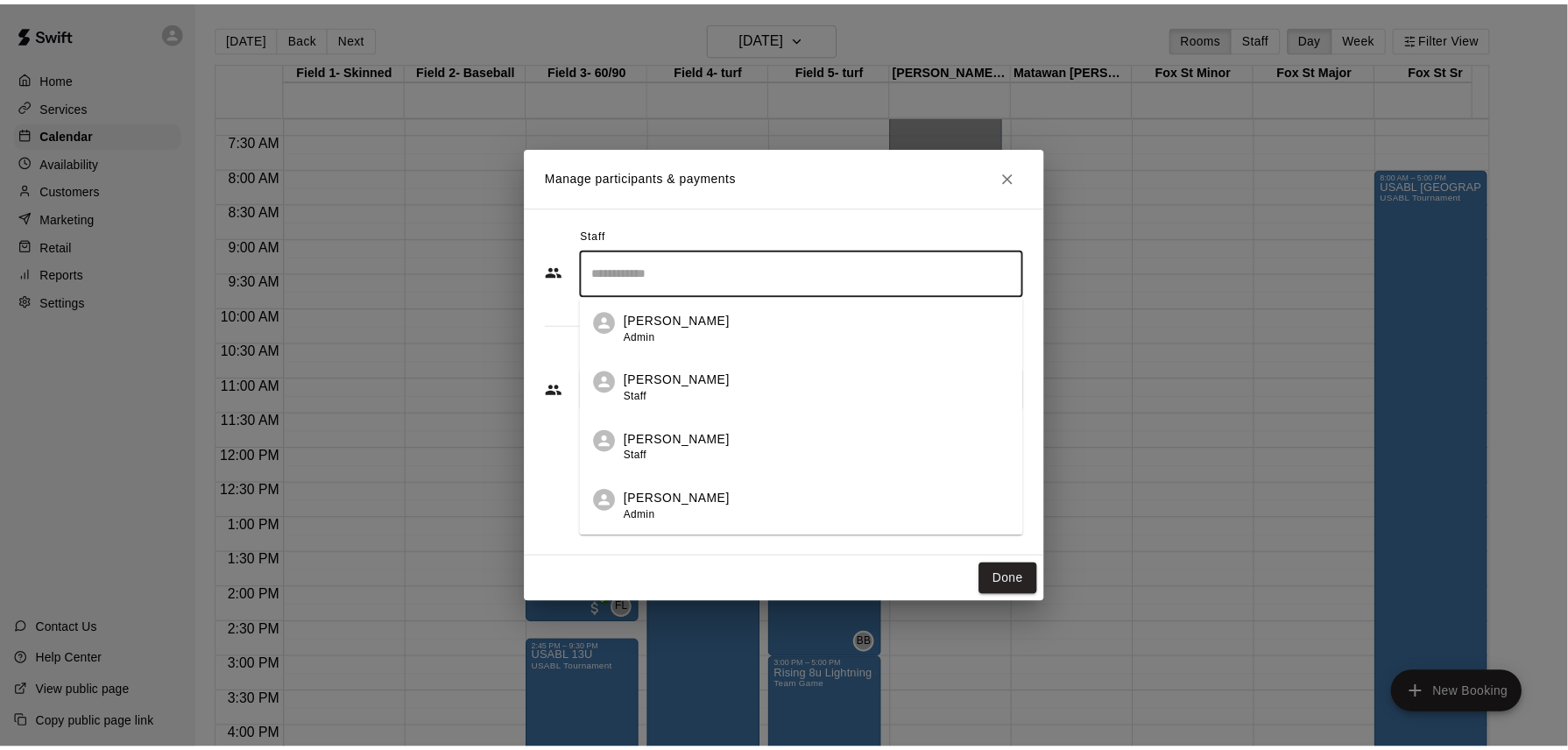
scroll to position [117, 0]
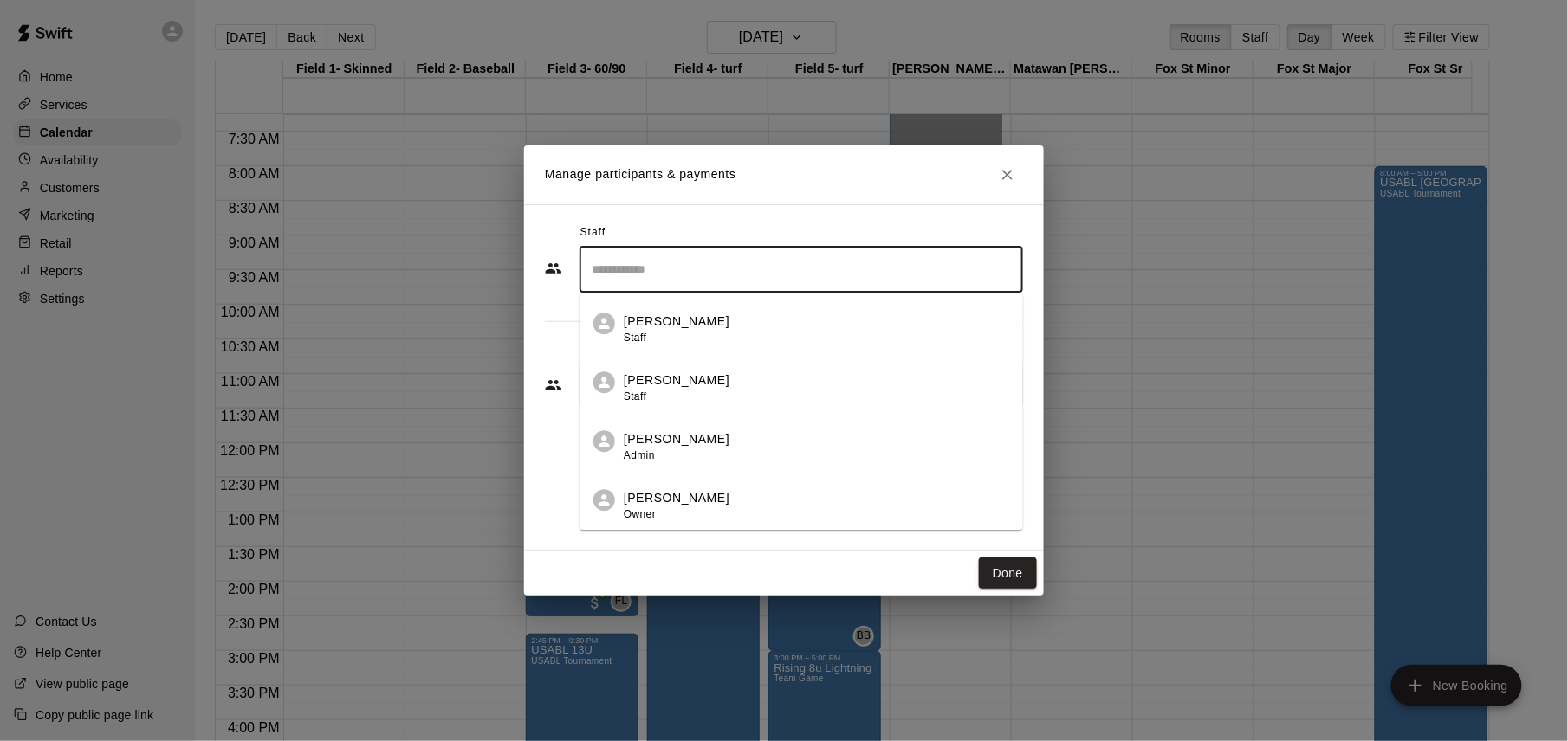
click at [716, 500] on div "[PERSON_NAME] Owner" at bounding box center [816, 506] width 385 height 33
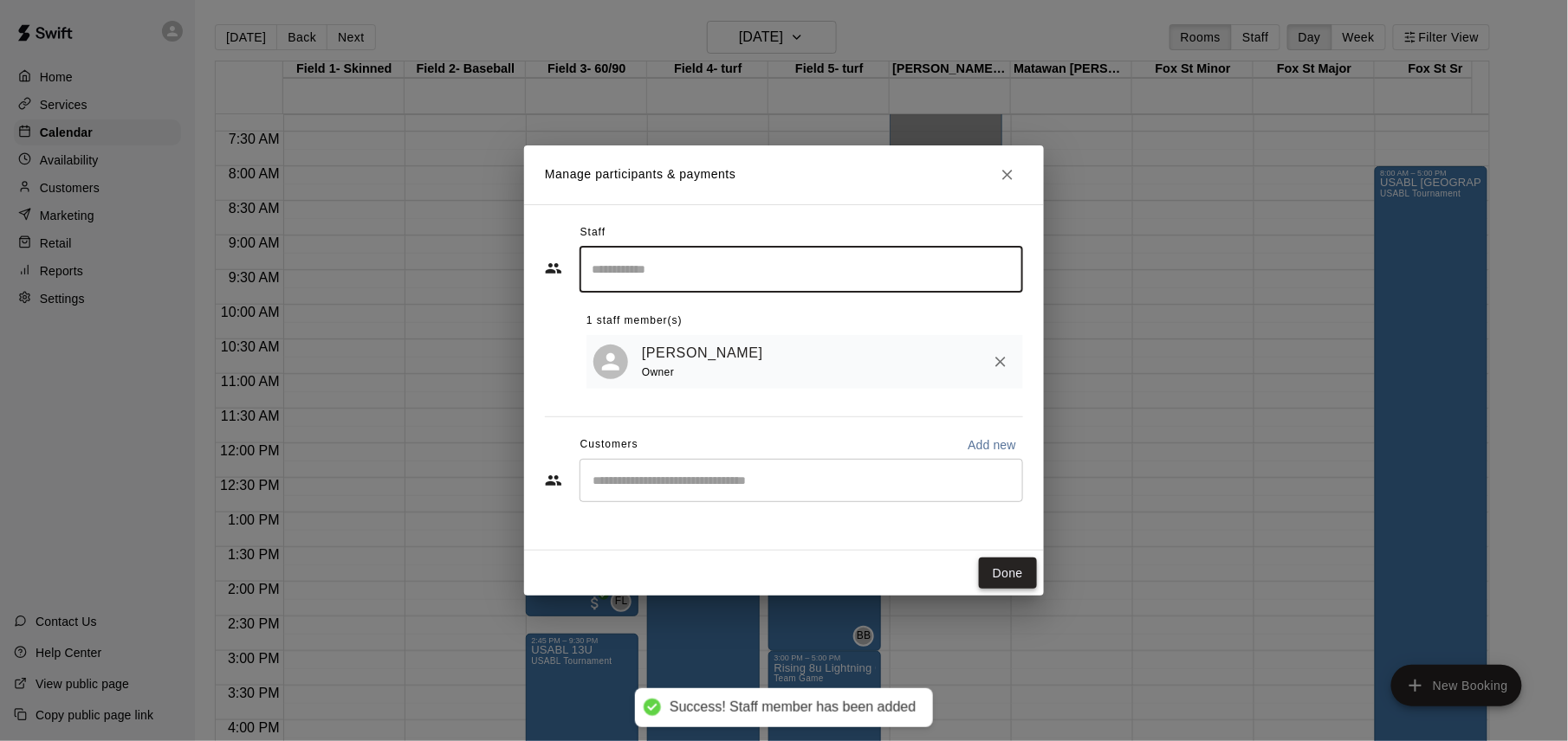
click at [1009, 571] on button "Done" at bounding box center [1008, 573] width 58 height 32
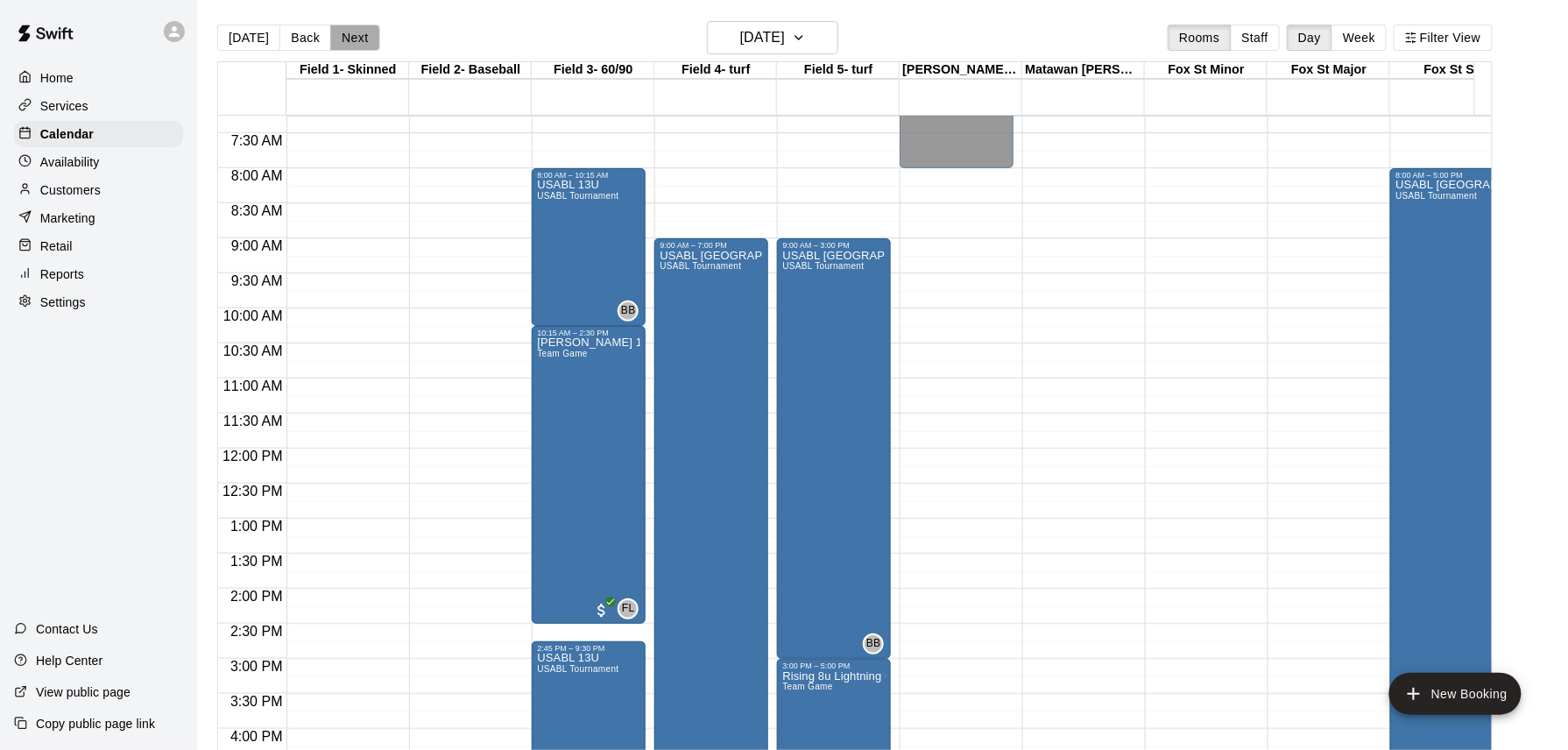
click at [354, 42] on button "Next" at bounding box center [354, 38] width 49 height 27
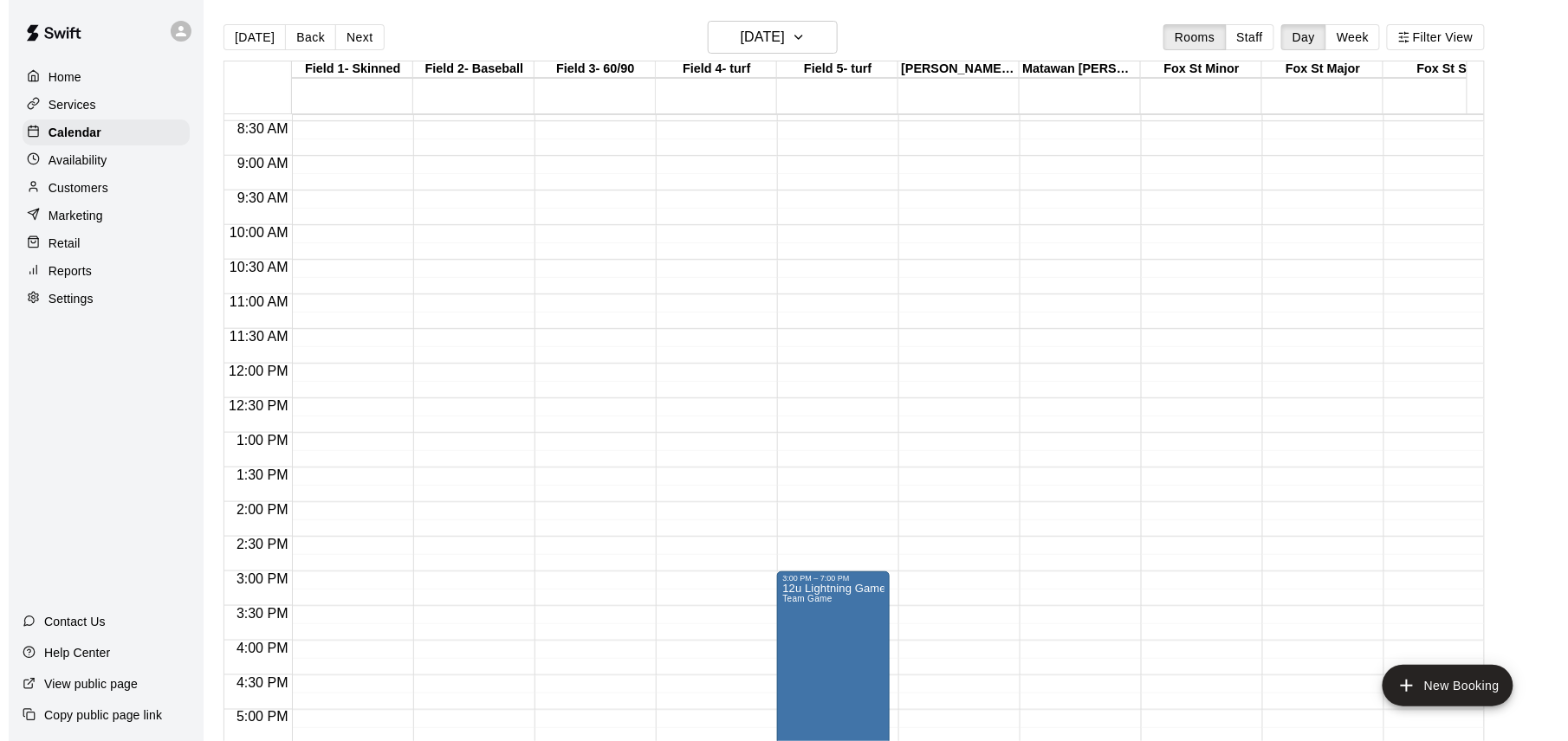
scroll to position [618, 0]
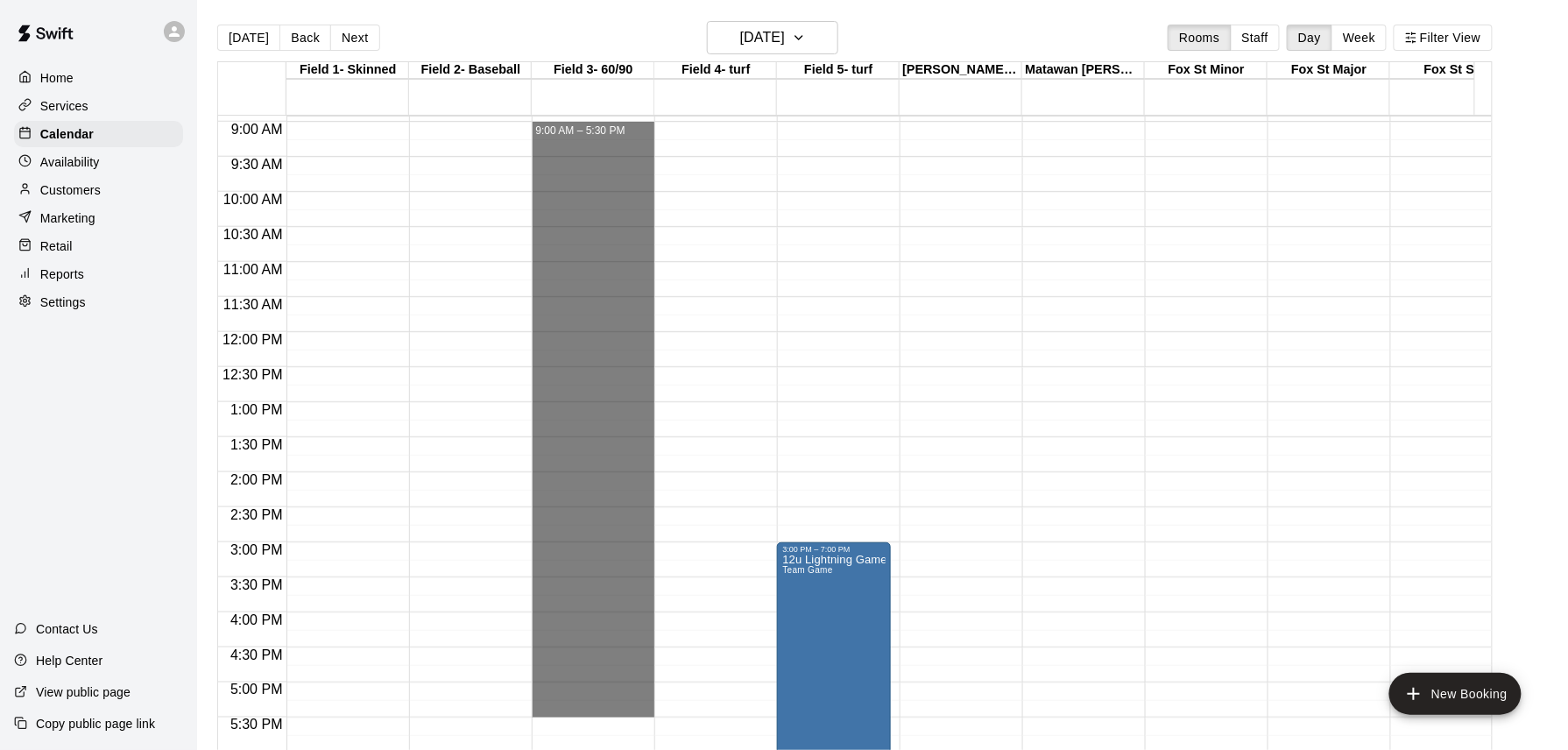
drag, startPoint x: 561, startPoint y: 128, endPoint x: 536, endPoint y: 709, distance: 581.5
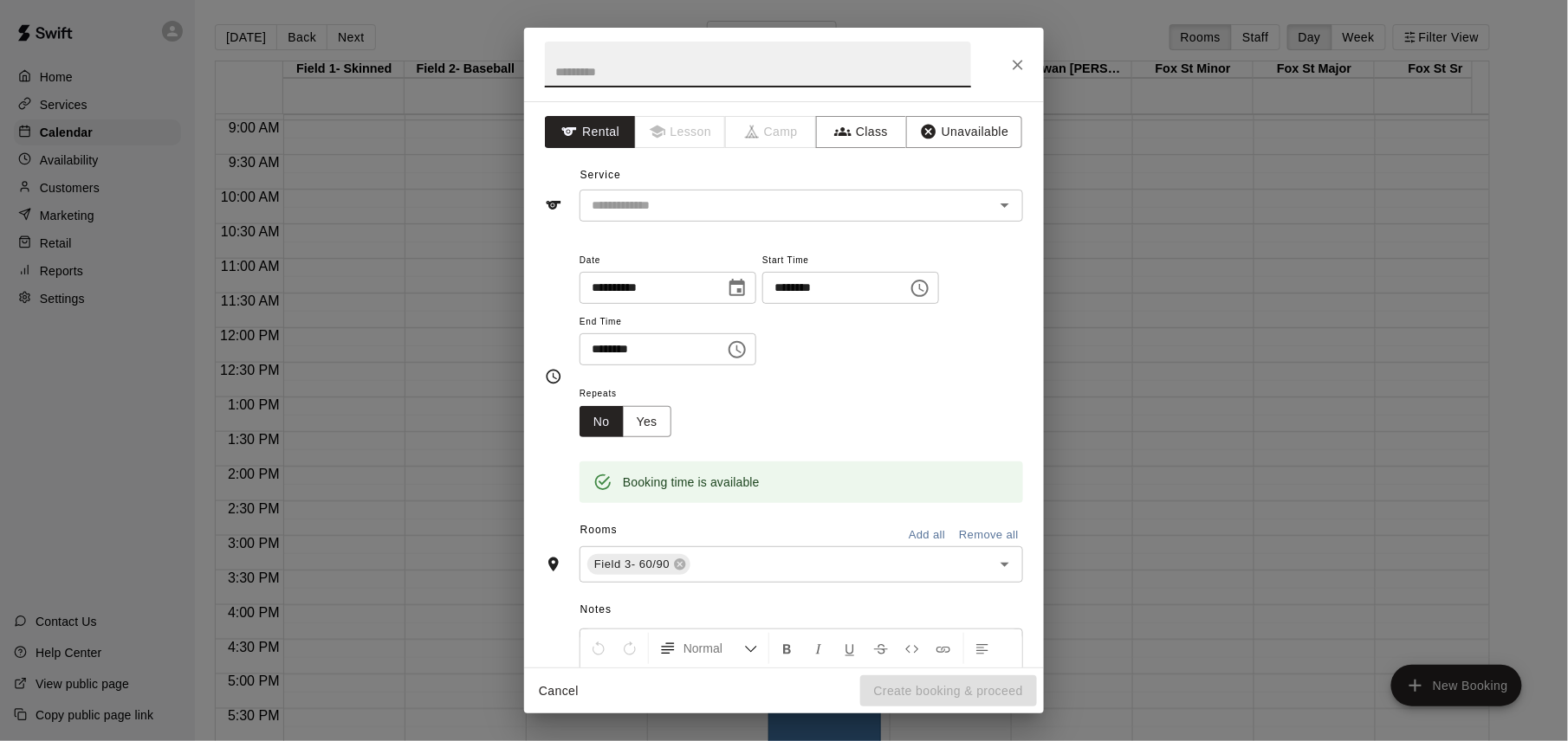
click at [748, 350] on icon "Choose time, selected time is 5:30 PM" at bounding box center [737, 350] width 21 height 21
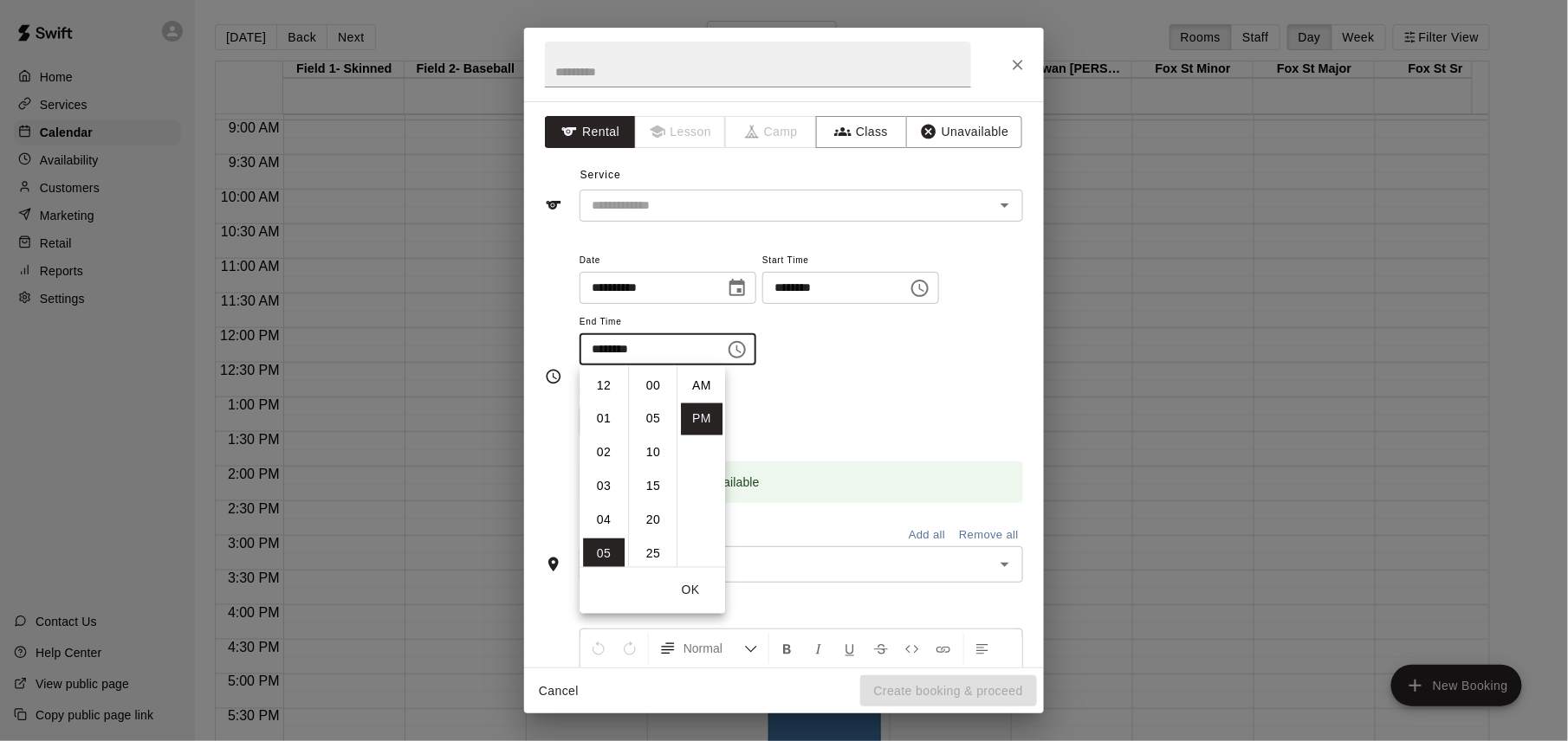
scroll to position [31, 0]
click at [603, 489] on li "08" at bounding box center [603, 488] width 41 height 32
type input "********"
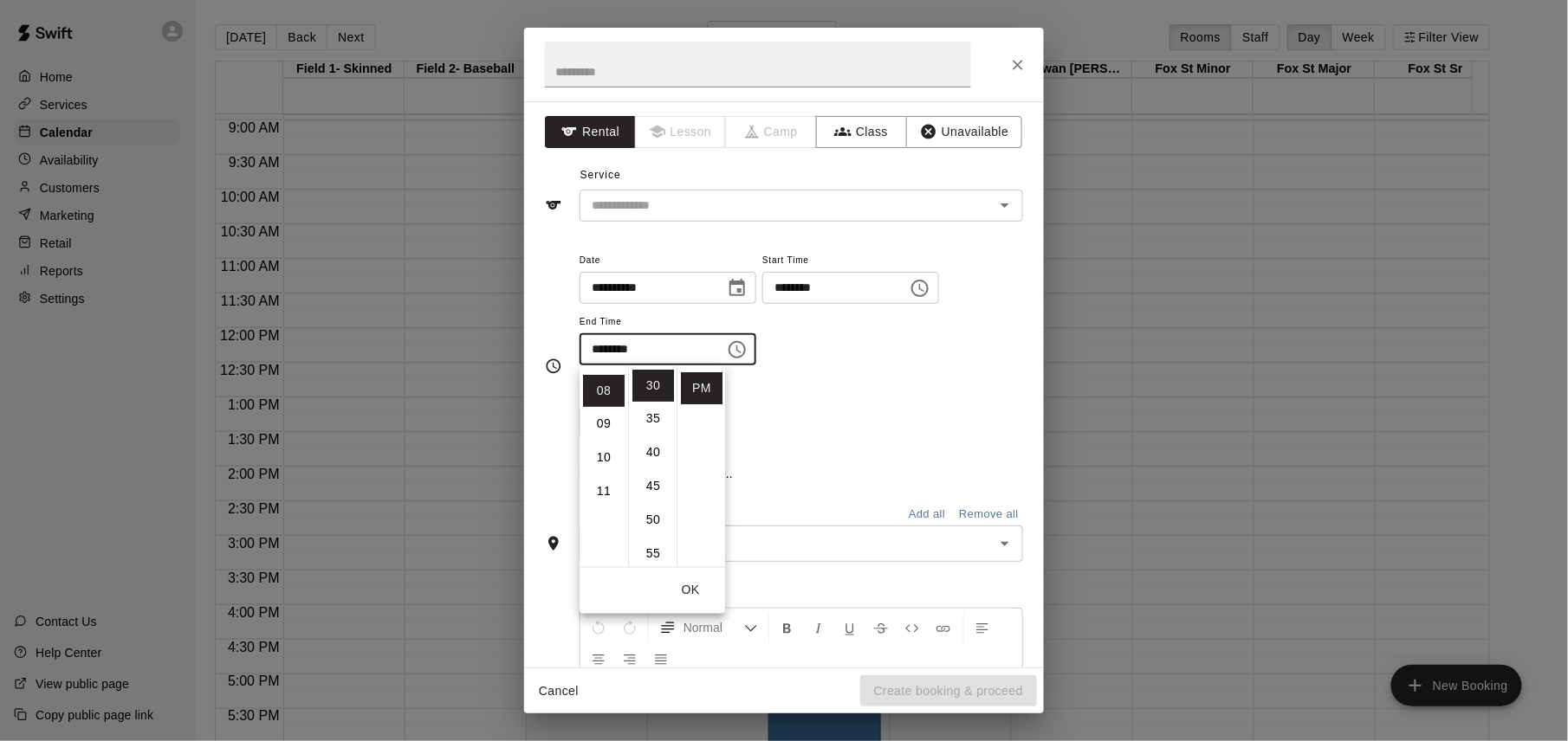
scroll to position [270, 0]
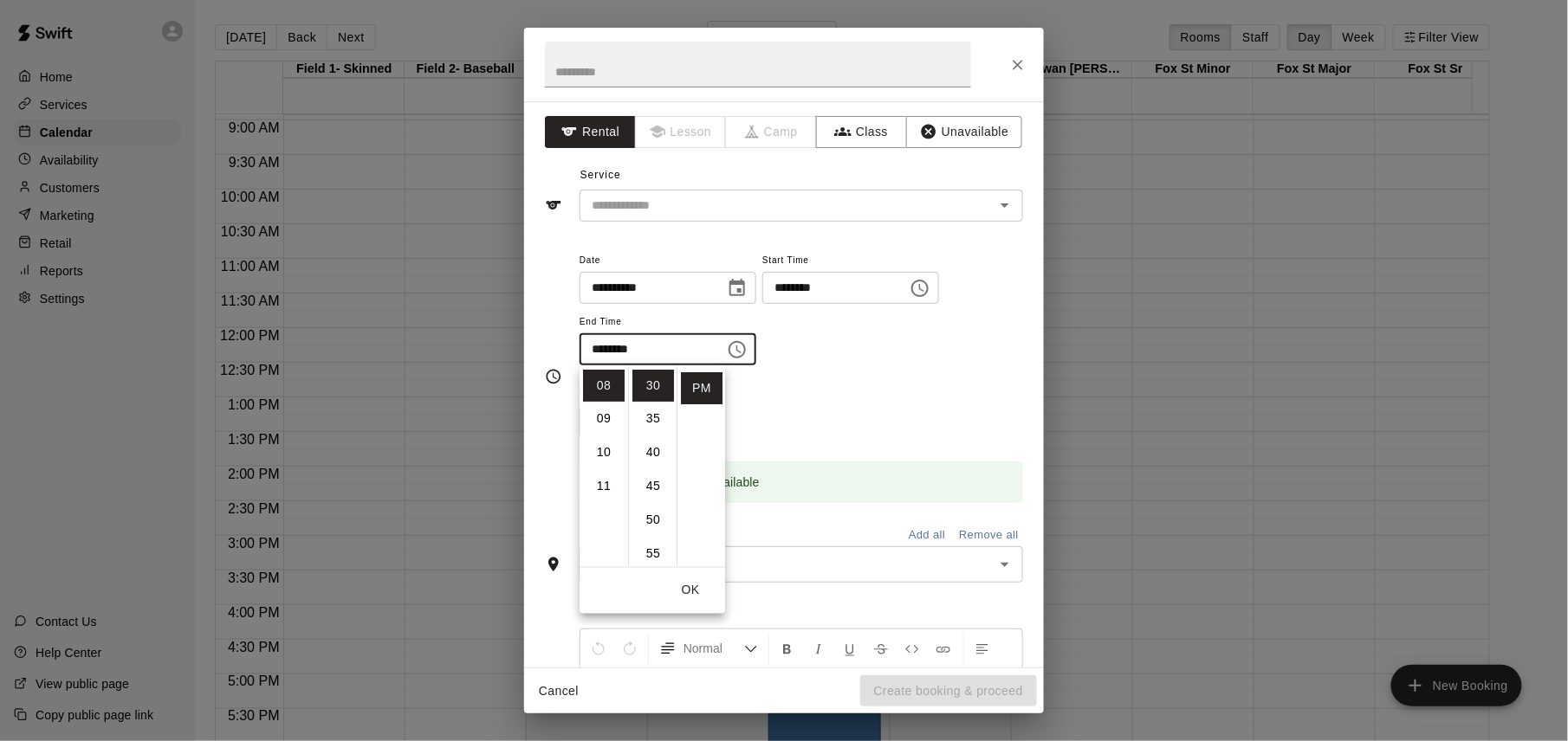
click at [693, 589] on button "OK" at bounding box center [690, 591] width 55 height 32
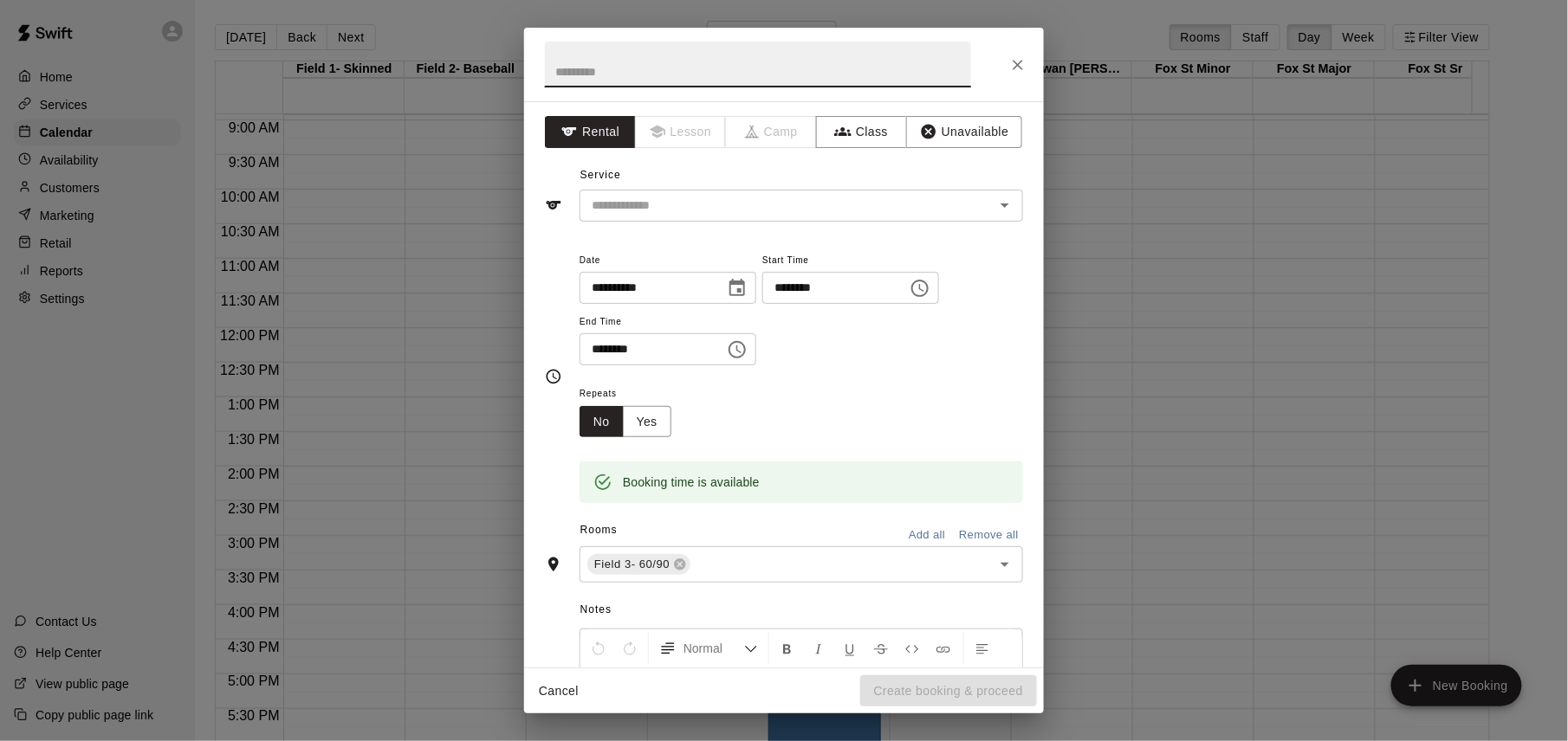
click at [698, 69] on input "text" at bounding box center [758, 64] width 427 height 46
type input "**********"
click at [709, 205] on input "text" at bounding box center [776, 206] width 382 height 22
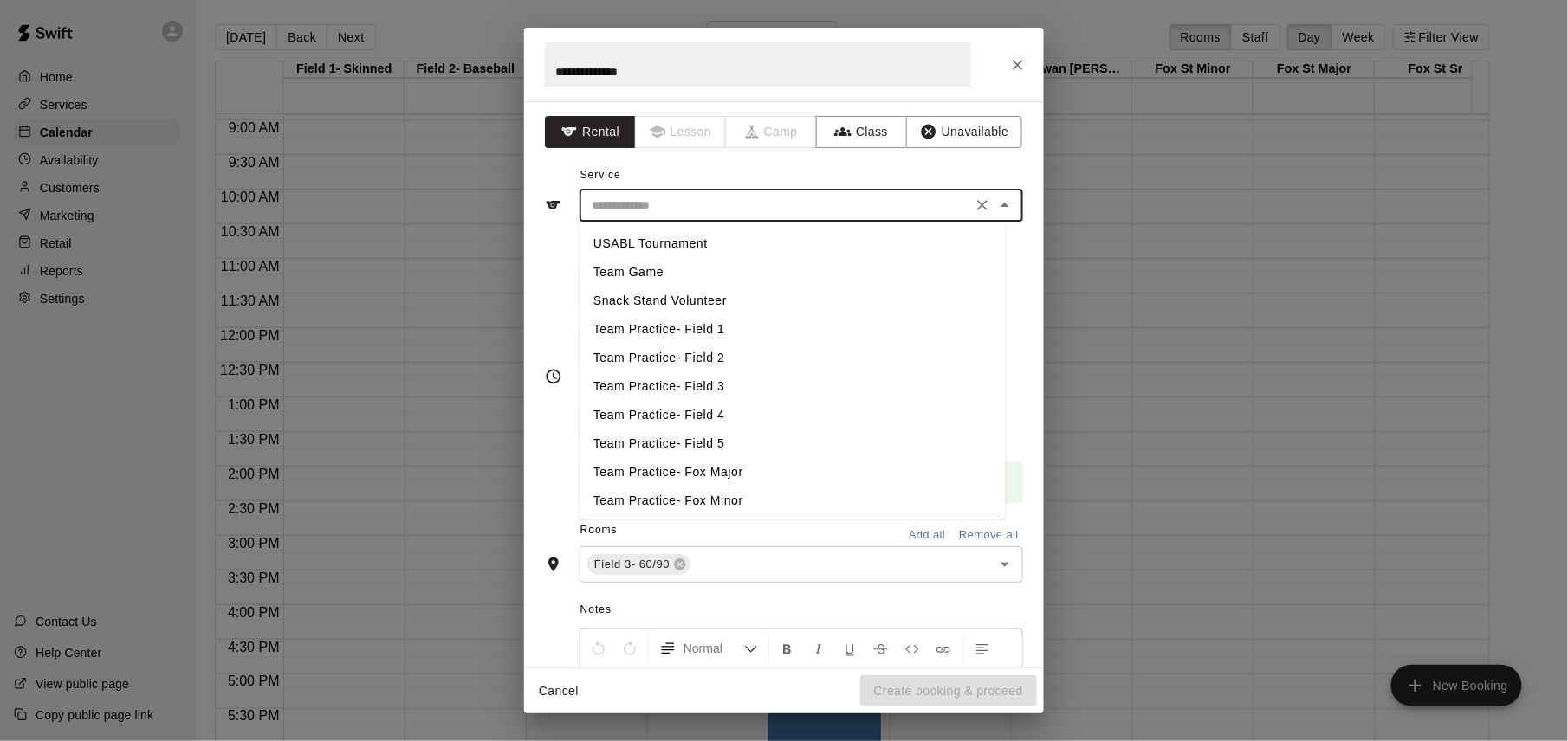
click at [694, 250] on li "USABL Tournament" at bounding box center [792, 243] width 427 height 29
type input "**********"
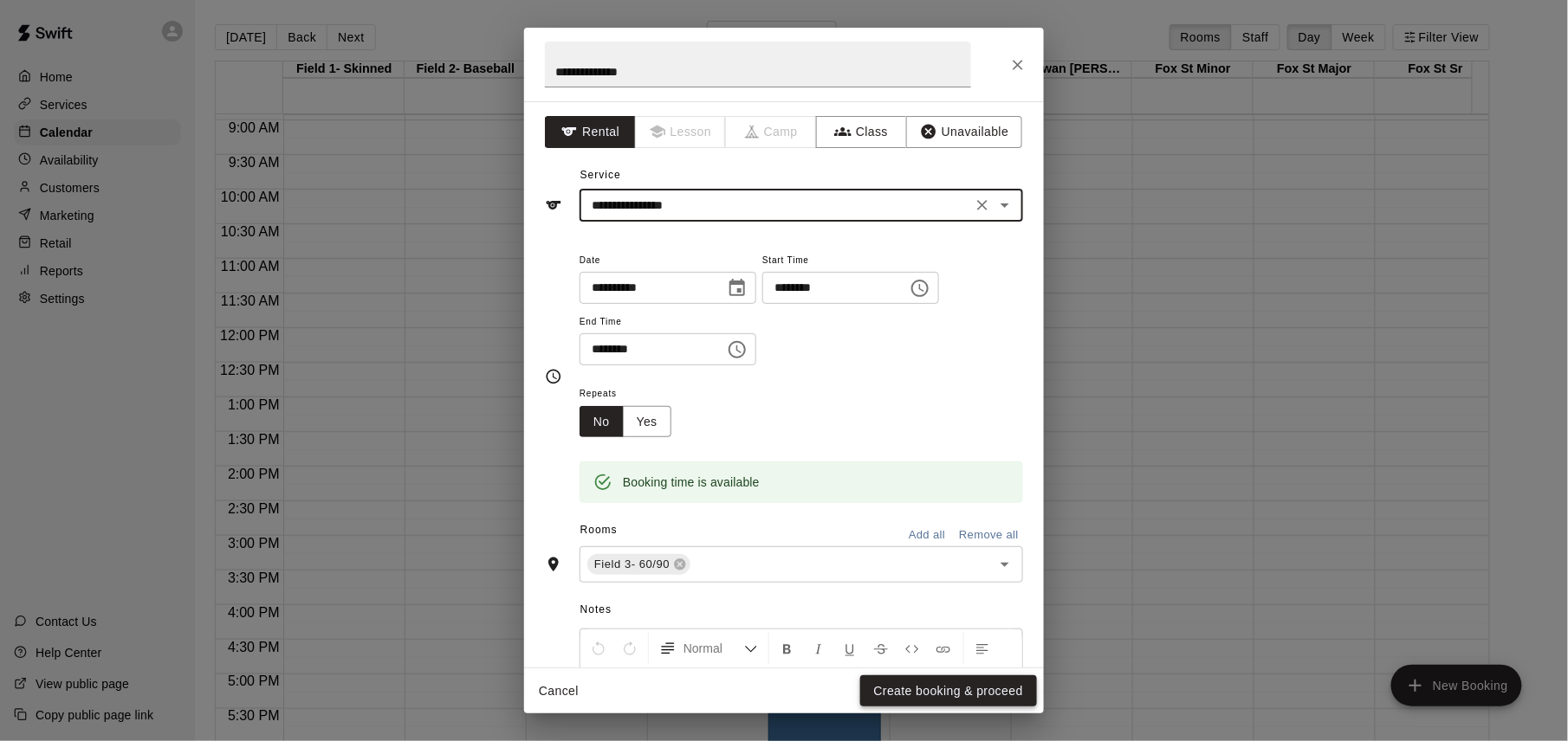
click at [943, 690] on button "Create booking & proceed" at bounding box center [948, 691] width 177 height 32
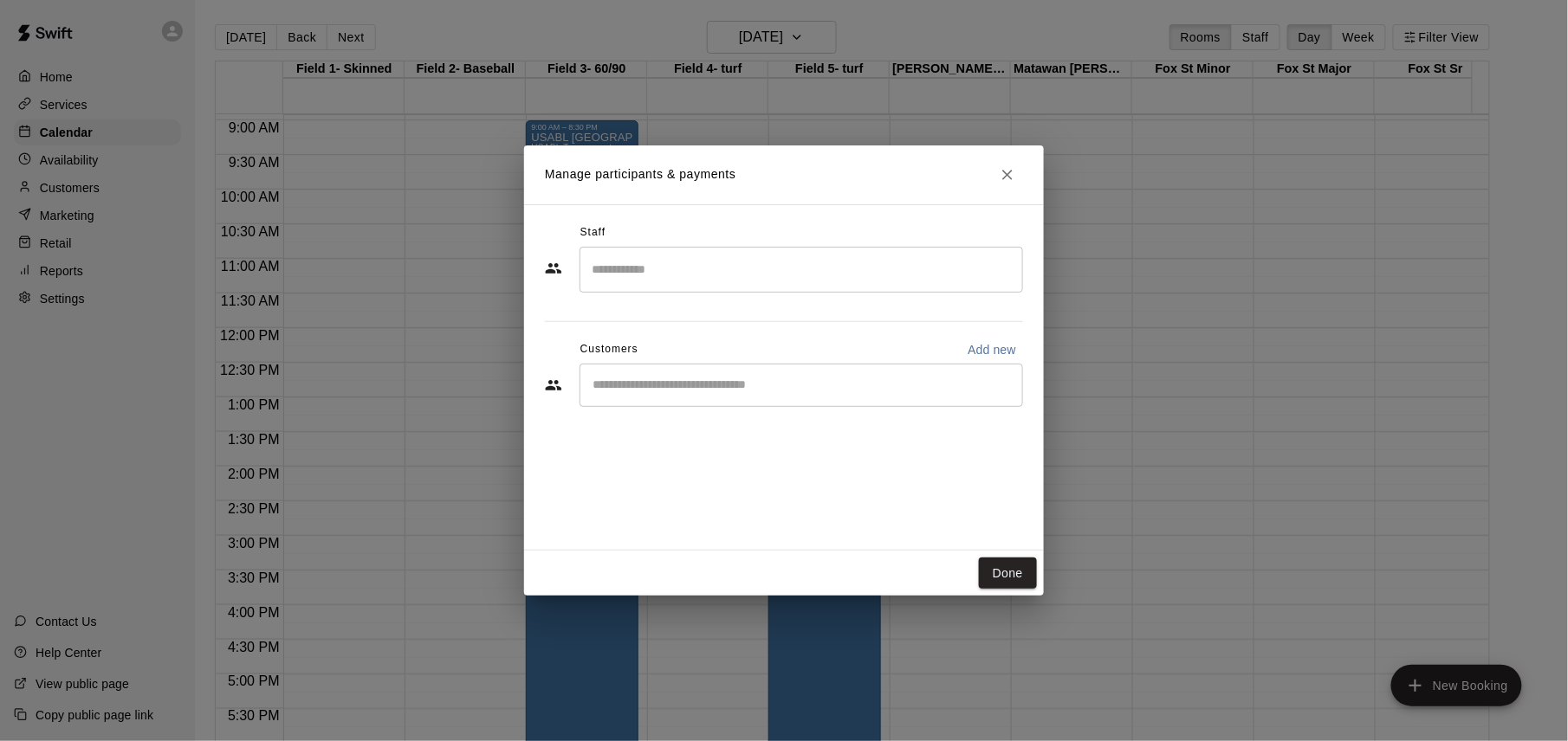
click at [738, 282] on input "Search staff" at bounding box center [801, 270] width 428 height 30
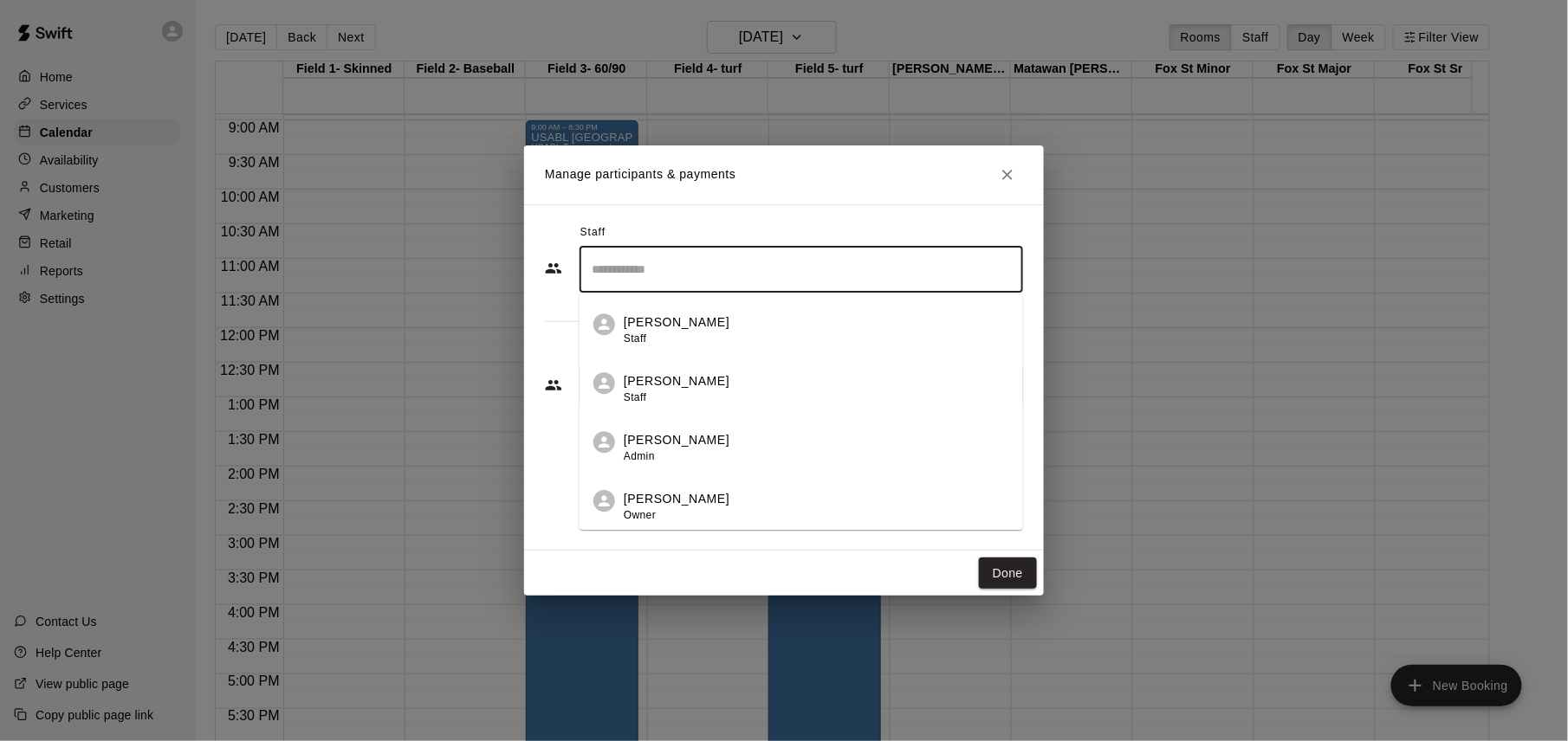
scroll to position [116, 0]
click at [718, 495] on div "[PERSON_NAME] Owner" at bounding box center [816, 506] width 385 height 33
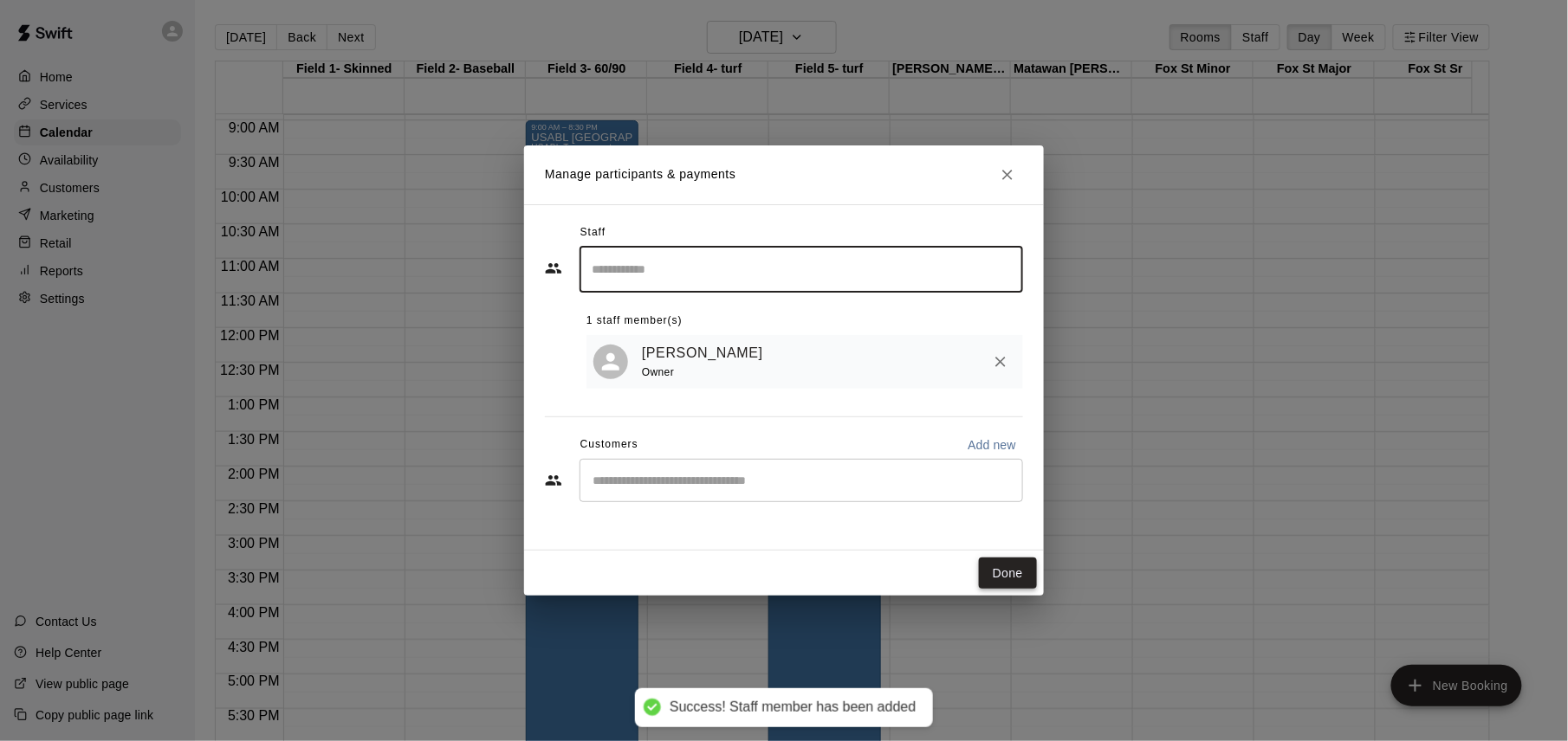
click at [998, 573] on button "Done" at bounding box center [1008, 573] width 58 height 32
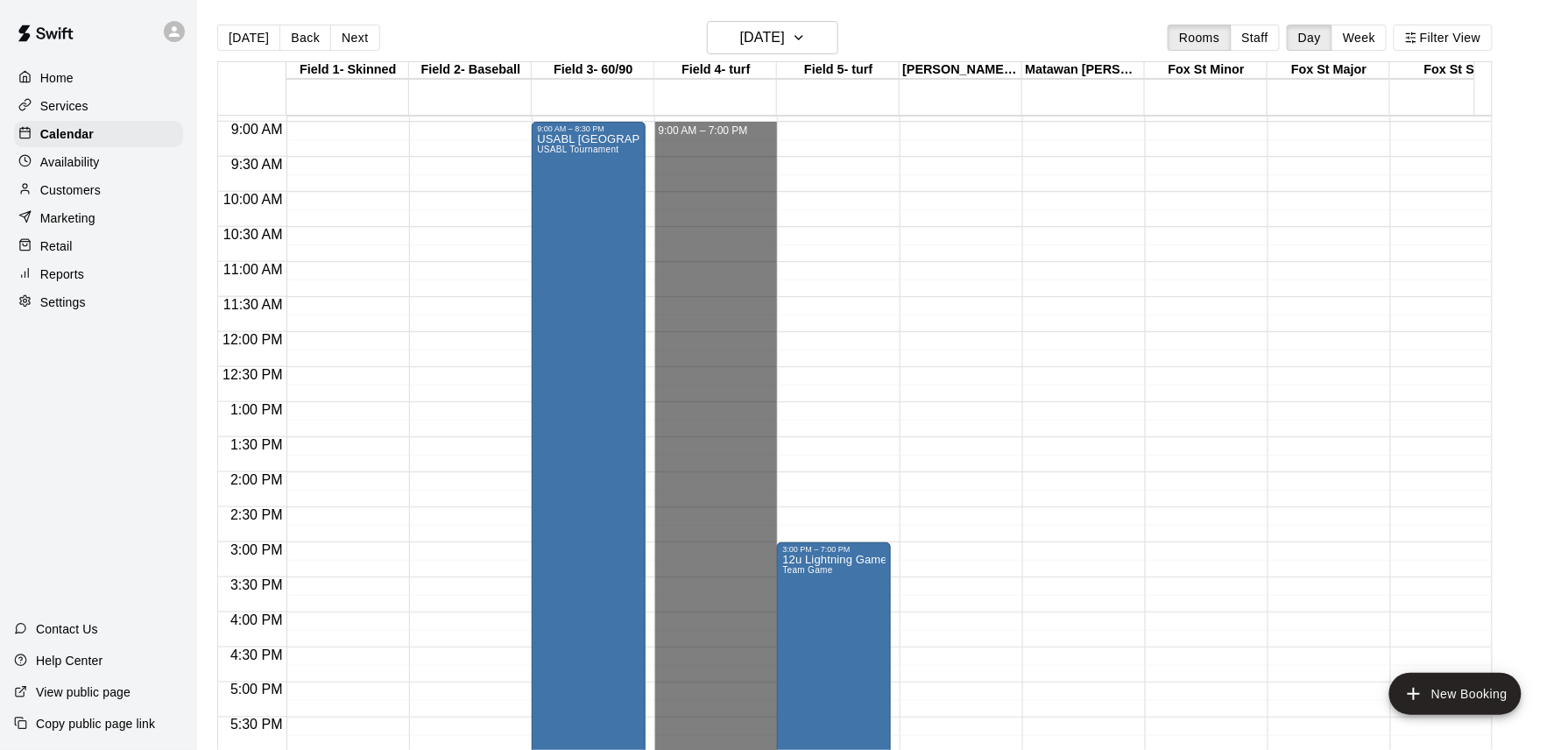
drag, startPoint x: 696, startPoint y: 130, endPoint x: 731, endPoint y: 810, distance: 680.9
click at [731, 749] on html "Home Services Calendar Availability Customers Marketing Retail Reports Settings…" at bounding box center [784, 389] width 1568 height 778
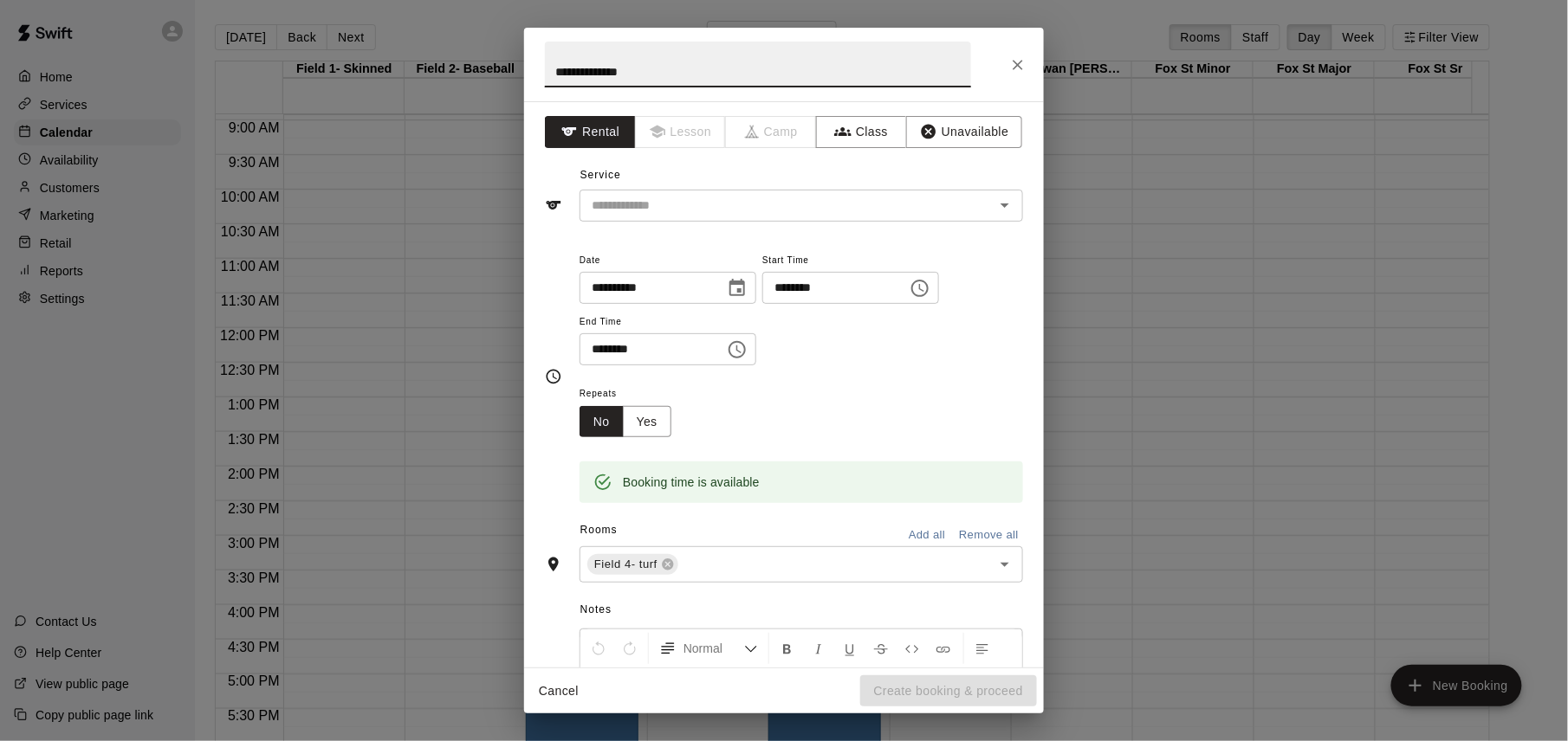
type input "**********"
click at [716, 203] on input "text" at bounding box center [776, 206] width 382 height 22
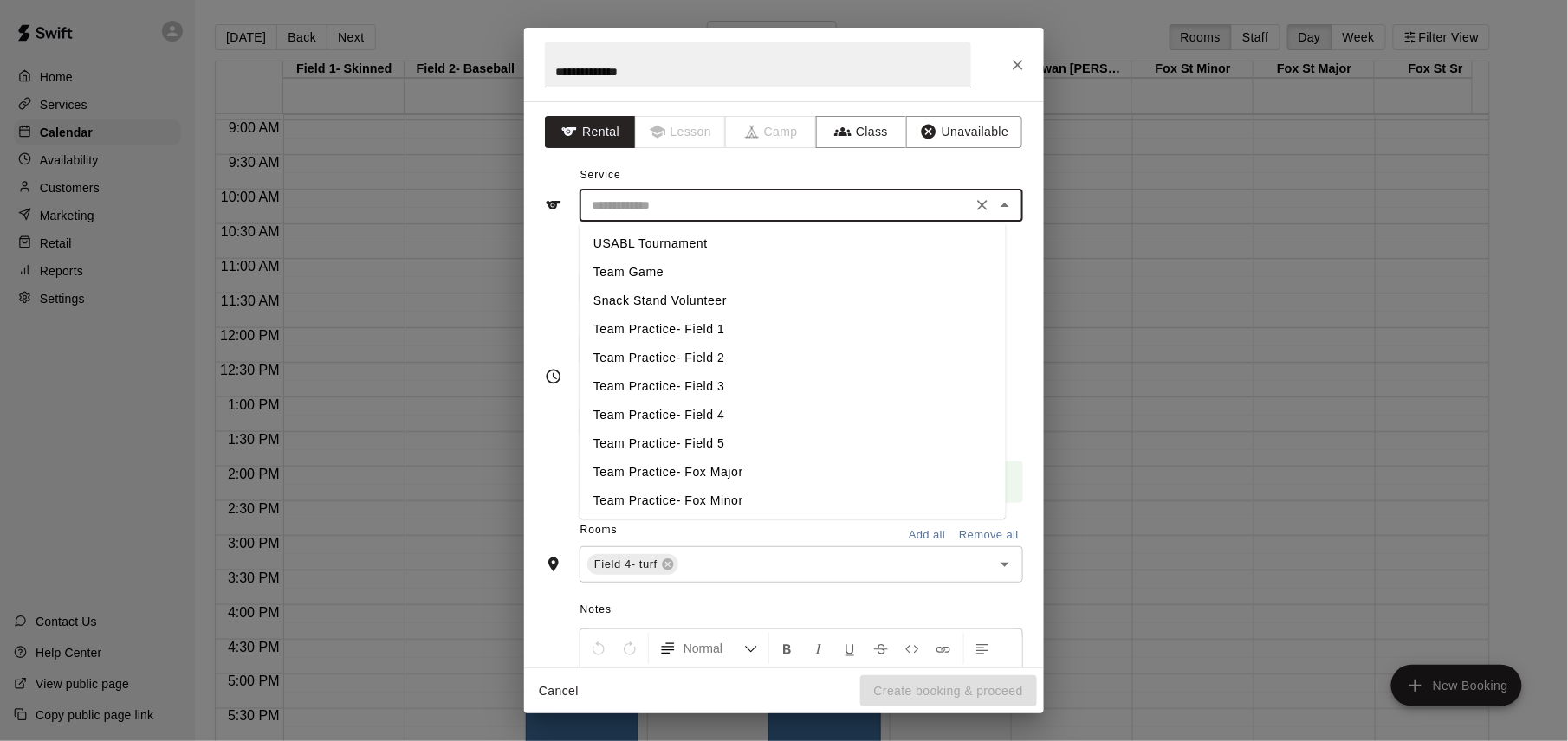
click at [697, 241] on li "USABL Tournament" at bounding box center [792, 243] width 427 height 29
type input "**********"
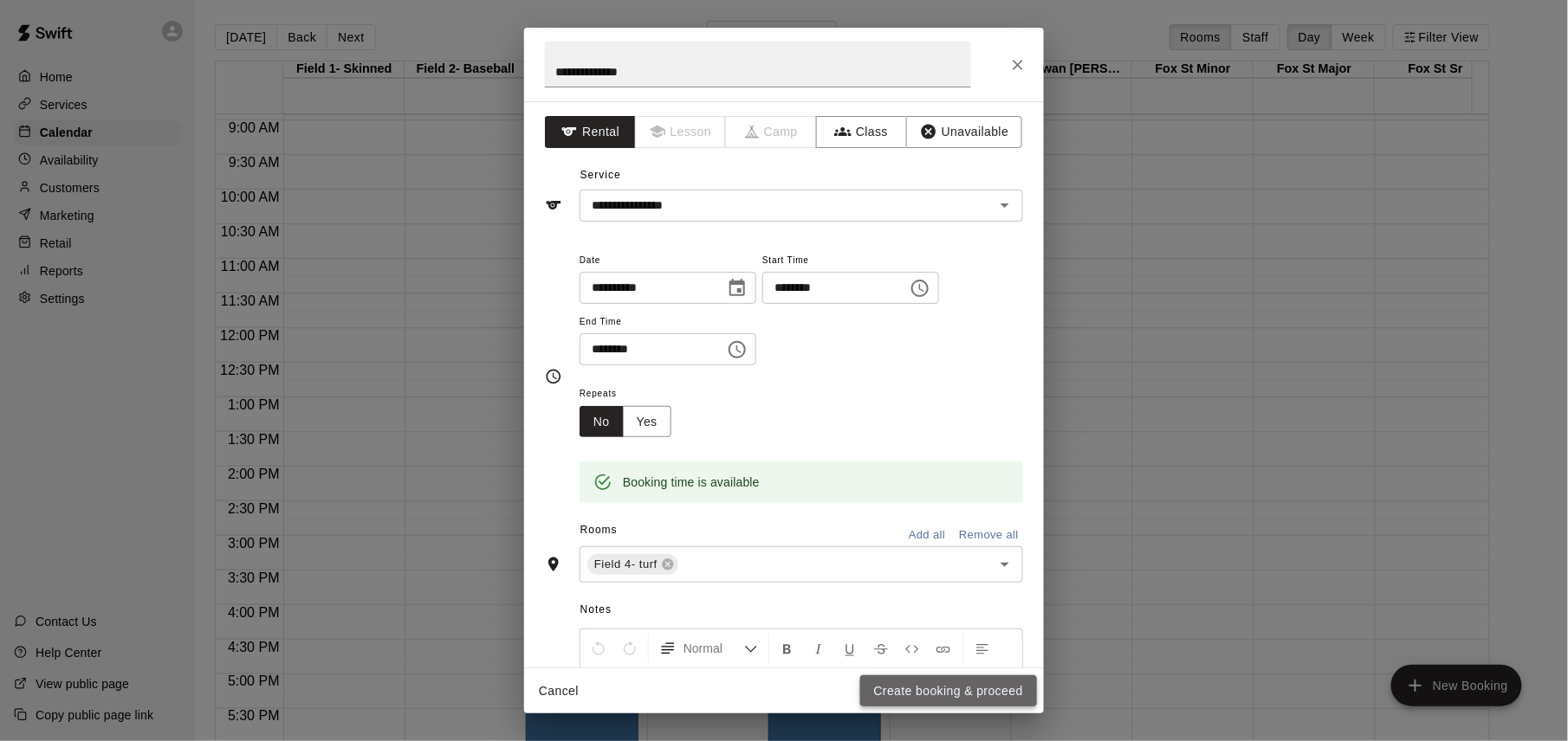
click at [936, 693] on button "Create booking & proceed" at bounding box center [948, 691] width 177 height 32
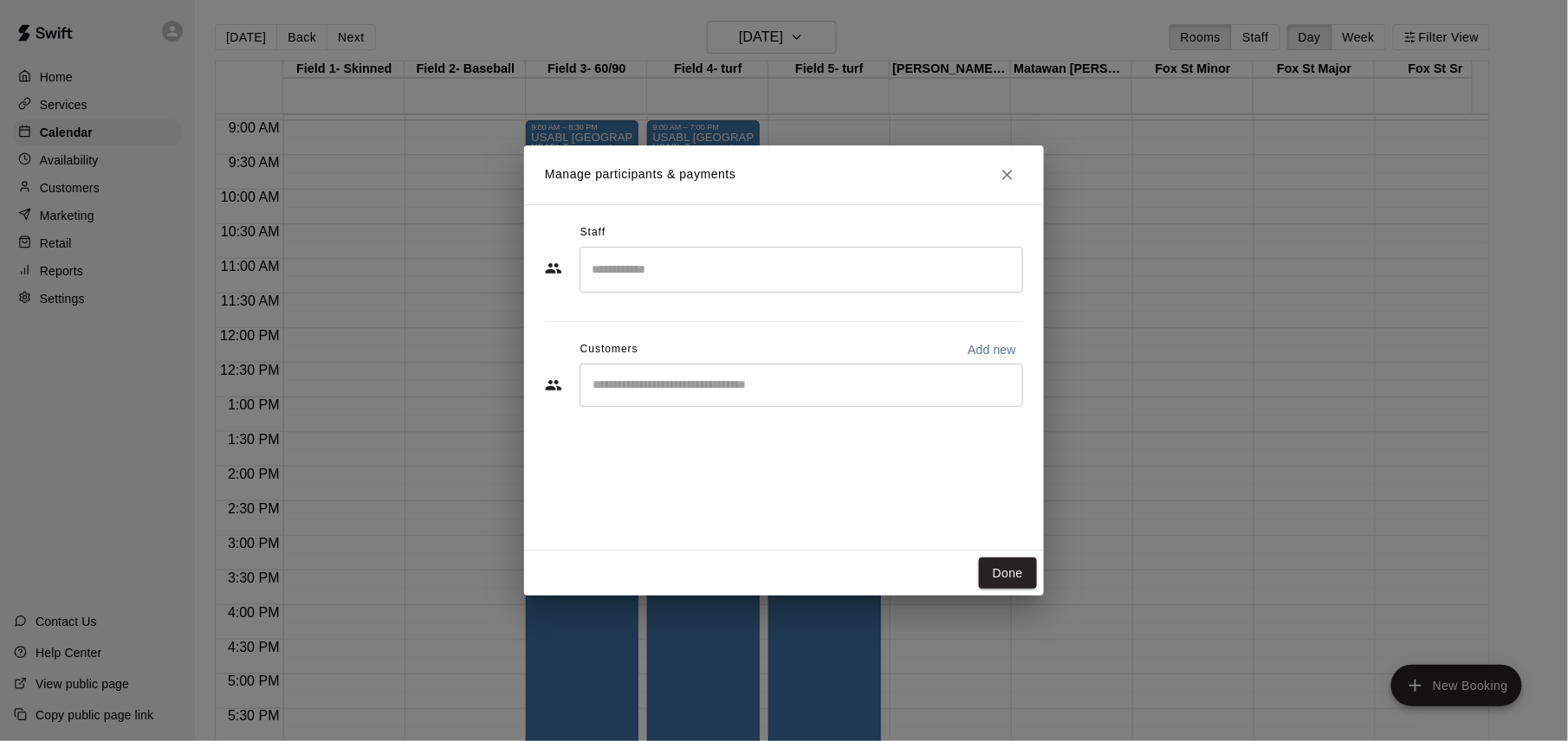
click at [784, 268] on input "Search staff" at bounding box center [801, 270] width 428 height 30
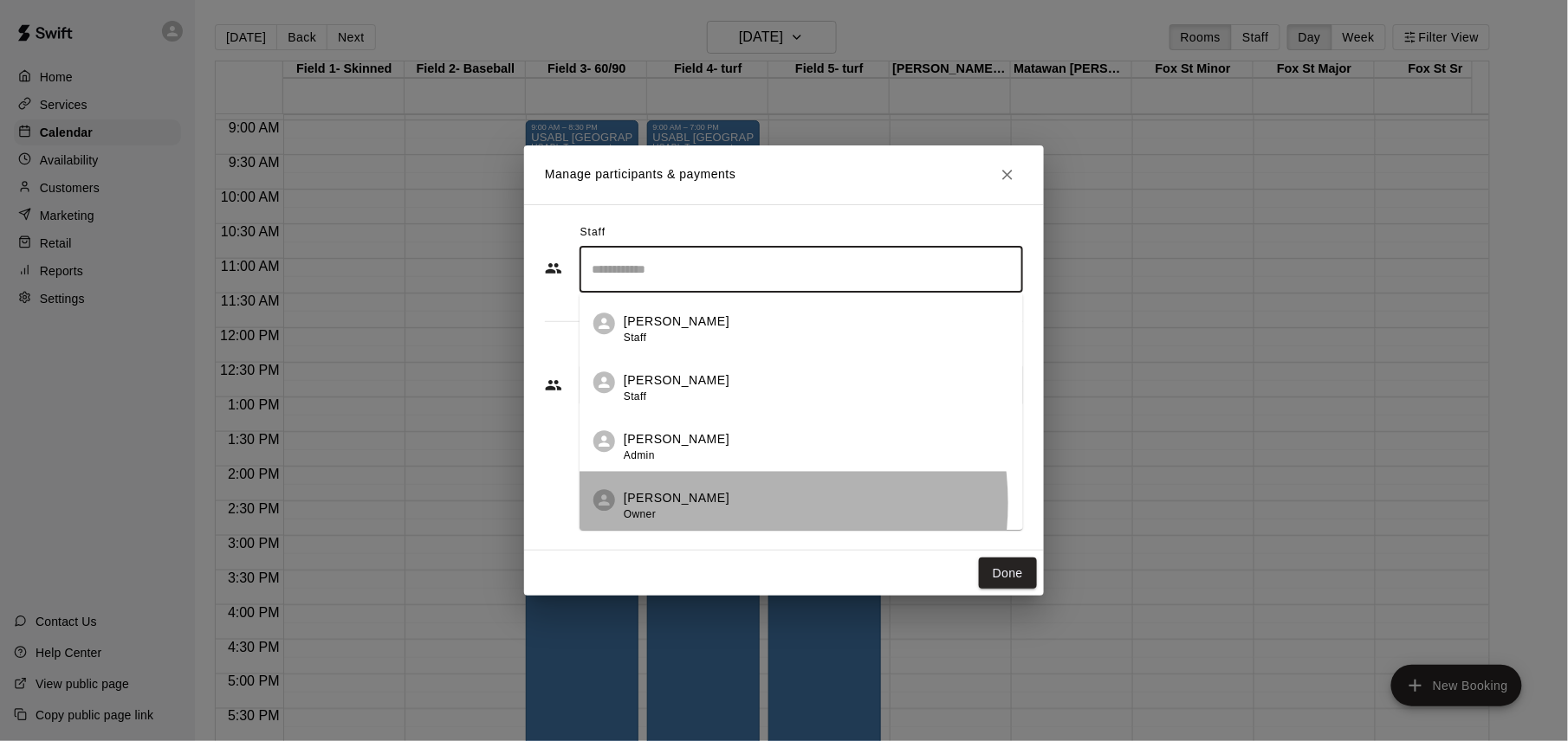
click at [714, 503] on div "[PERSON_NAME] Owner" at bounding box center [816, 506] width 385 height 33
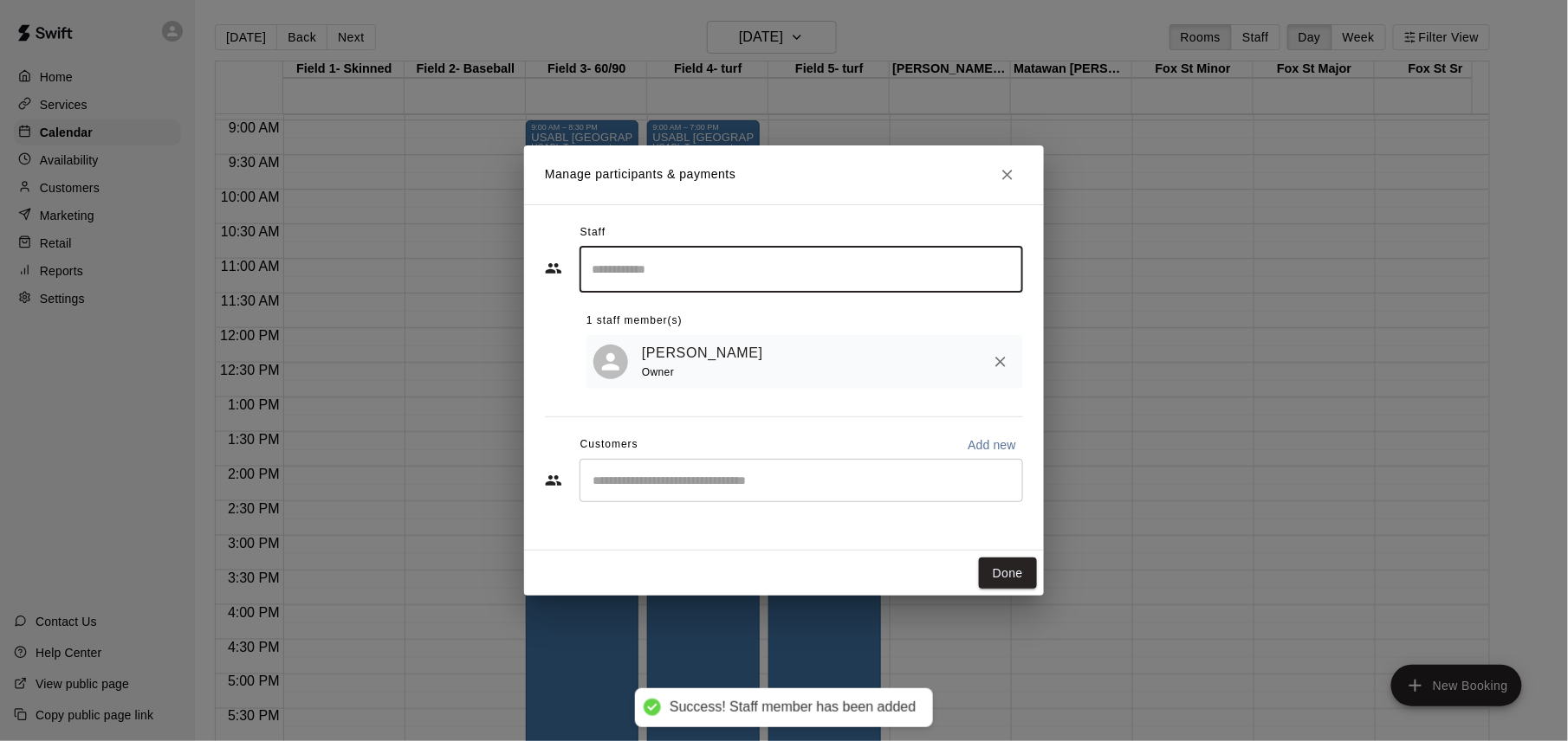
click at [1005, 570] on button "Done" at bounding box center [1008, 573] width 58 height 32
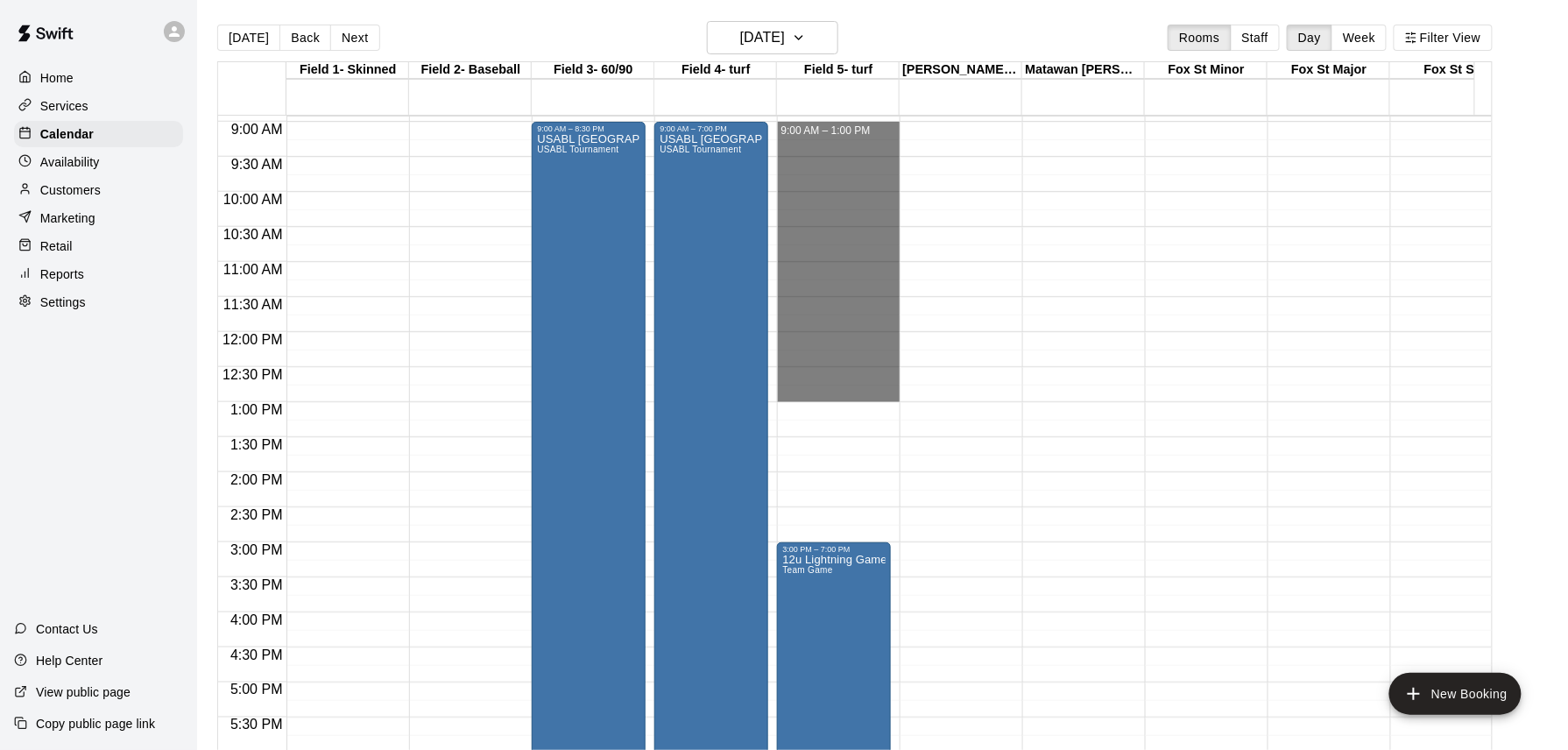
drag, startPoint x: 835, startPoint y: 127, endPoint x: 835, endPoint y: 397, distance: 270.0
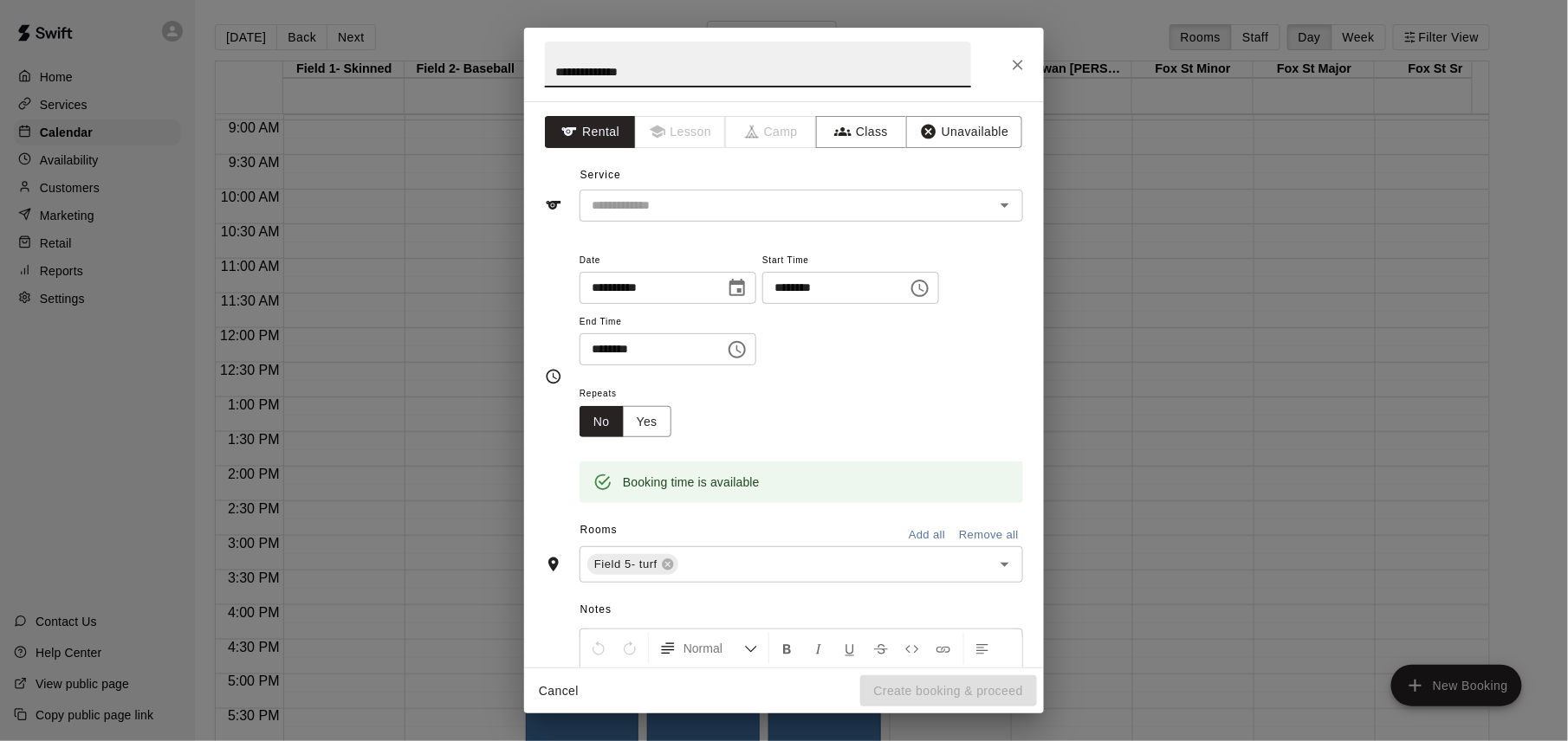
type input "**********"
click at [714, 220] on div "​" at bounding box center [801, 206] width 443 height 32
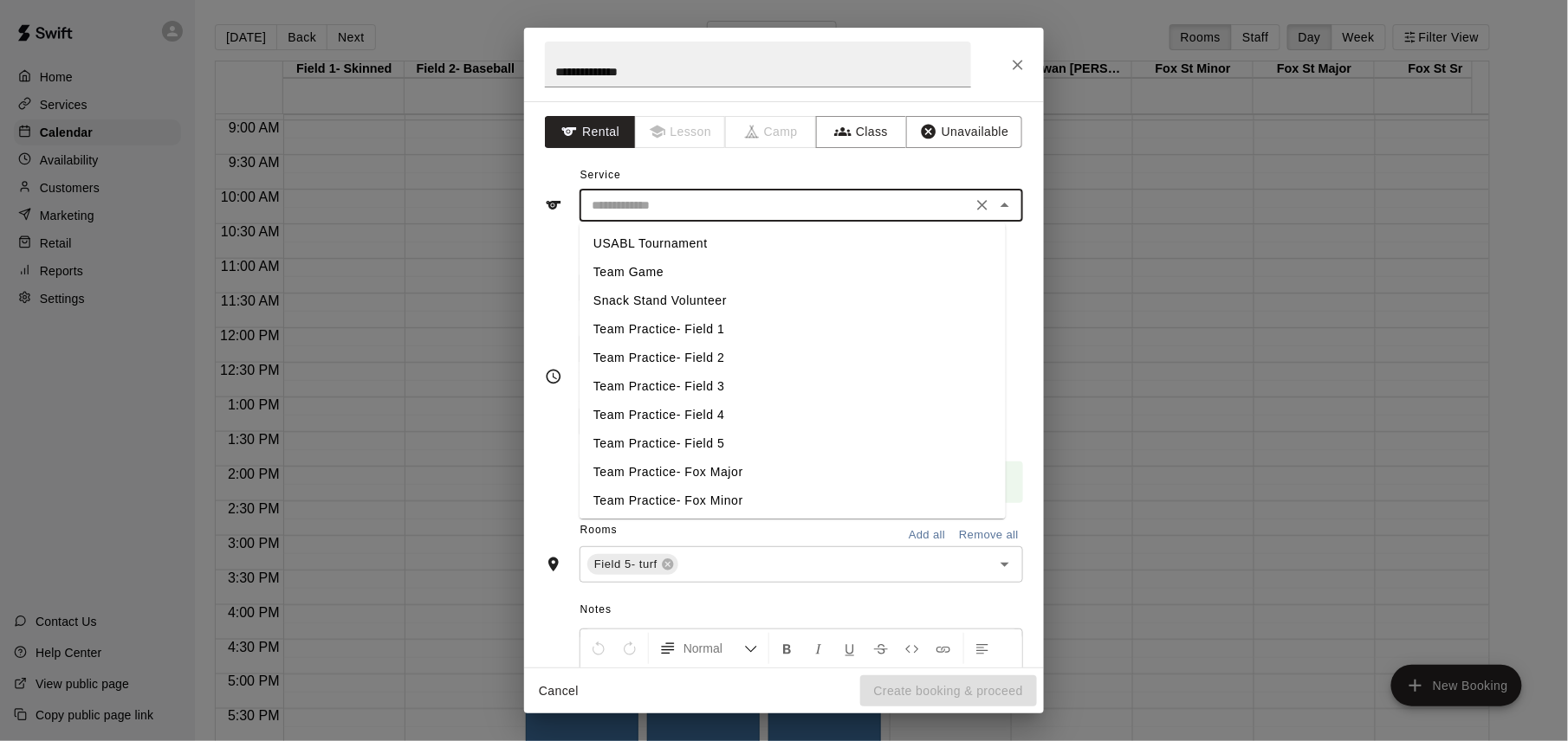
click at [667, 246] on li "USABL Tournament" at bounding box center [792, 243] width 427 height 29
type input "**********"
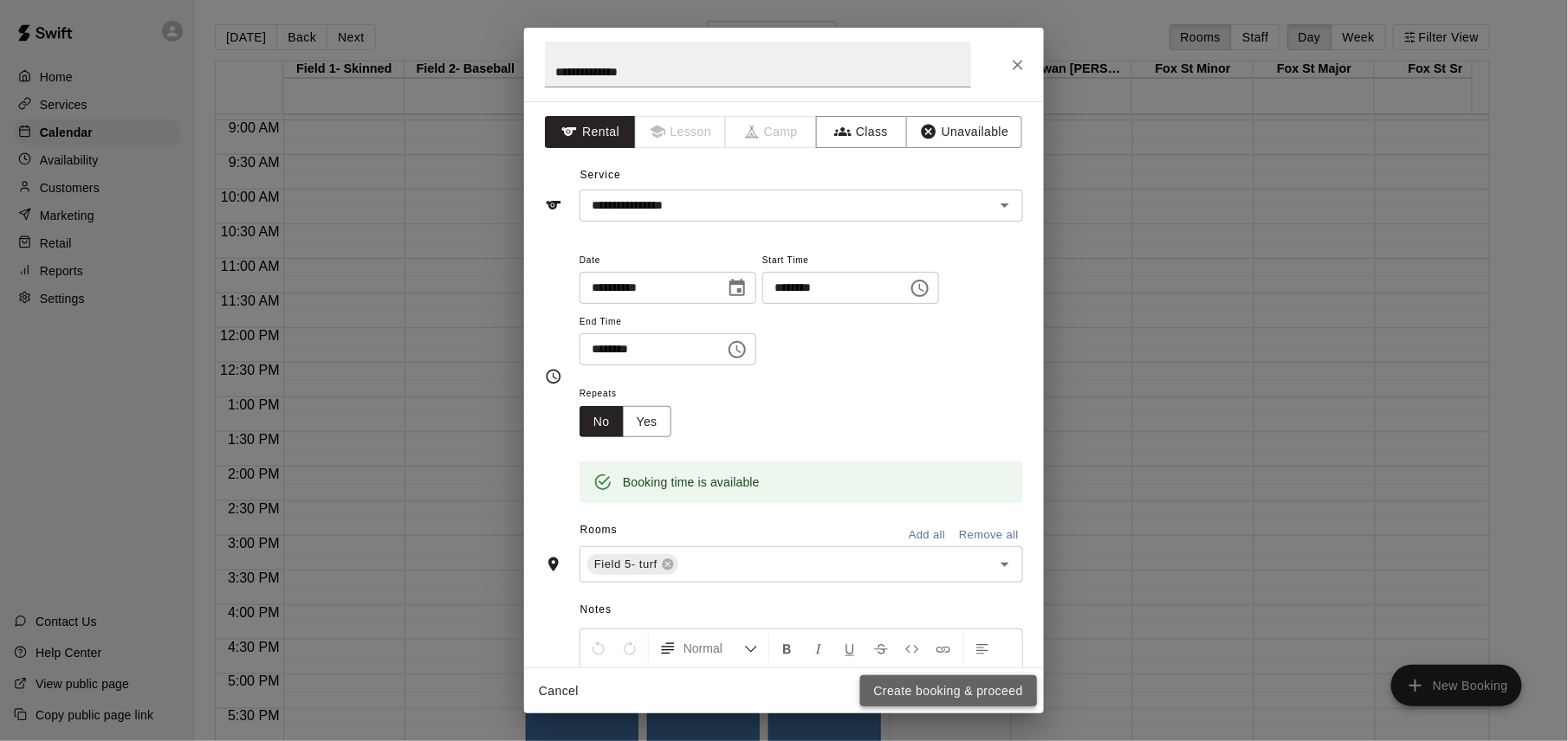
click at [936, 686] on button "Create booking & proceed" at bounding box center [948, 691] width 177 height 32
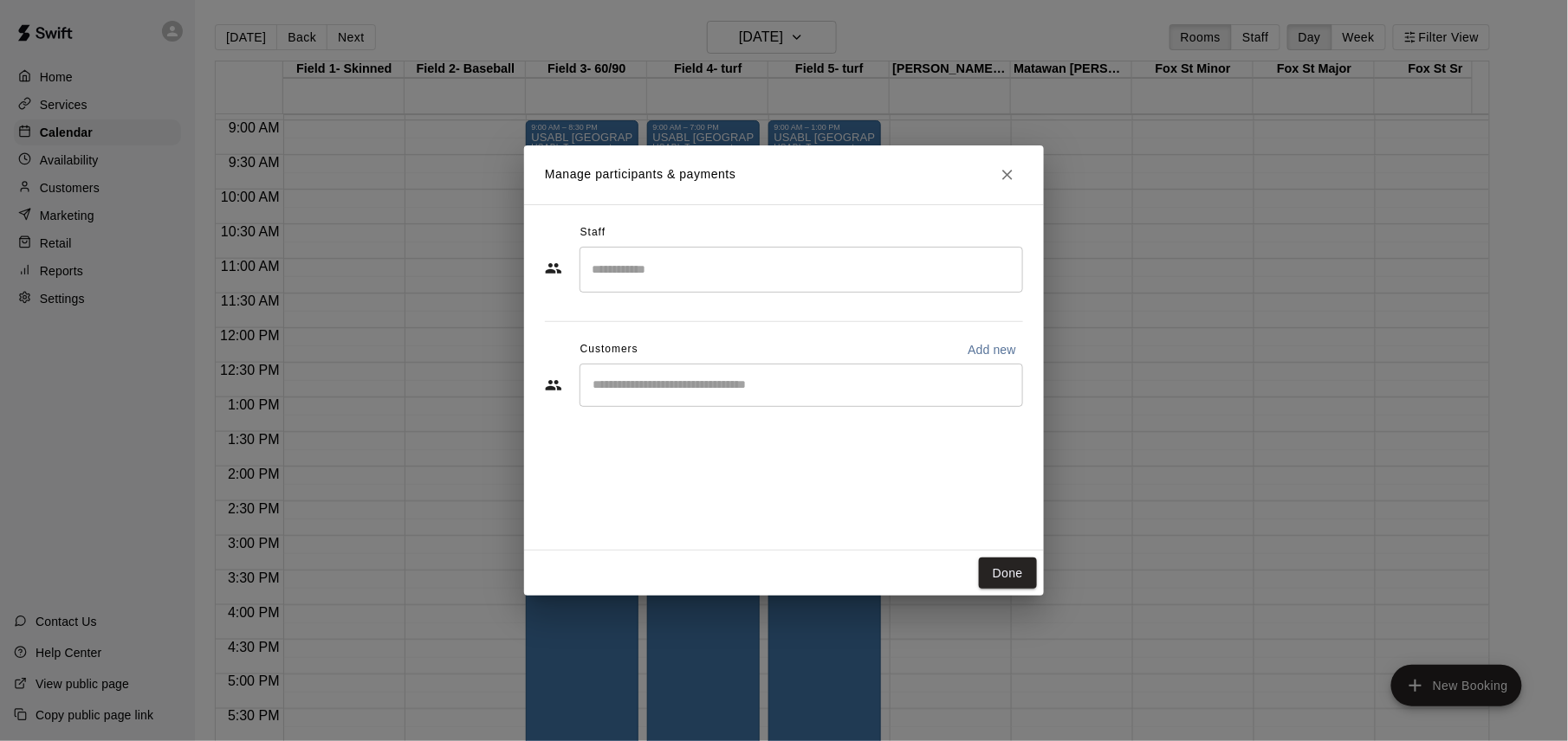
click at [822, 258] on input "Search staff" at bounding box center [801, 270] width 428 height 30
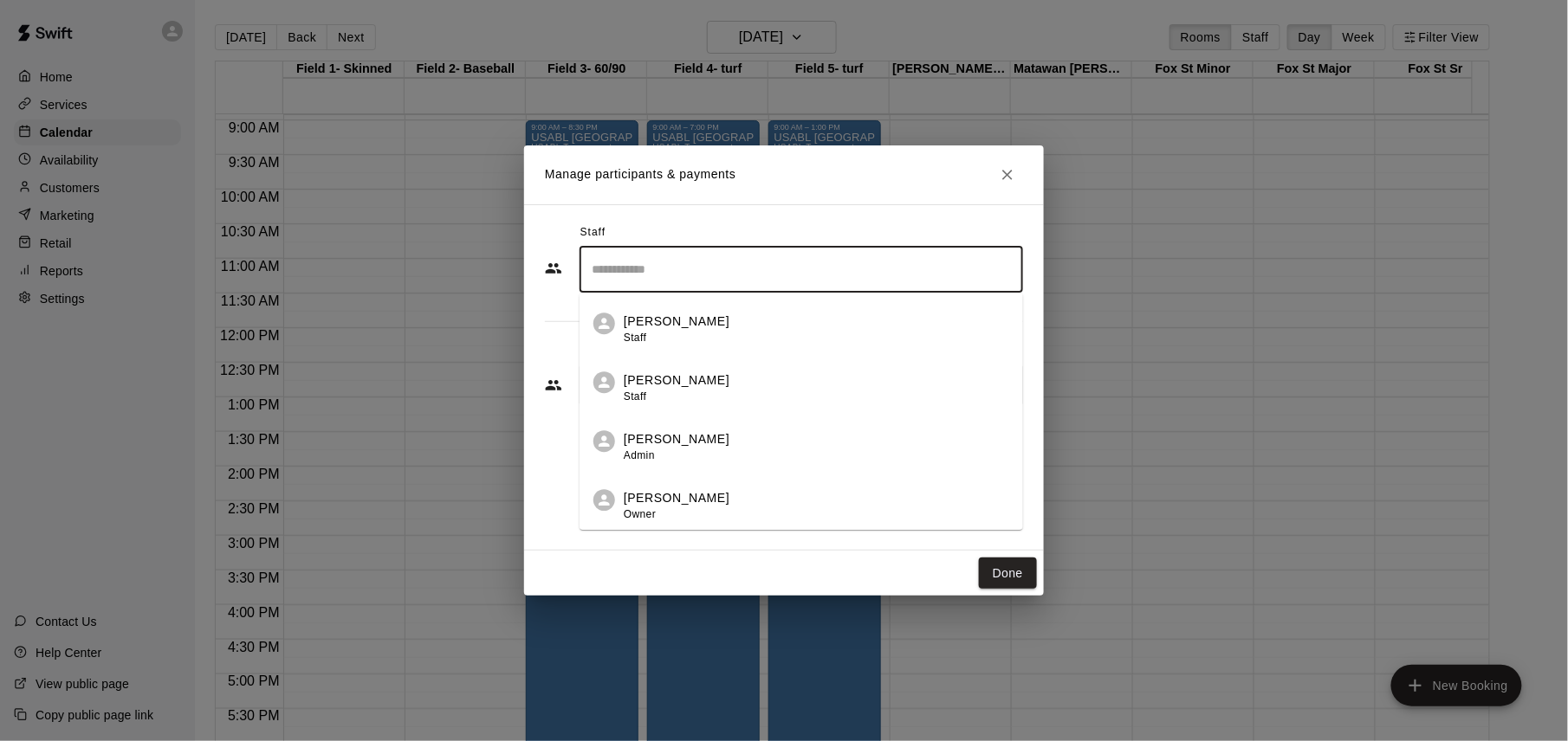
click at [771, 493] on div "[PERSON_NAME] Owner" at bounding box center [816, 506] width 385 height 33
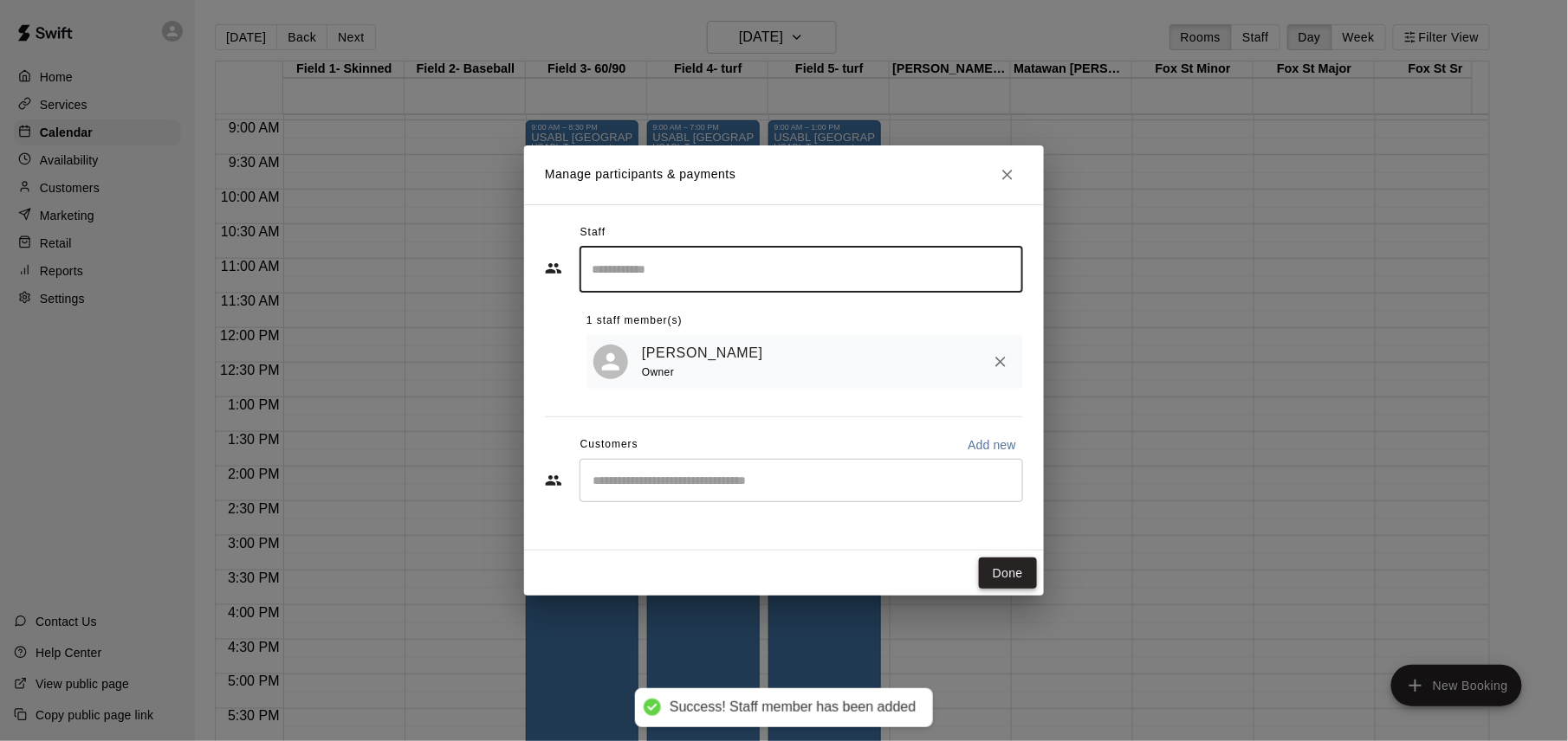
click at [1016, 570] on button "Done" at bounding box center [1008, 573] width 58 height 32
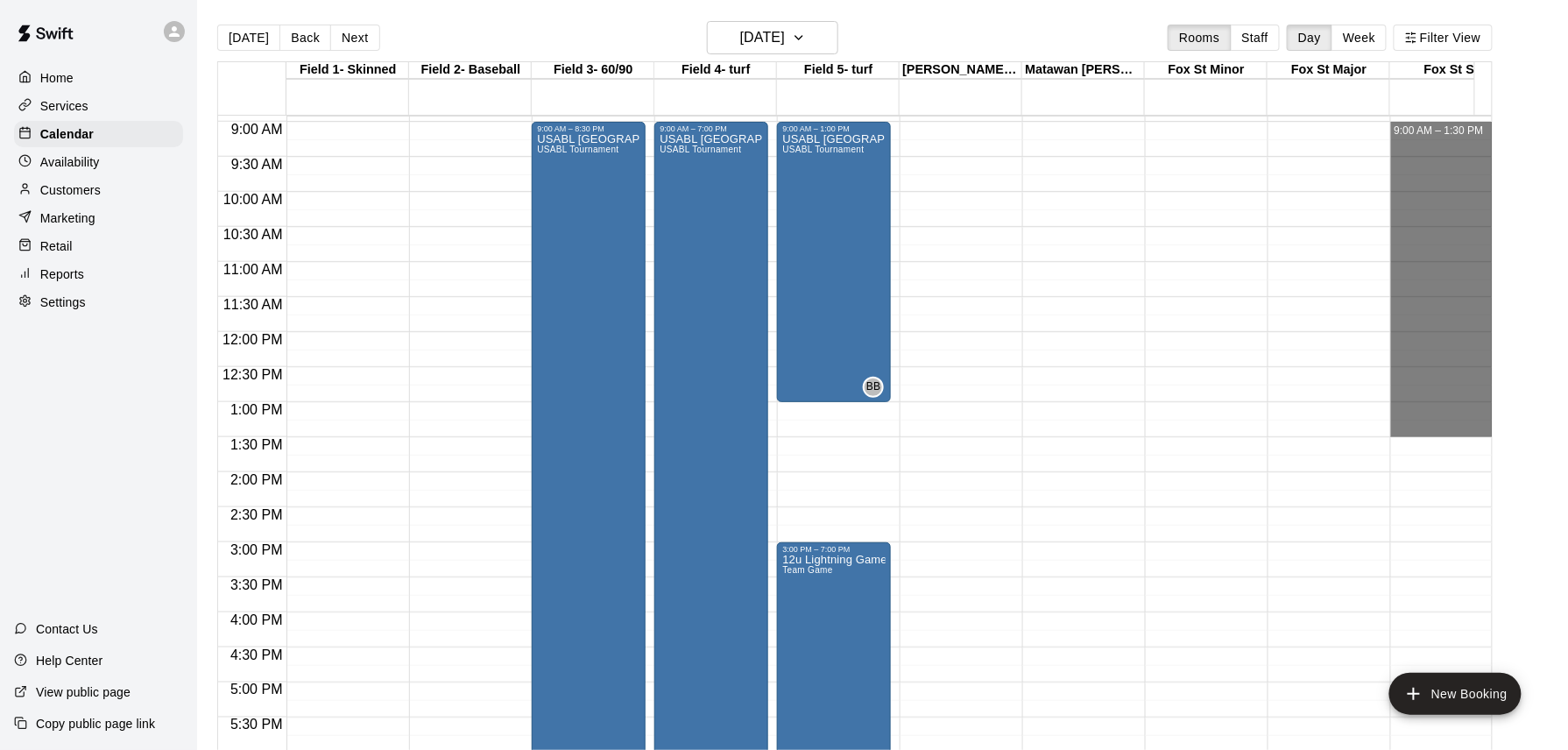
drag, startPoint x: 1414, startPoint y: 132, endPoint x: 1428, endPoint y: 433, distance: 301.3
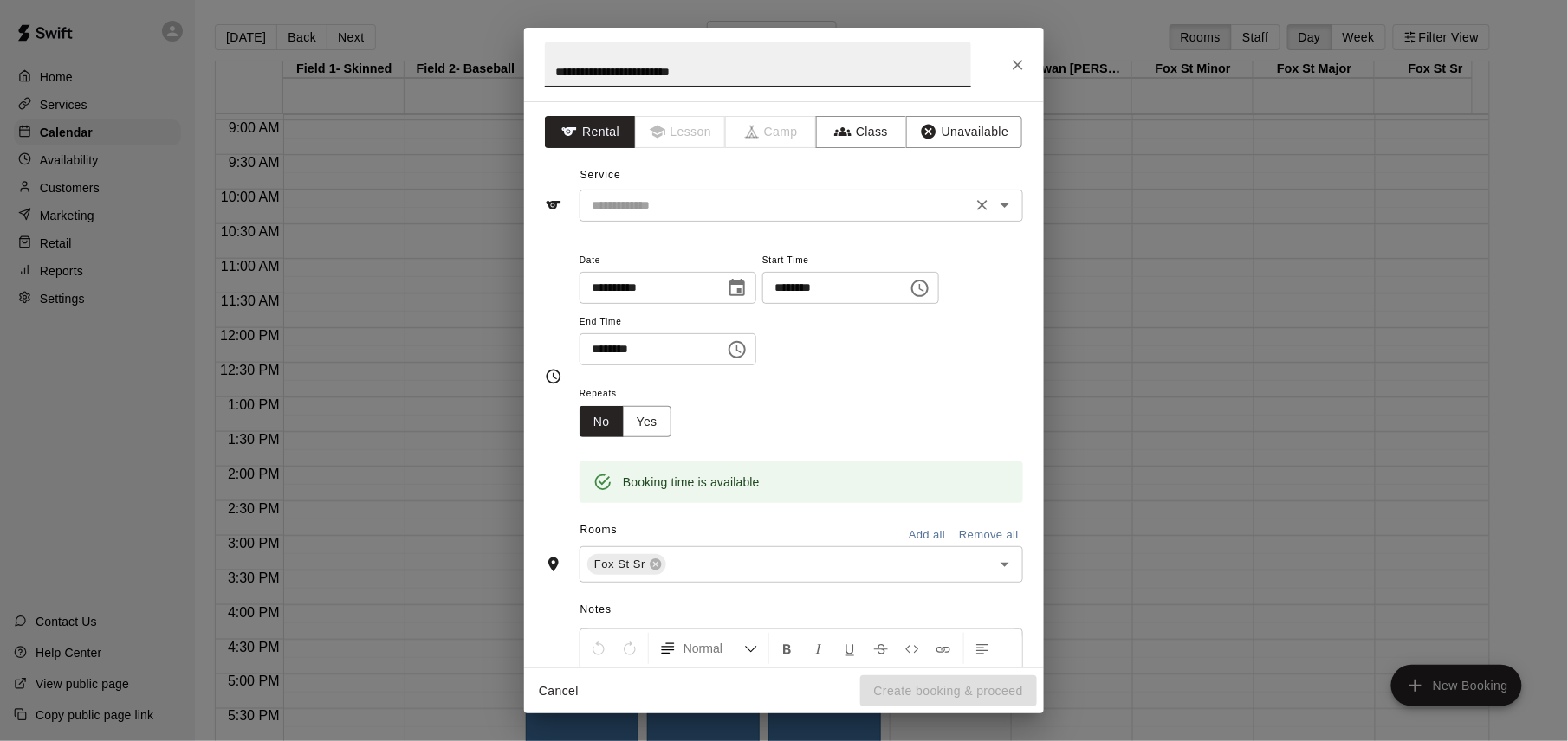
type input "**********"
click at [837, 204] on input "text" at bounding box center [776, 206] width 382 height 22
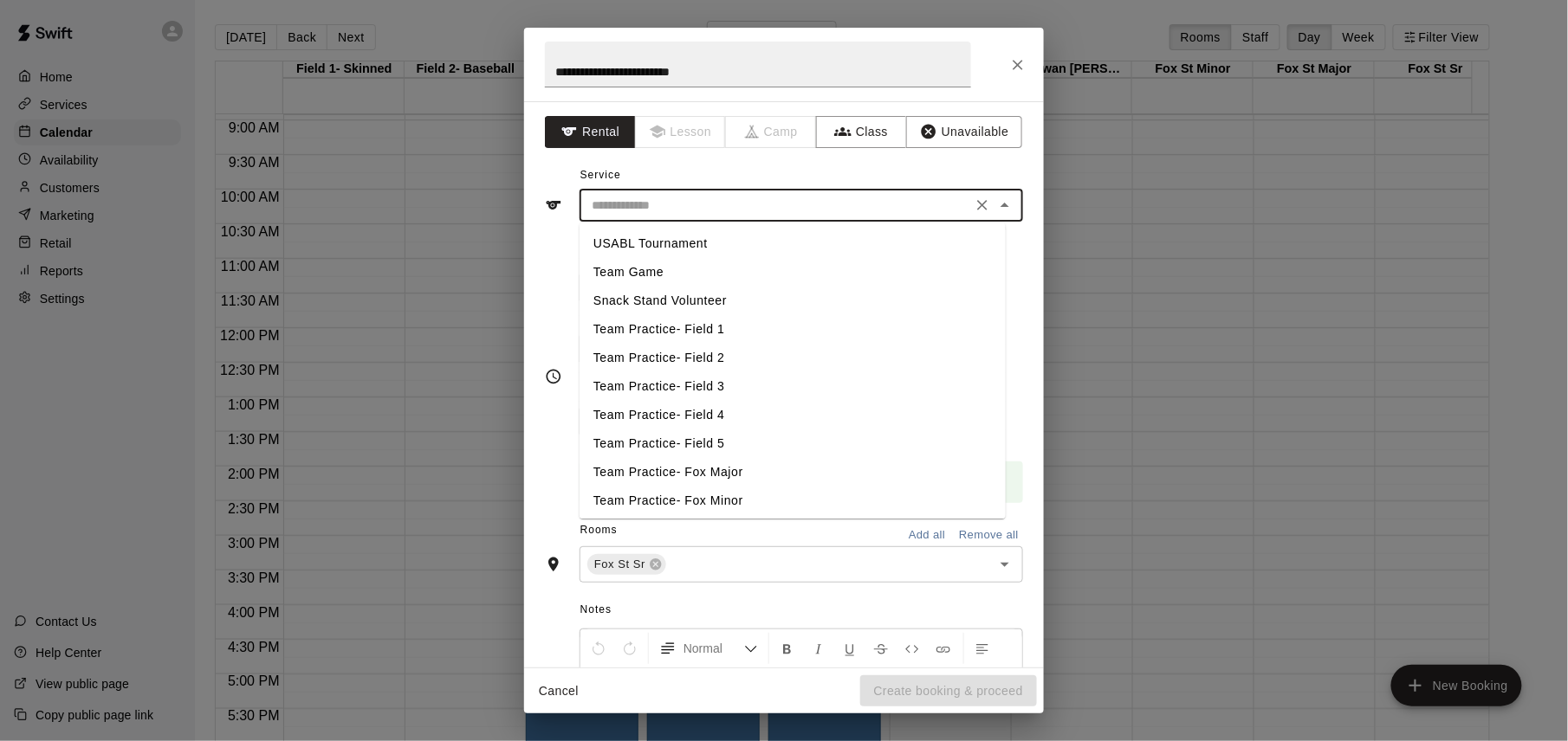
click at [729, 239] on li "USABL Tournament" at bounding box center [792, 243] width 427 height 29
type input "**********"
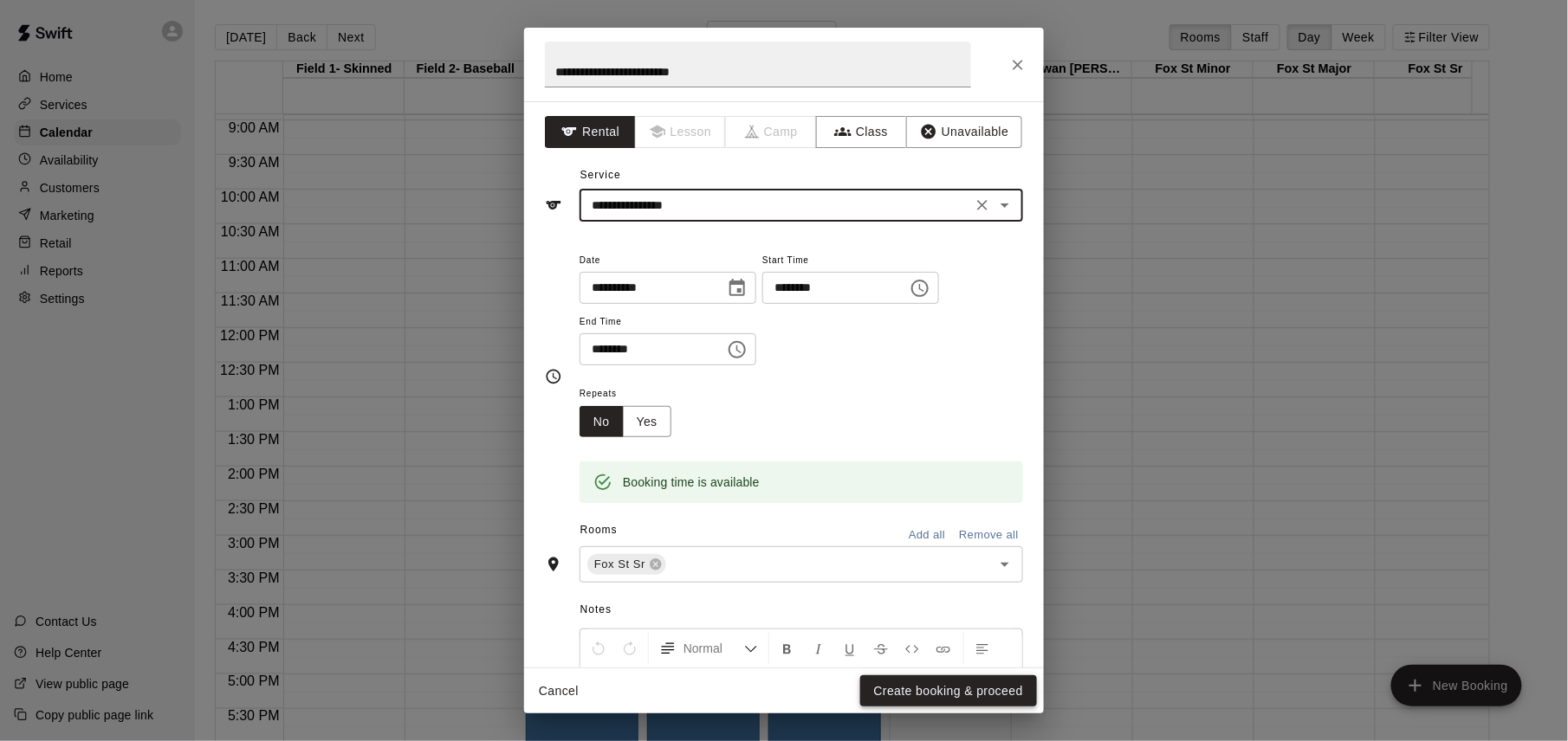
click at [929, 689] on button "Create booking & proceed" at bounding box center [948, 691] width 177 height 32
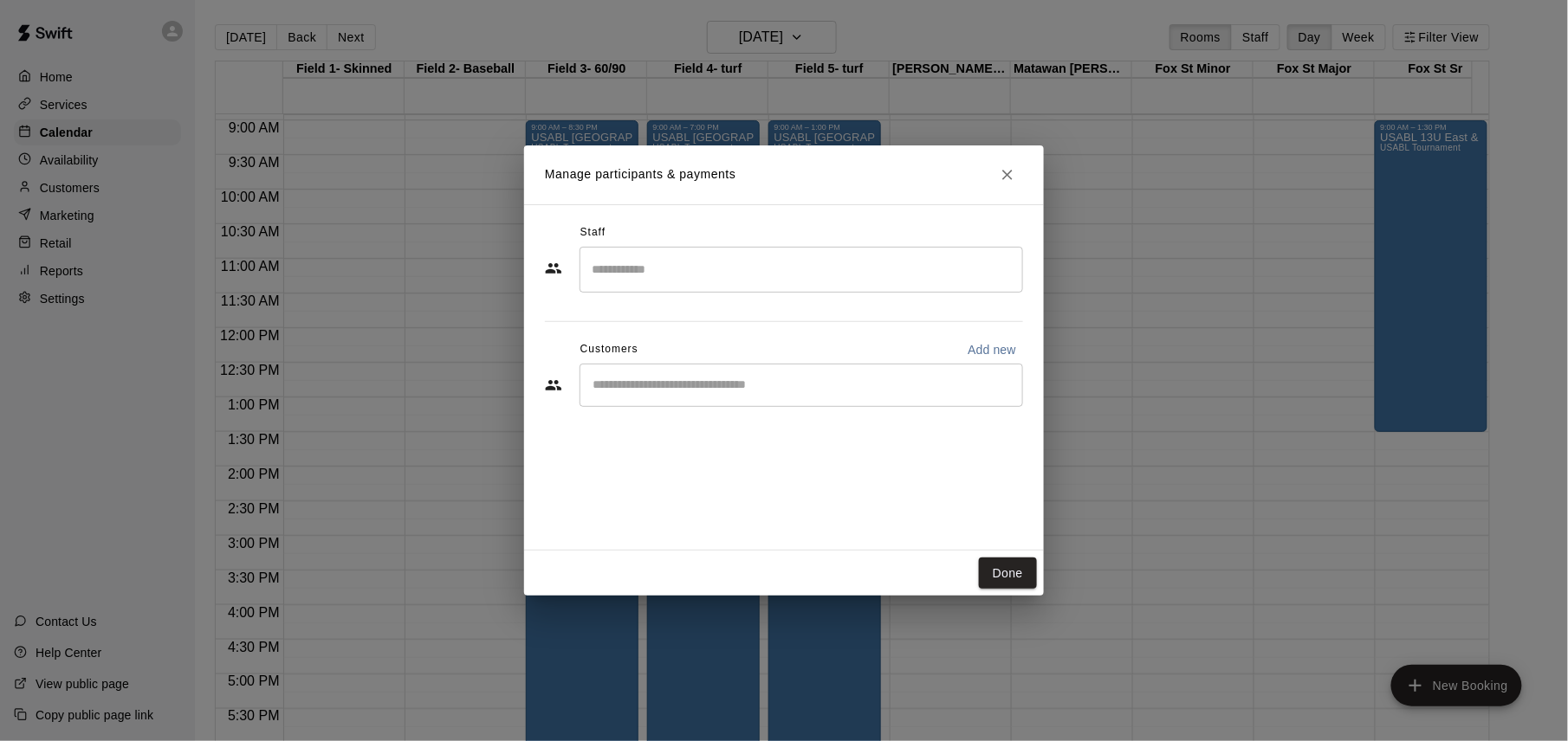
click at [900, 279] on input "Search staff" at bounding box center [801, 270] width 428 height 30
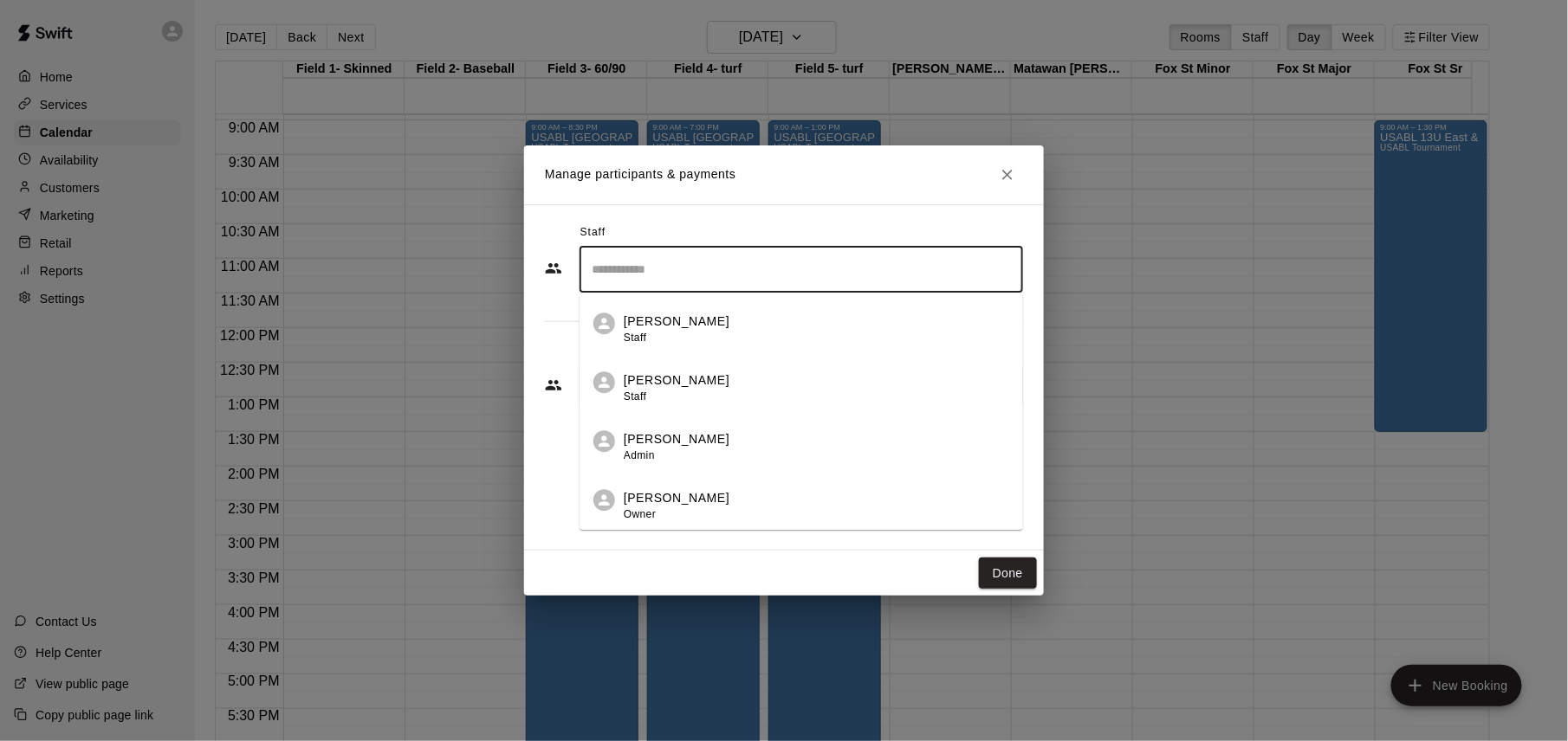
click at [784, 499] on div "[PERSON_NAME] Owner" at bounding box center [816, 506] width 385 height 33
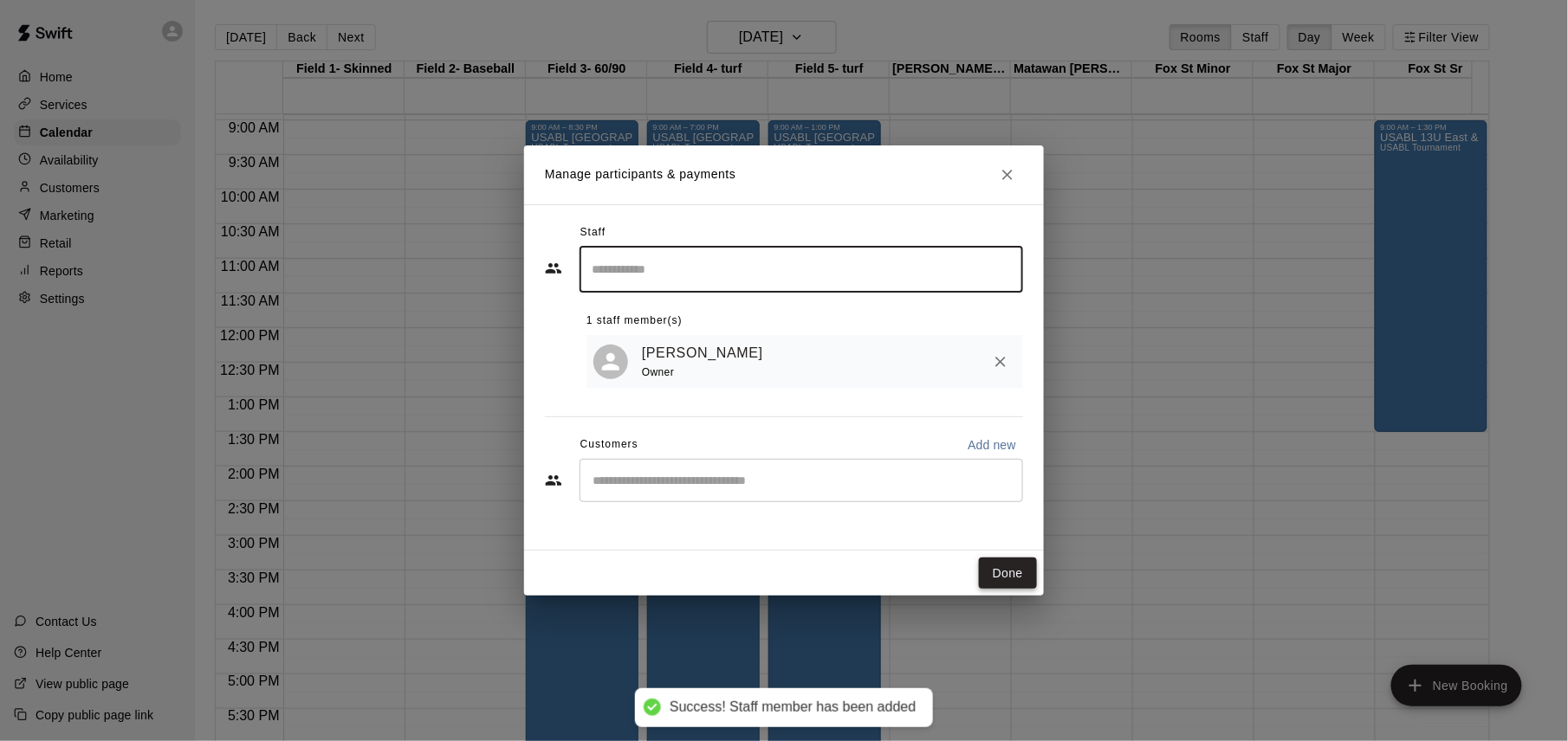
click at [1002, 570] on button "Done" at bounding box center [1008, 573] width 58 height 32
